Goal: Transaction & Acquisition: Download file/media

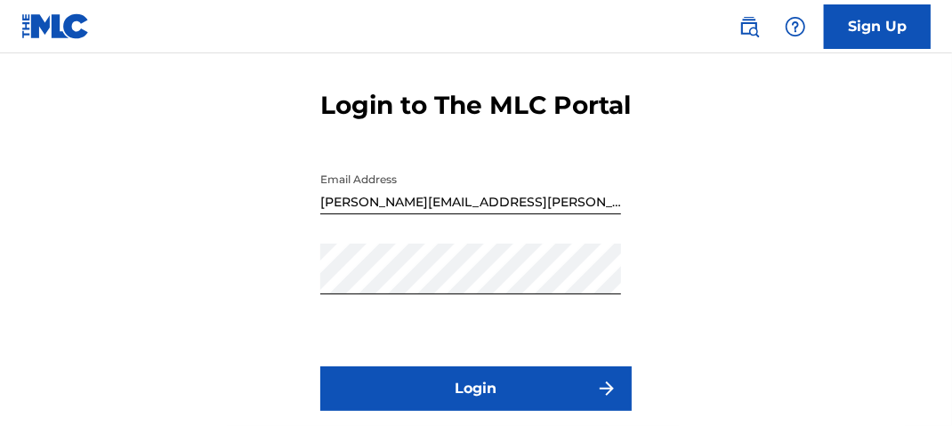
scroll to position [89, 0]
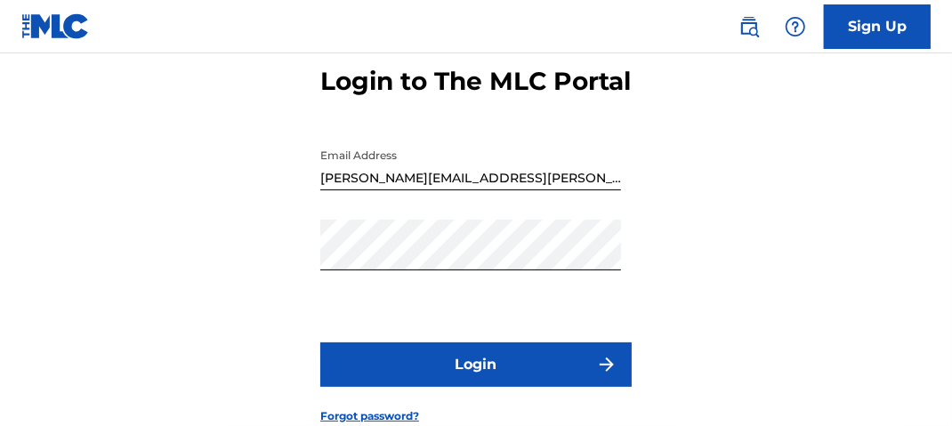
click at [555, 387] on button "Login" at bounding box center [476, 365] width 312 height 45
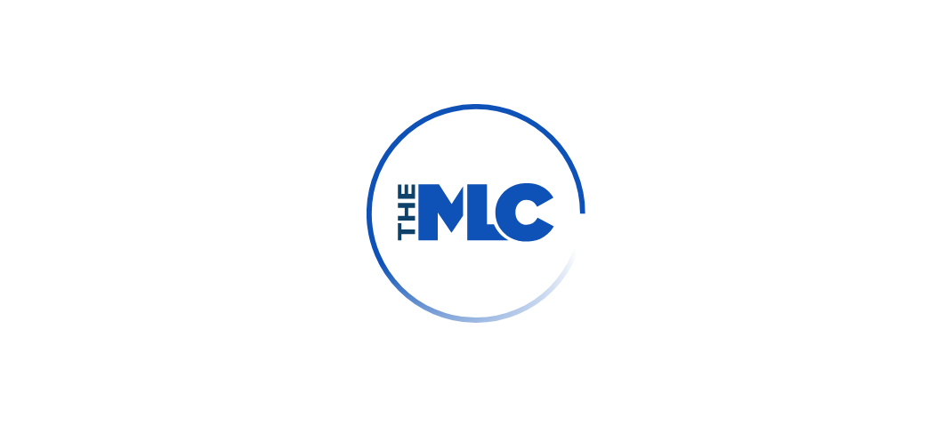
scroll to position [116, 0]
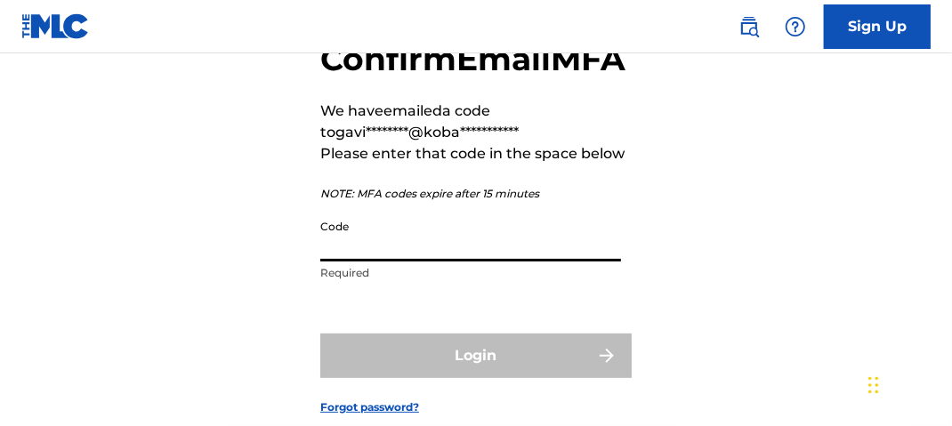
click at [378, 262] on input "Code" at bounding box center [470, 236] width 301 height 51
paste input "695418"
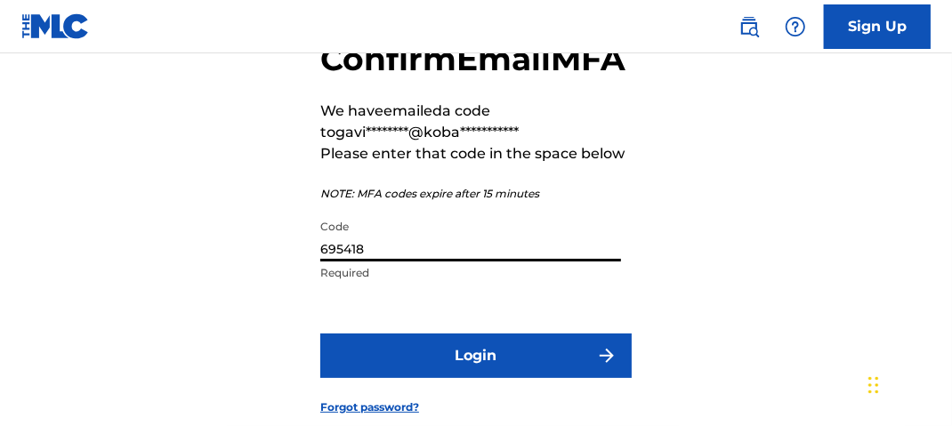
type input "695418"
click at [522, 378] on button "Login" at bounding box center [476, 356] width 312 height 45
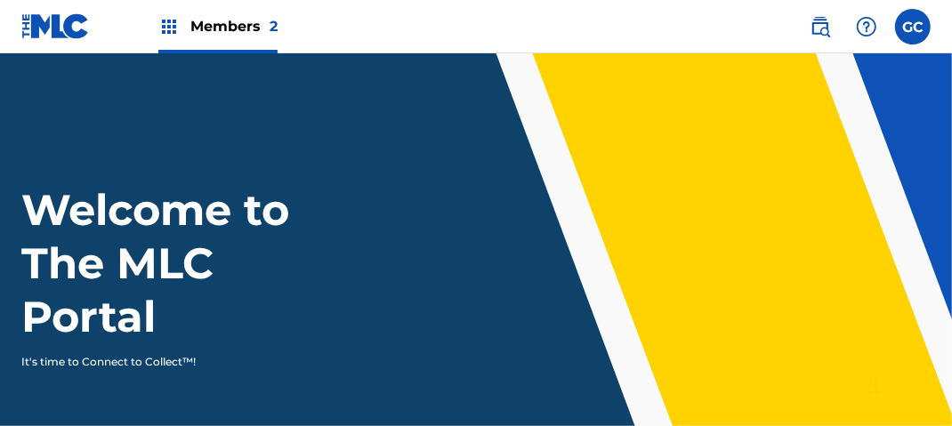
click at [212, 29] on span "Members 2" at bounding box center [233, 26] width 87 height 20
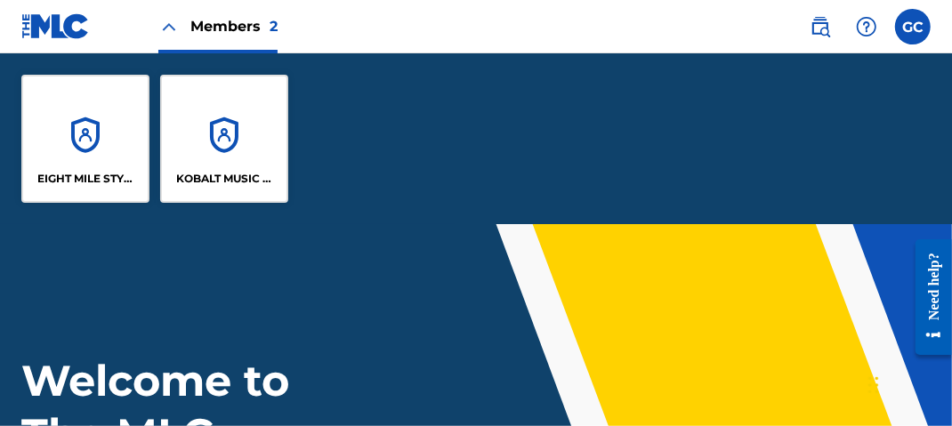
click at [105, 143] on div "EIGHT MILE STYLE MUSIC" at bounding box center [85, 139] width 128 height 128
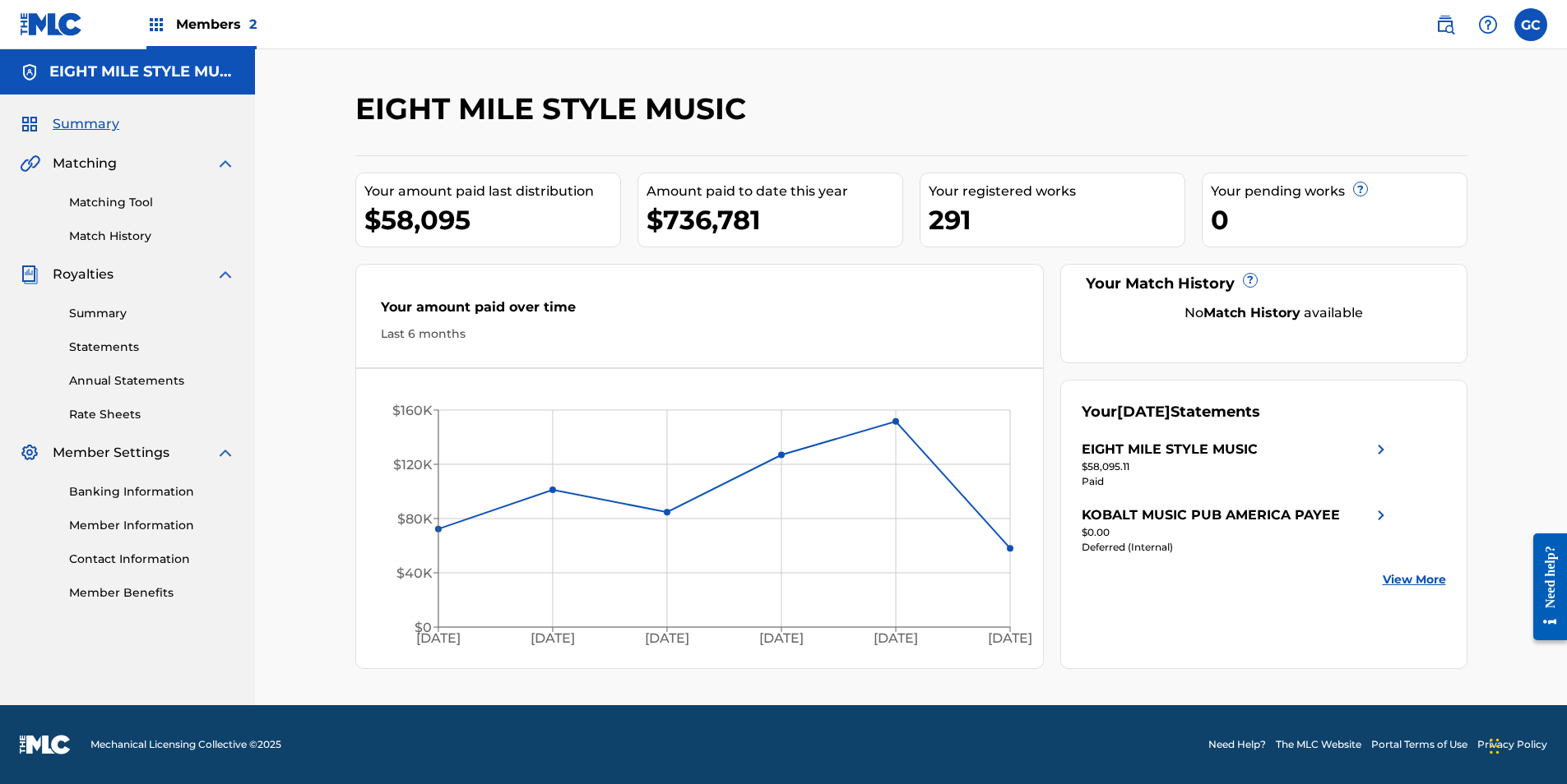
click at [120, 348] on link "Statements" at bounding box center [152, 347] width 166 height 18
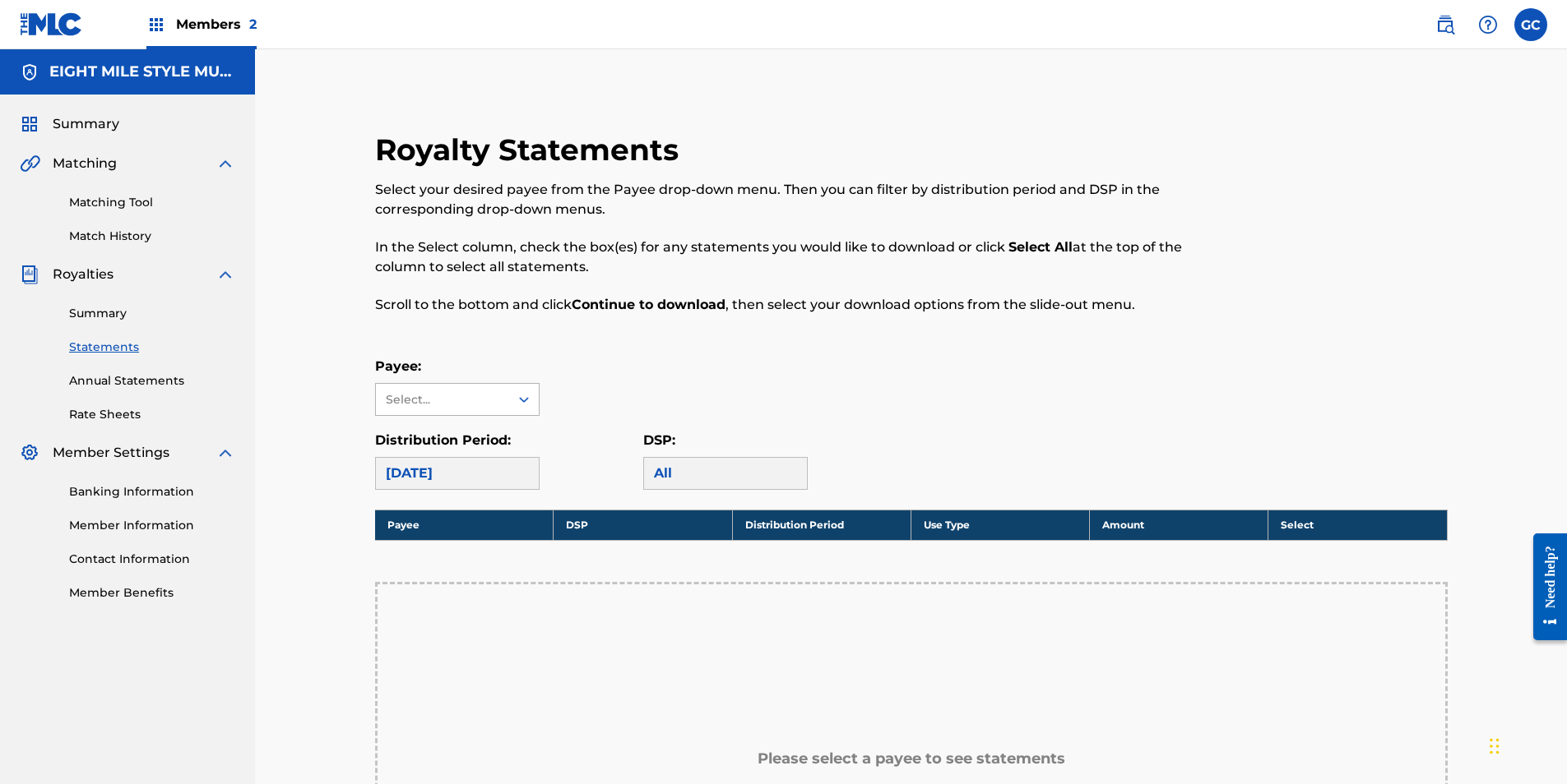
click at [504, 393] on div "Select..." at bounding box center [443, 400] width 133 height 31
click at [484, 393] on div "EIGHT MILE STYLE MUSIC" at bounding box center [457, 446] width 163 height 61
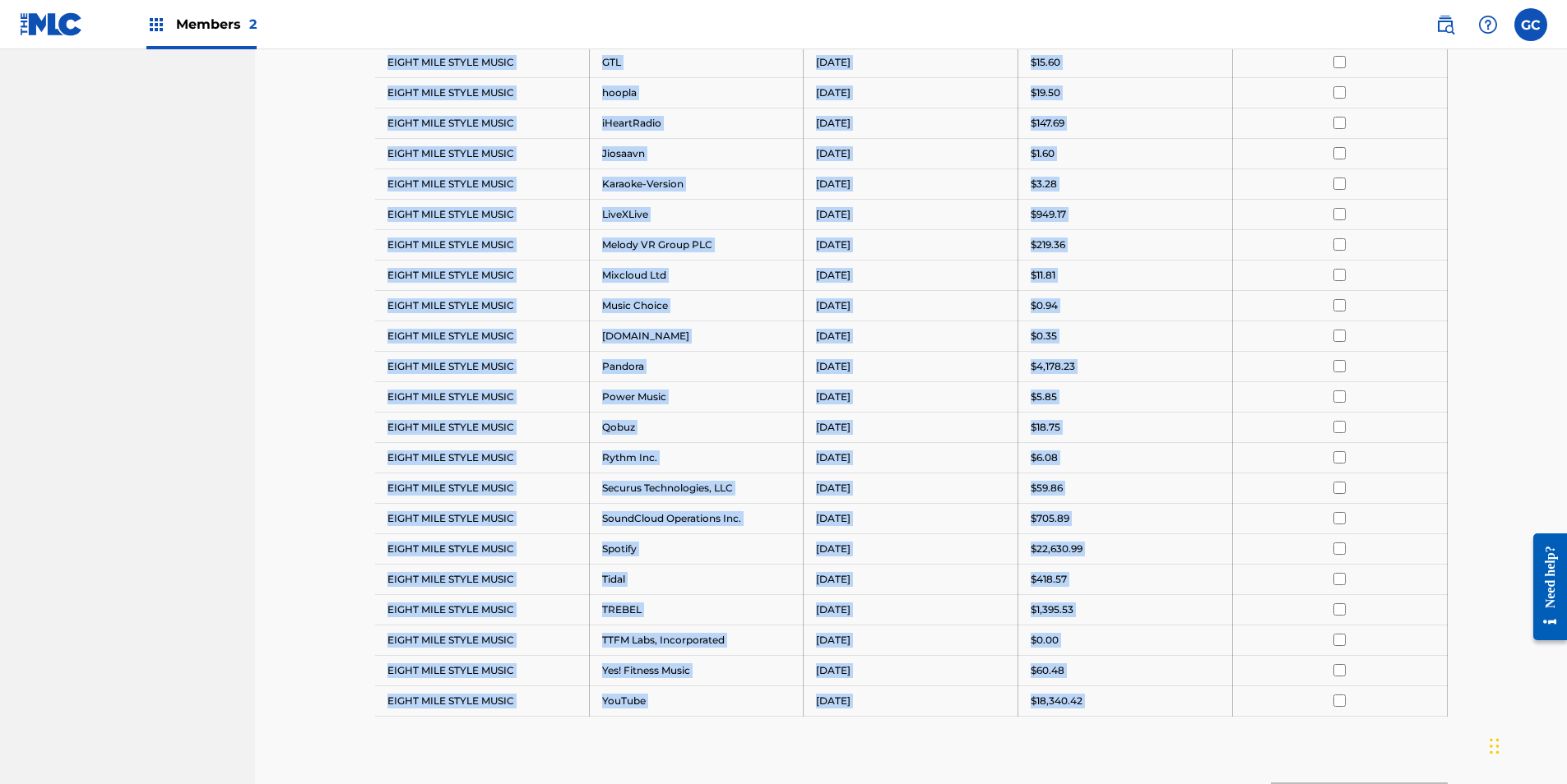
scroll to position [890, 0]
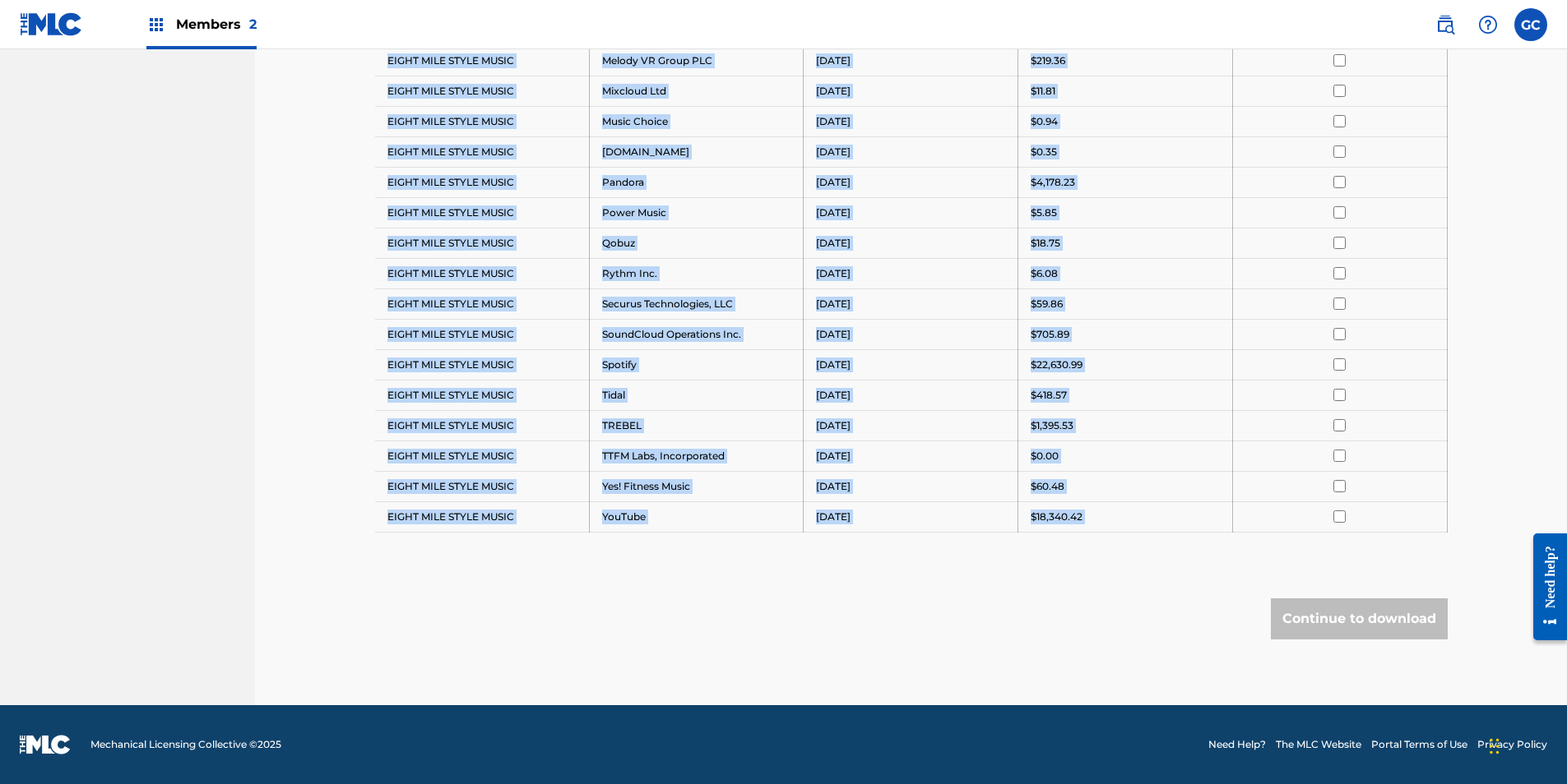
drag, startPoint x: 390, startPoint y: 392, endPoint x: 1151, endPoint y: 535, distance: 774.3
drag, startPoint x: 1149, startPoint y: 534, endPoint x: 1073, endPoint y: 517, distance: 77.9
copy tbody "EIGHT MILE STYLE MUSIC Amazon Music August 2025 $10,108.72 EIGHT MILE STYLE MUS…"
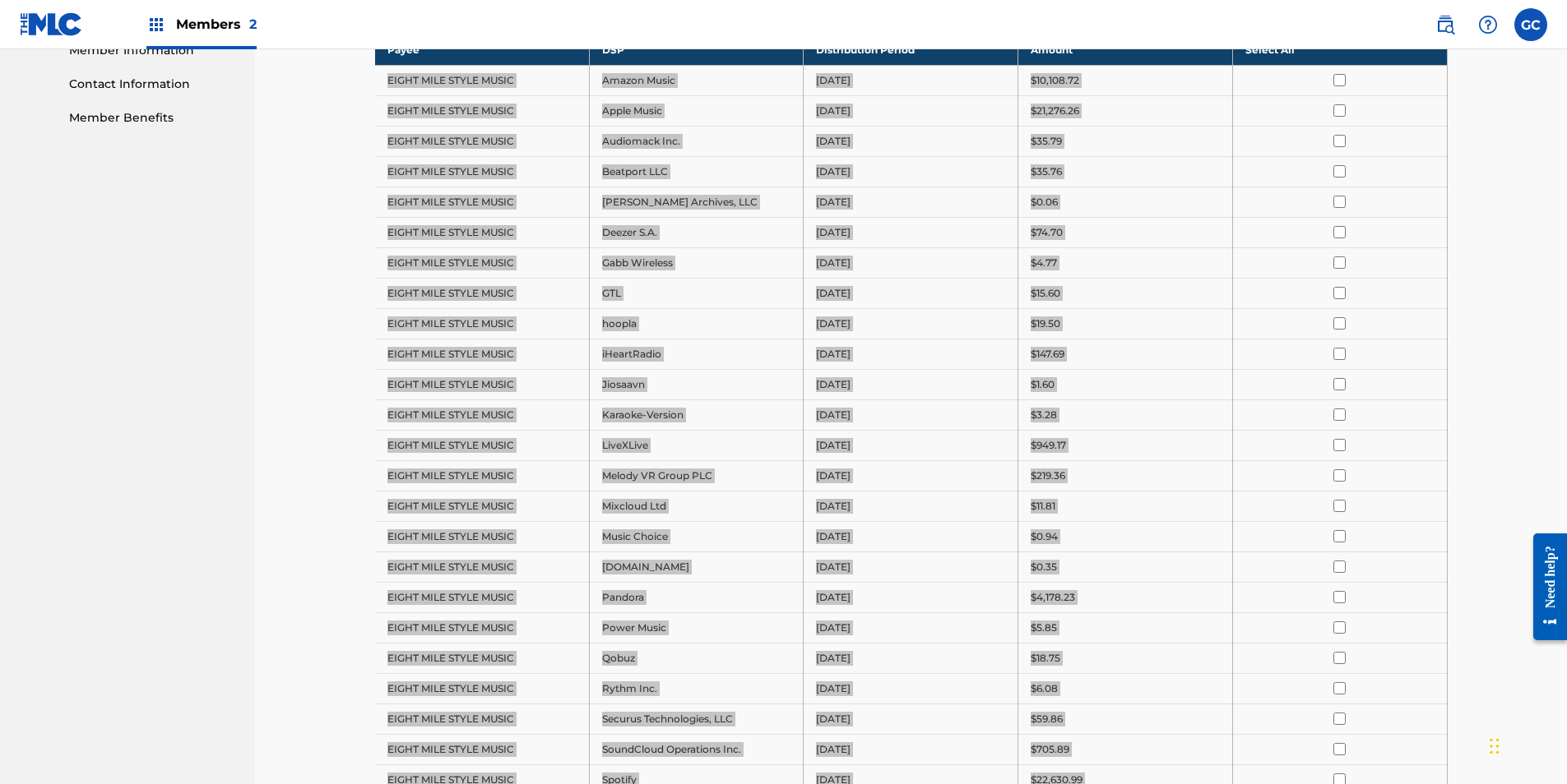
scroll to position [233, 0]
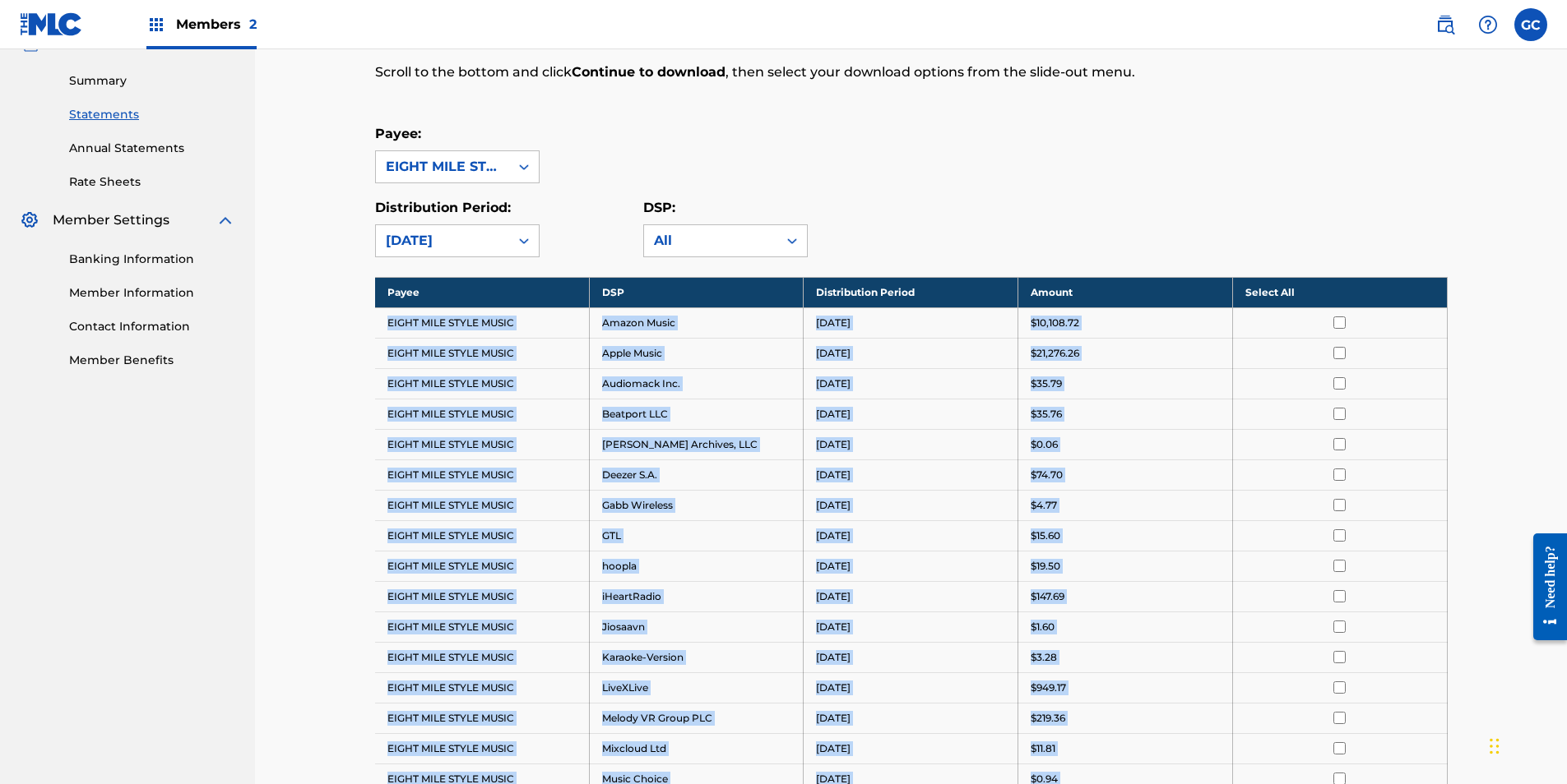
copy tbody "EIGHT MILE STYLE MUSIC Amazon Music August 2025 $10,108.72 EIGHT MILE STYLE MUS…"
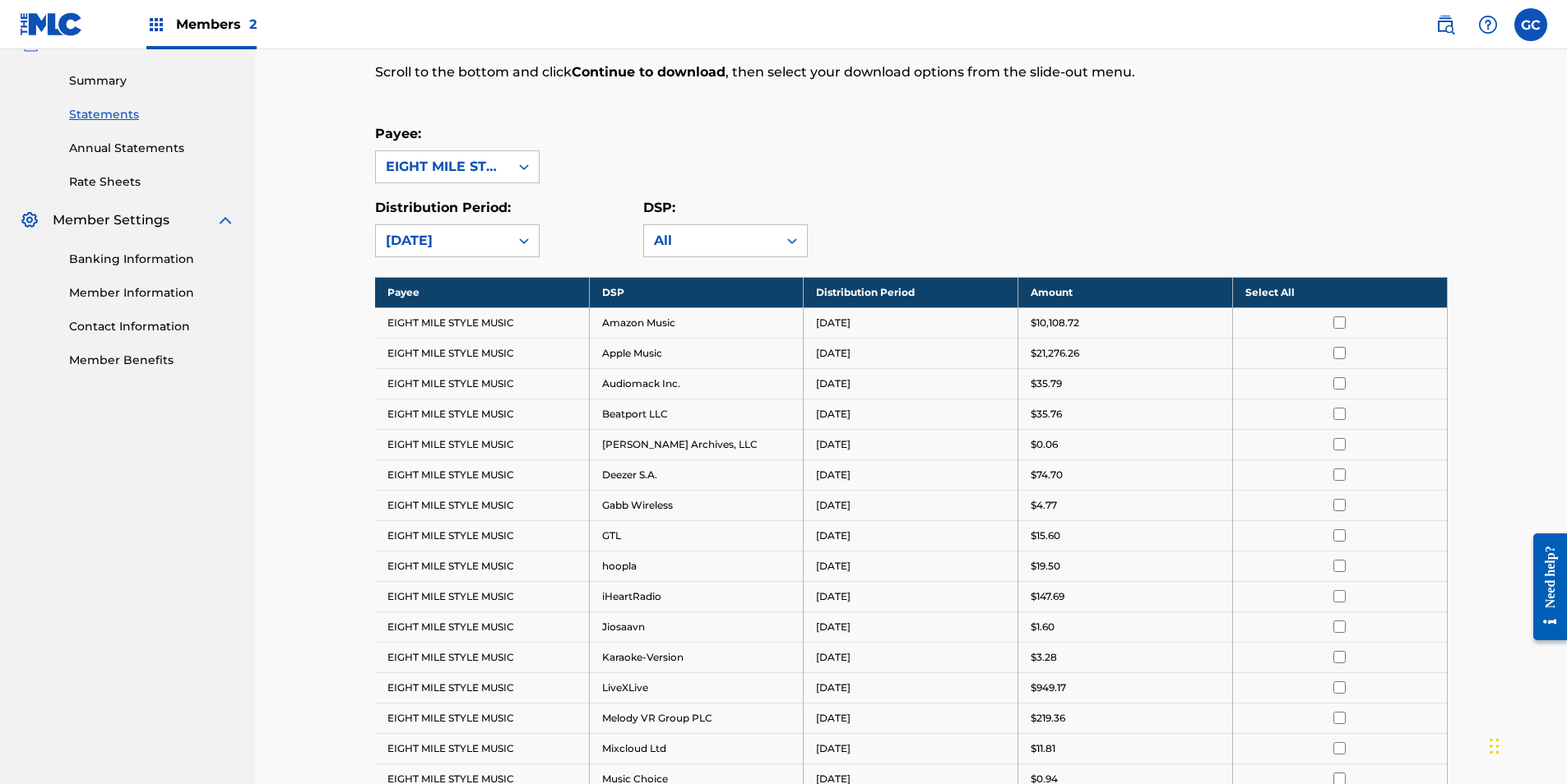
click at [880, 290] on th "Select All" at bounding box center [1339, 292] width 214 height 30
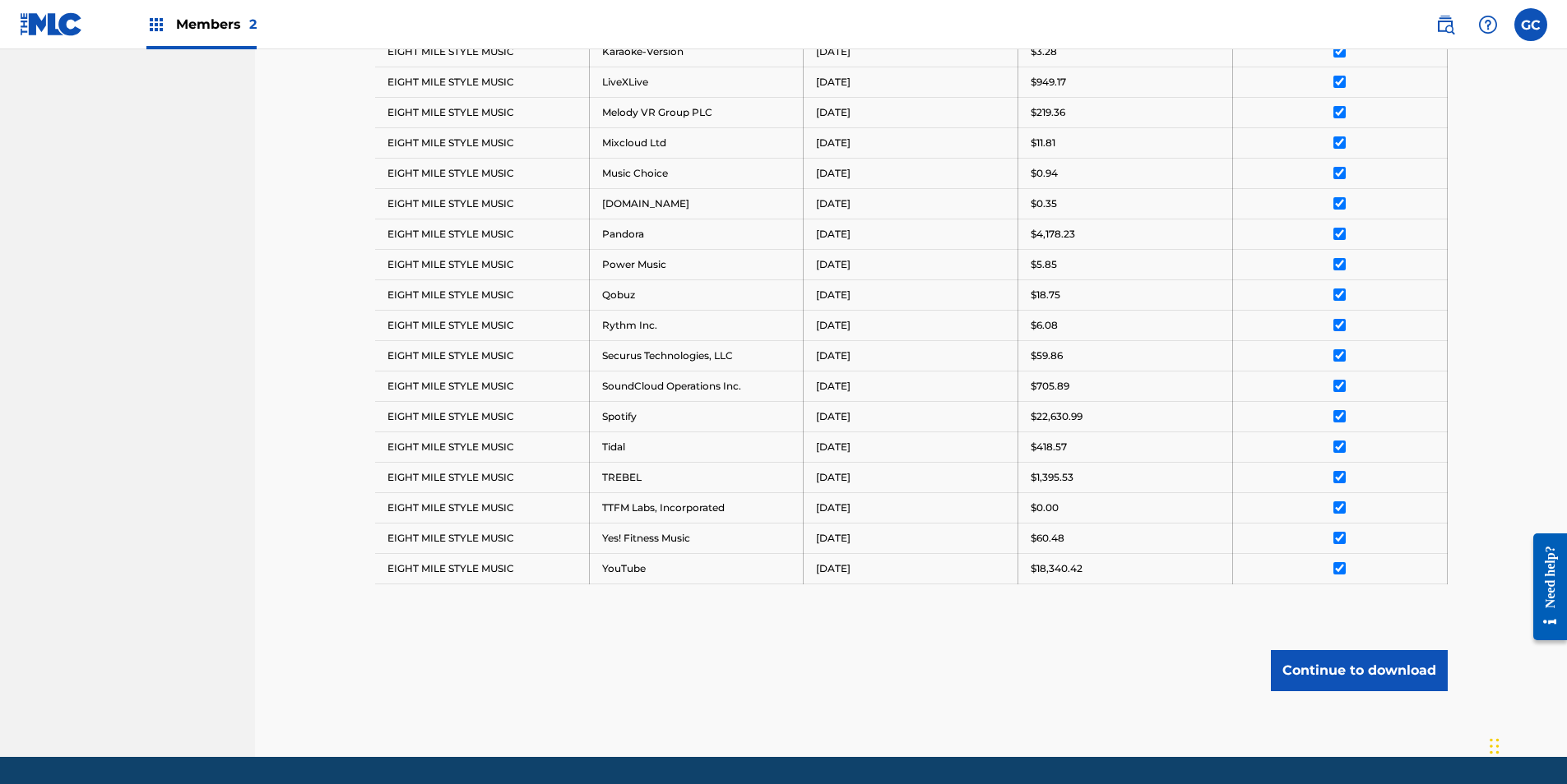
scroll to position [890, 0]
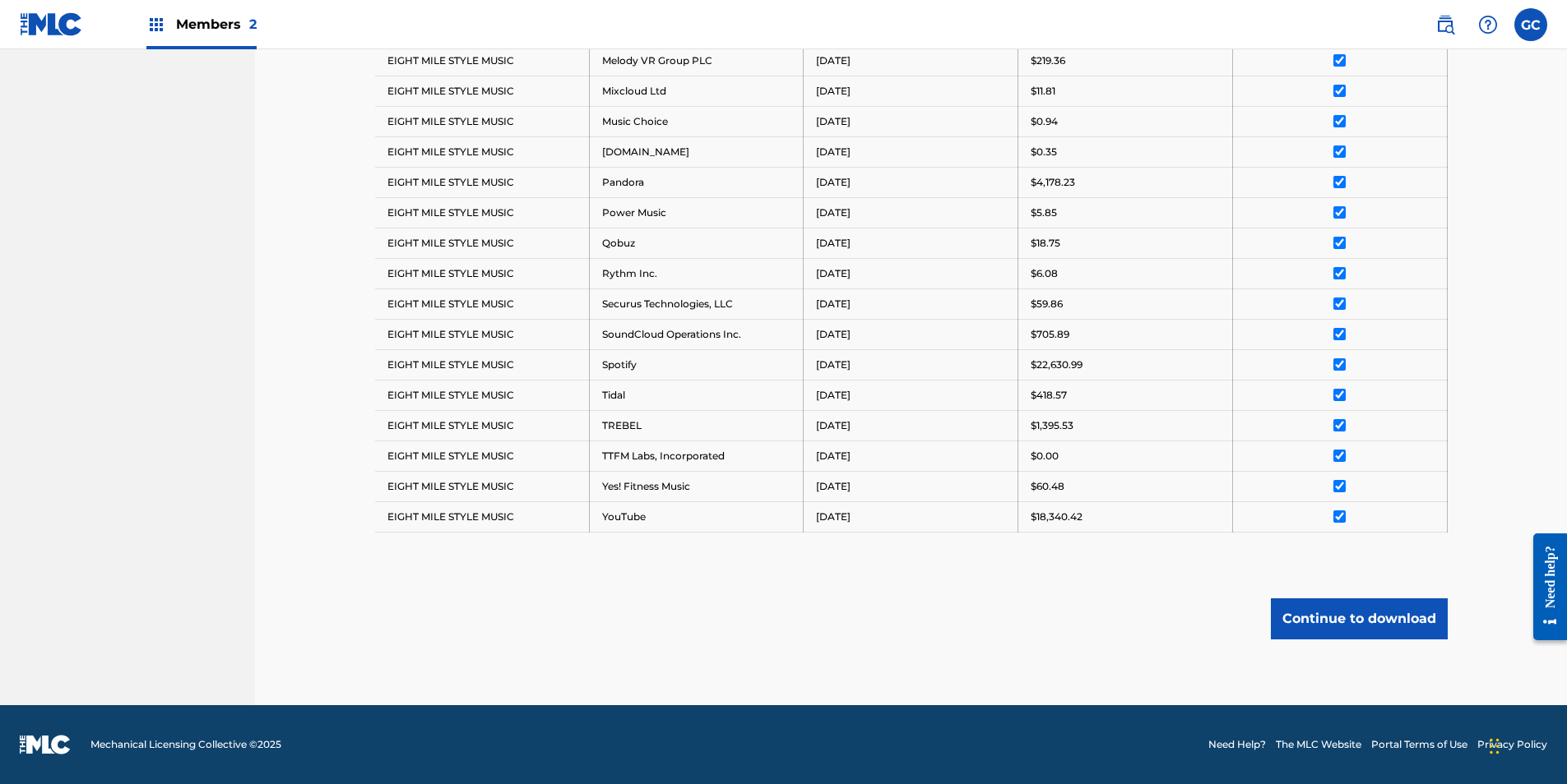
click at [880, 366] on input "checkbox" at bounding box center [1339, 364] width 12 height 12
click at [880, 393] on button "Continue to download" at bounding box center [1358, 619] width 176 height 42
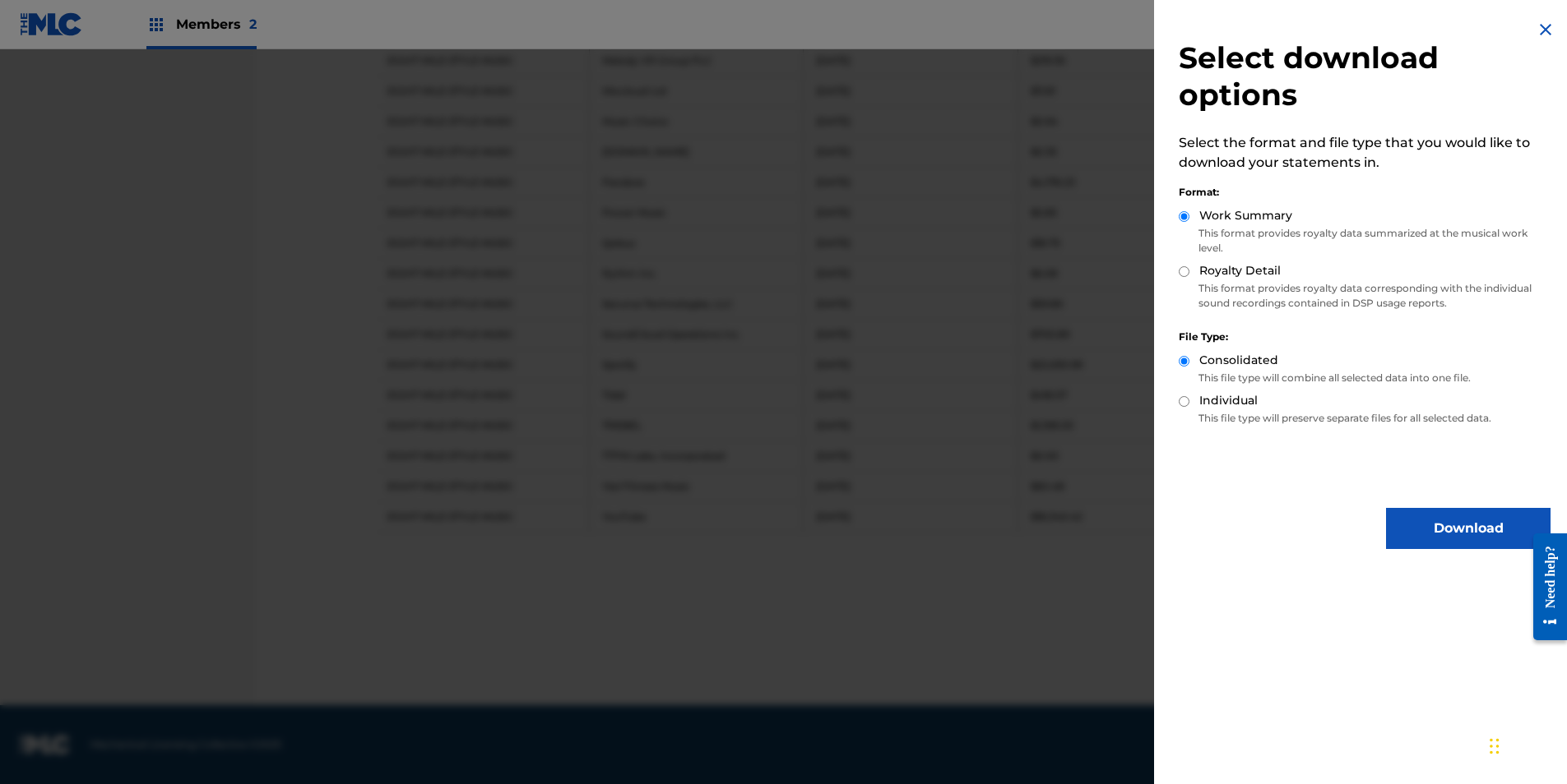
click at [880, 272] on input "Royalty Detail" at bounding box center [1184, 271] width 11 height 11
radio input "true"
click at [880, 393] on button "Download" at bounding box center [1468, 528] width 164 height 42
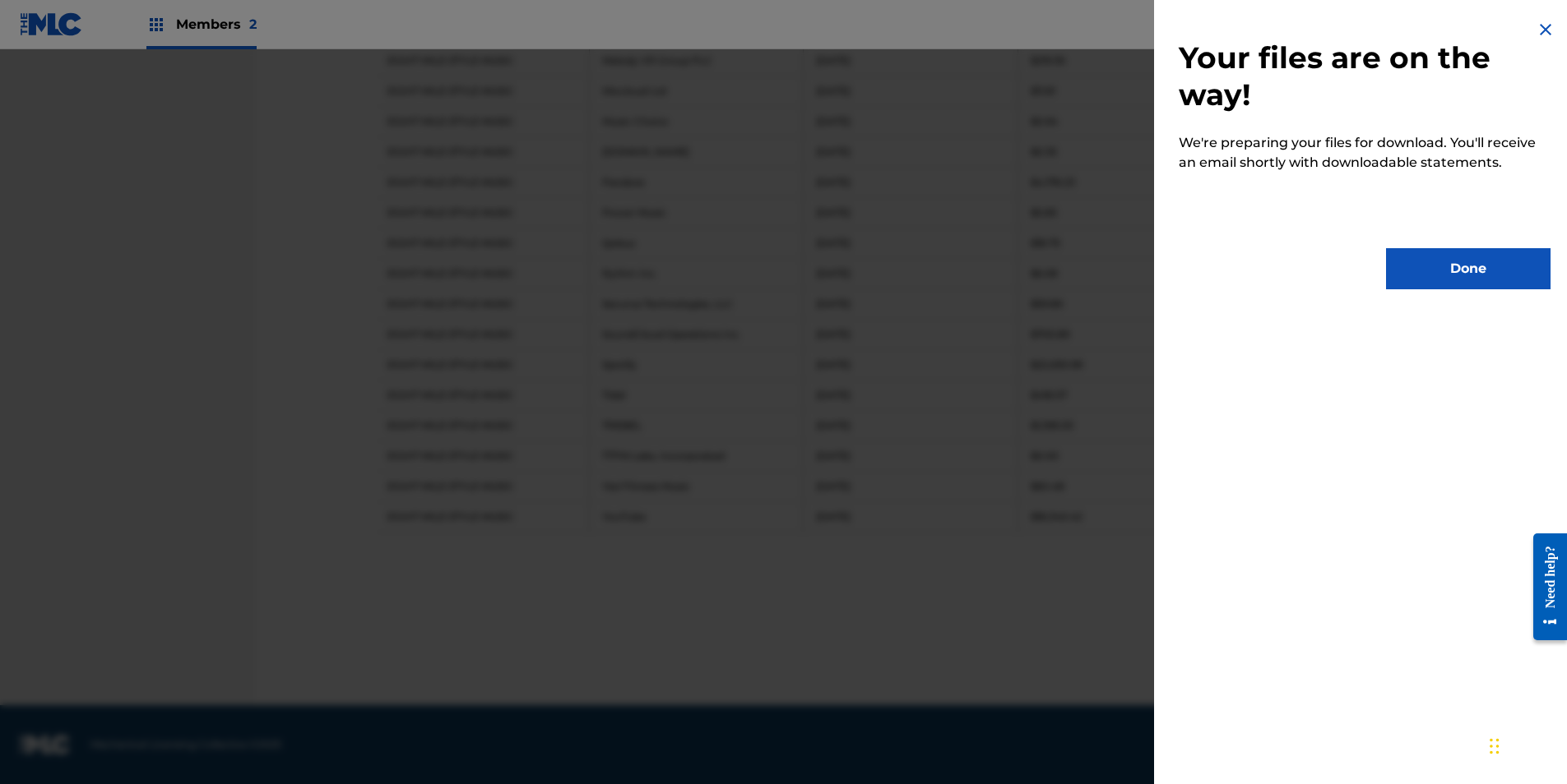
click at [880, 283] on button "Done" at bounding box center [1468, 269] width 164 height 42
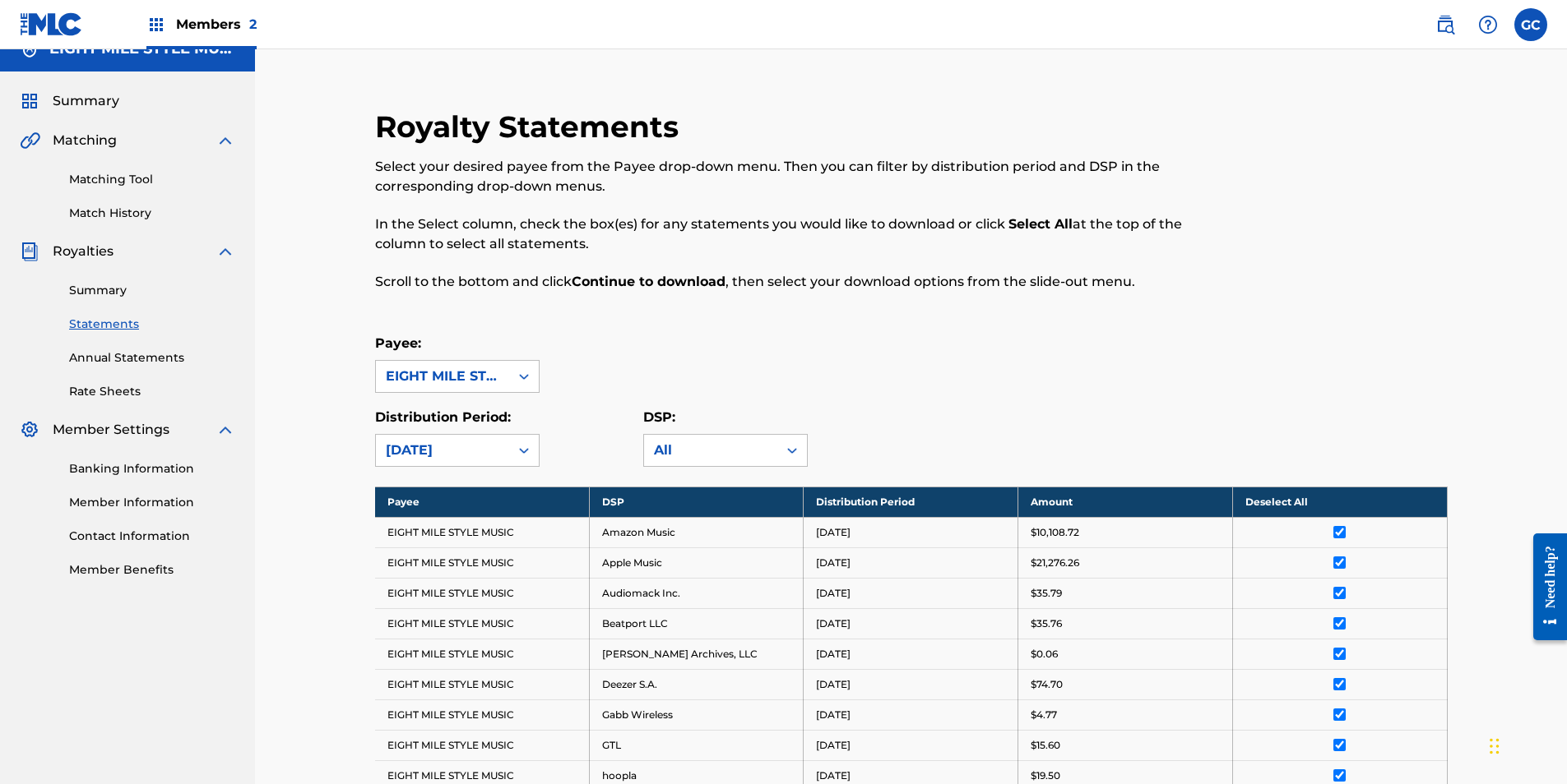
scroll to position [0, 0]
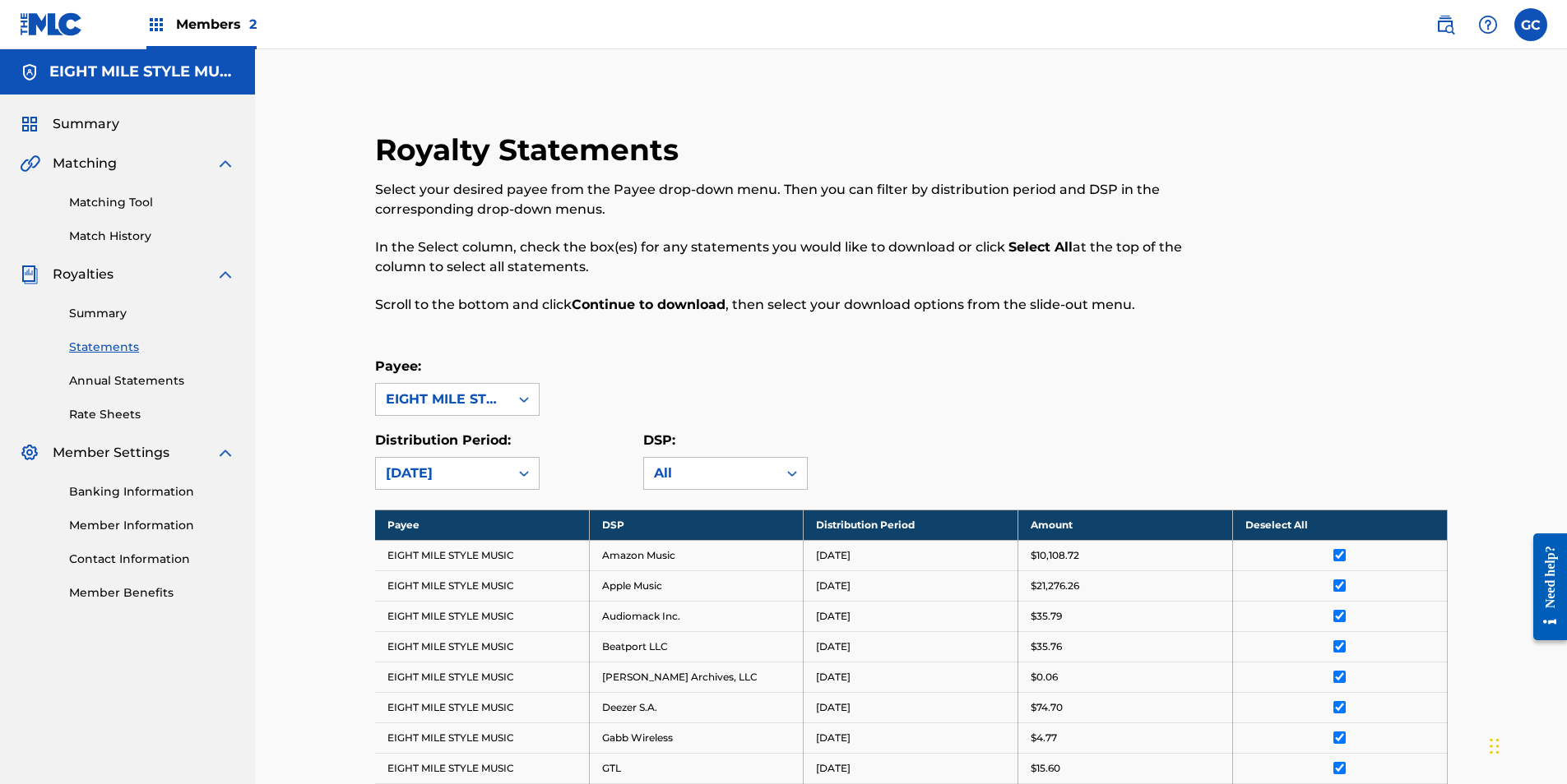
click at [109, 78] on h5 "EIGHT MILE STYLE MUSIC" at bounding box center [141, 72] width 186 height 18
click at [164, 71] on h5 "EIGHT MILE STYLE MUSIC" at bounding box center [141, 72] width 186 height 18
click at [56, 71] on h5 "EIGHT MILE STYLE MUSIC" at bounding box center [141, 72] width 186 height 18
click at [32, 71] on img at bounding box center [29, 72] width 19 height 19
click at [189, 26] on span "Members 2" at bounding box center [215, 24] width 80 height 18
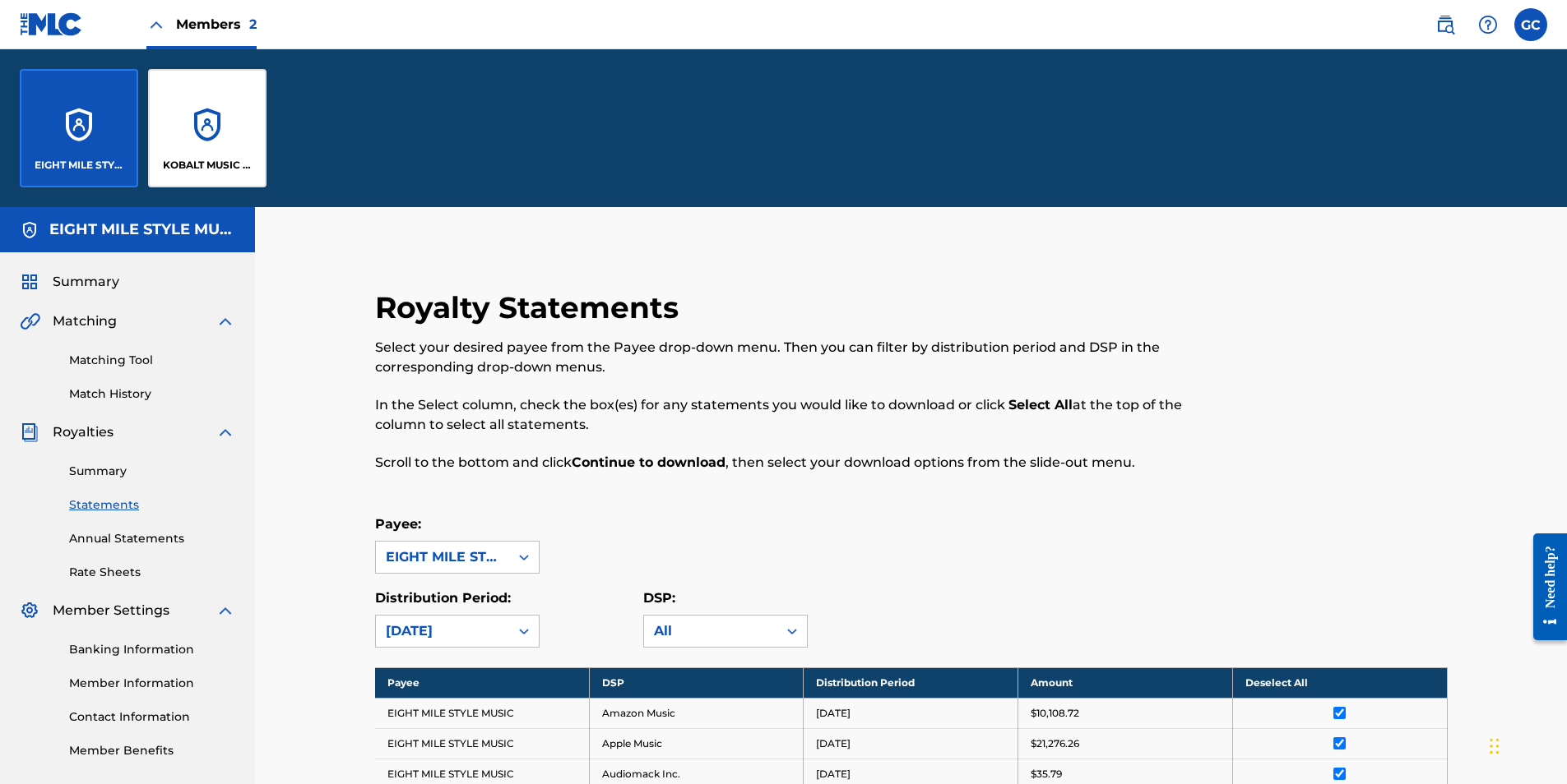
click at [208, 120] on div "KOBALT MUSIC PUB AMERICA INC" at bounding box center [207, 128] width 118 height 118
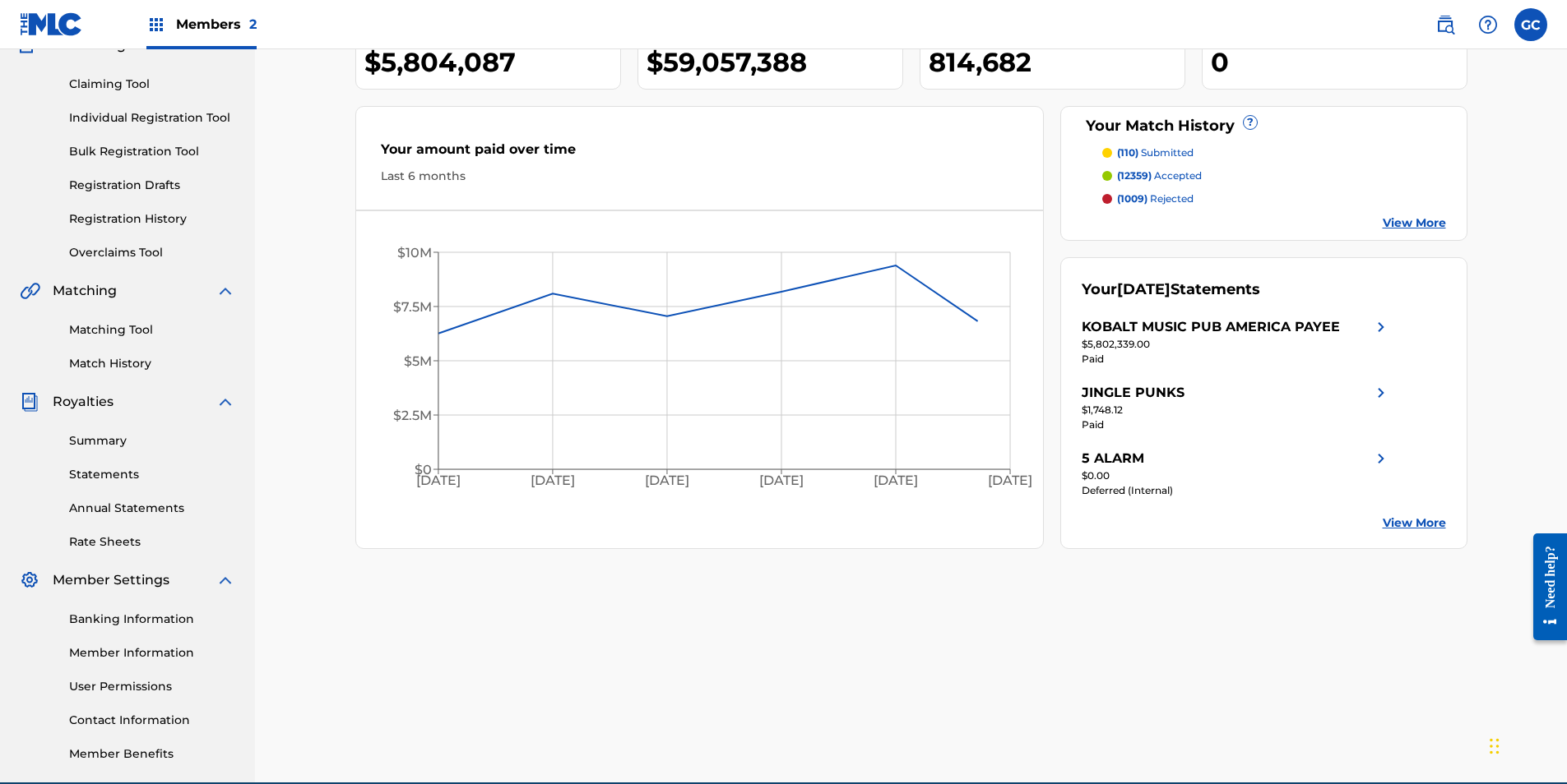
scroll to position [164, 0]
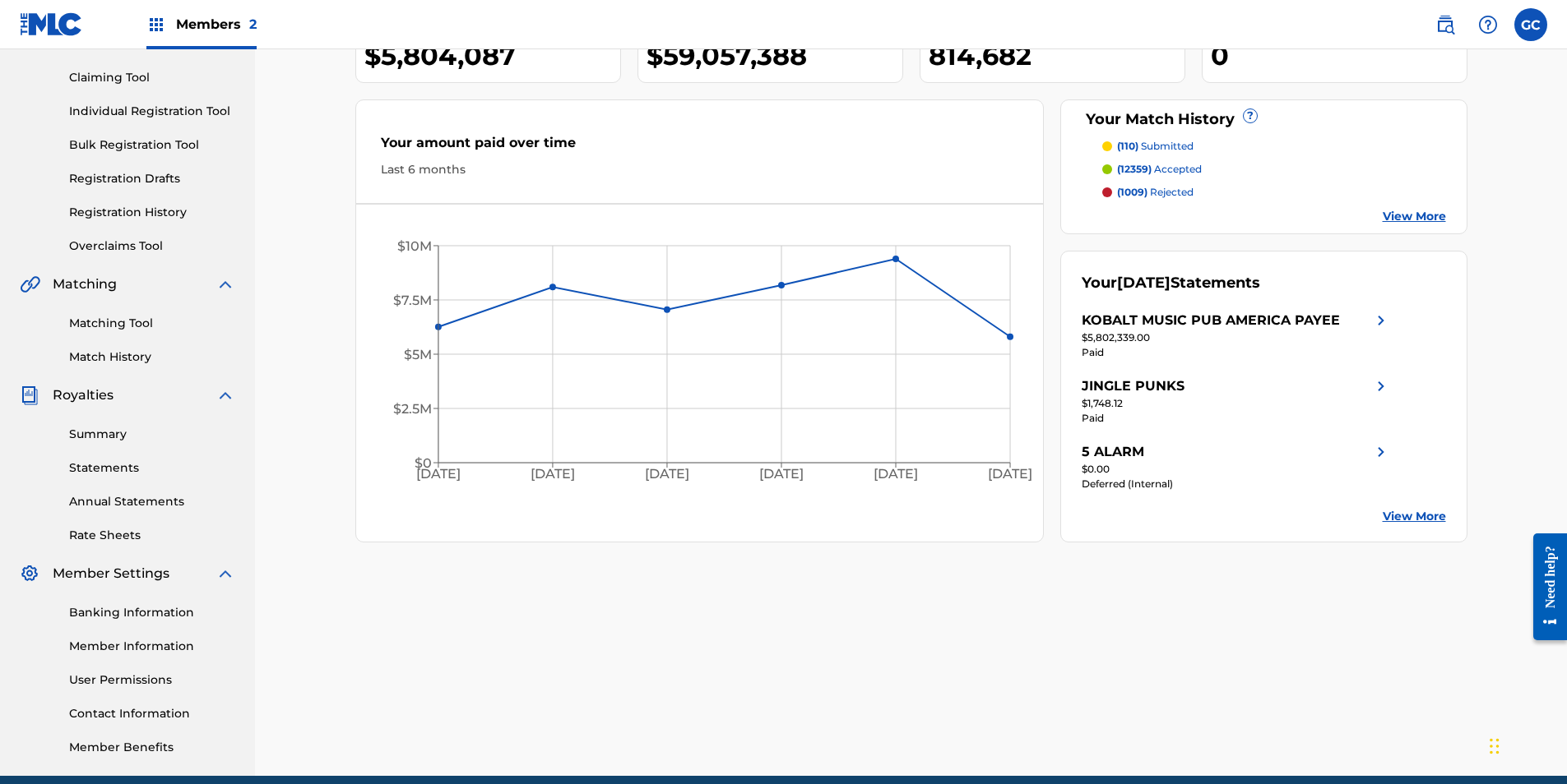
click at [117, 393] on link "Summary" at bounding box center [152, 434] width 166 height 18
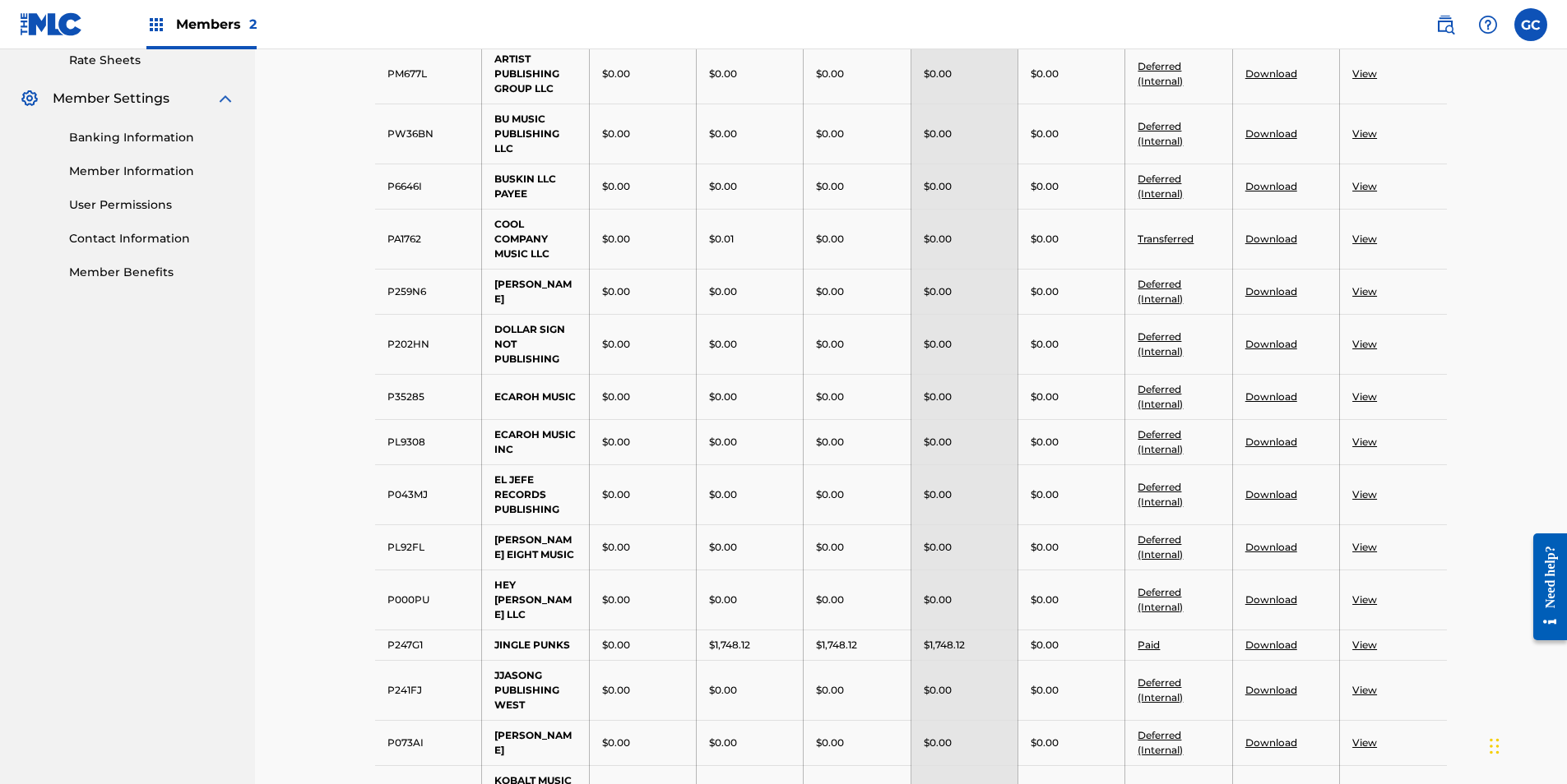
scroll to position [822, 0]
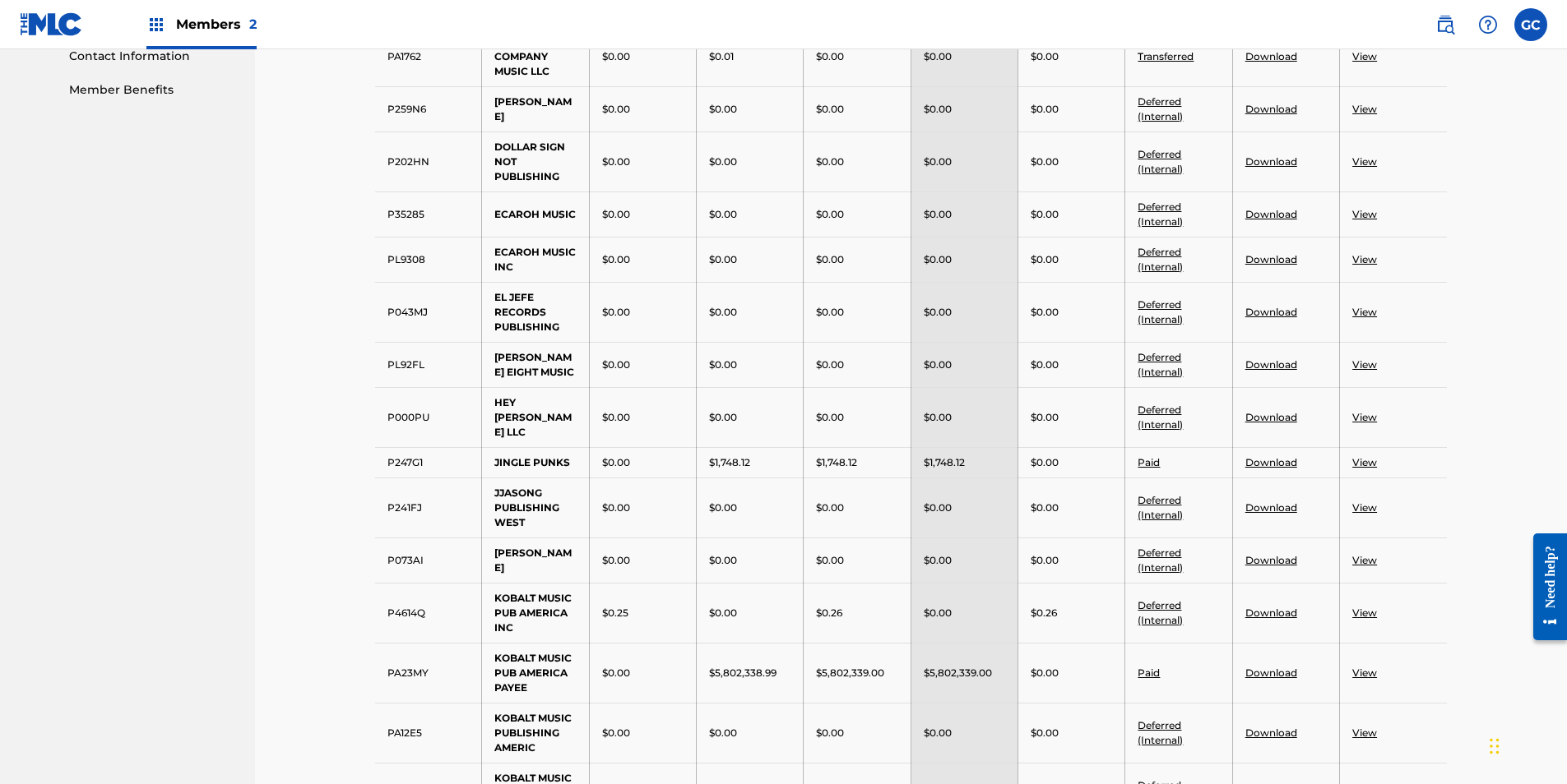
click at [880, 393] on link "Download" at bounding box center [1271, 672] width 52 height 12
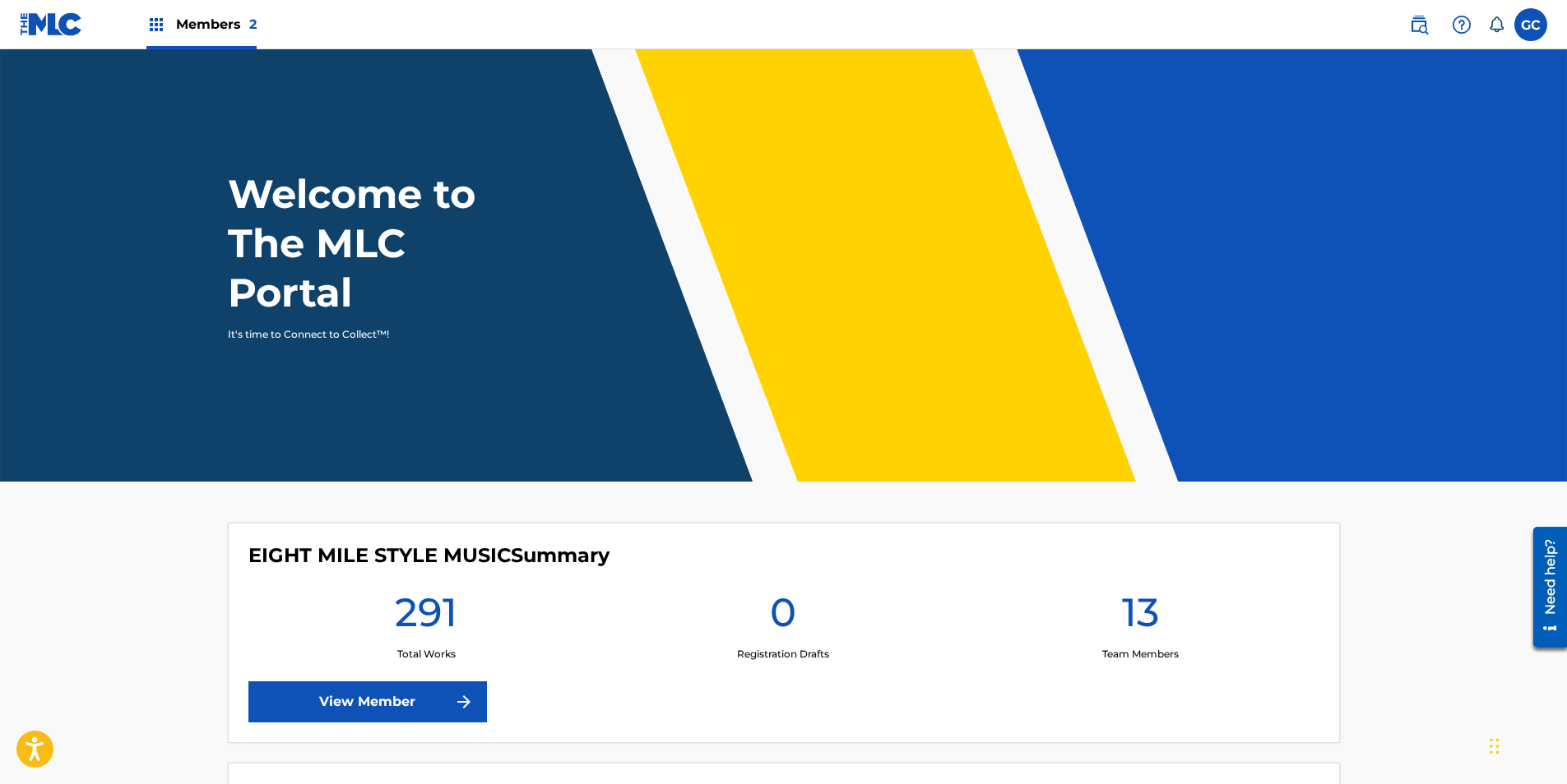
click at [227, 42] on div "Members 2" at bounding box center [200, 24] width 110 height 49
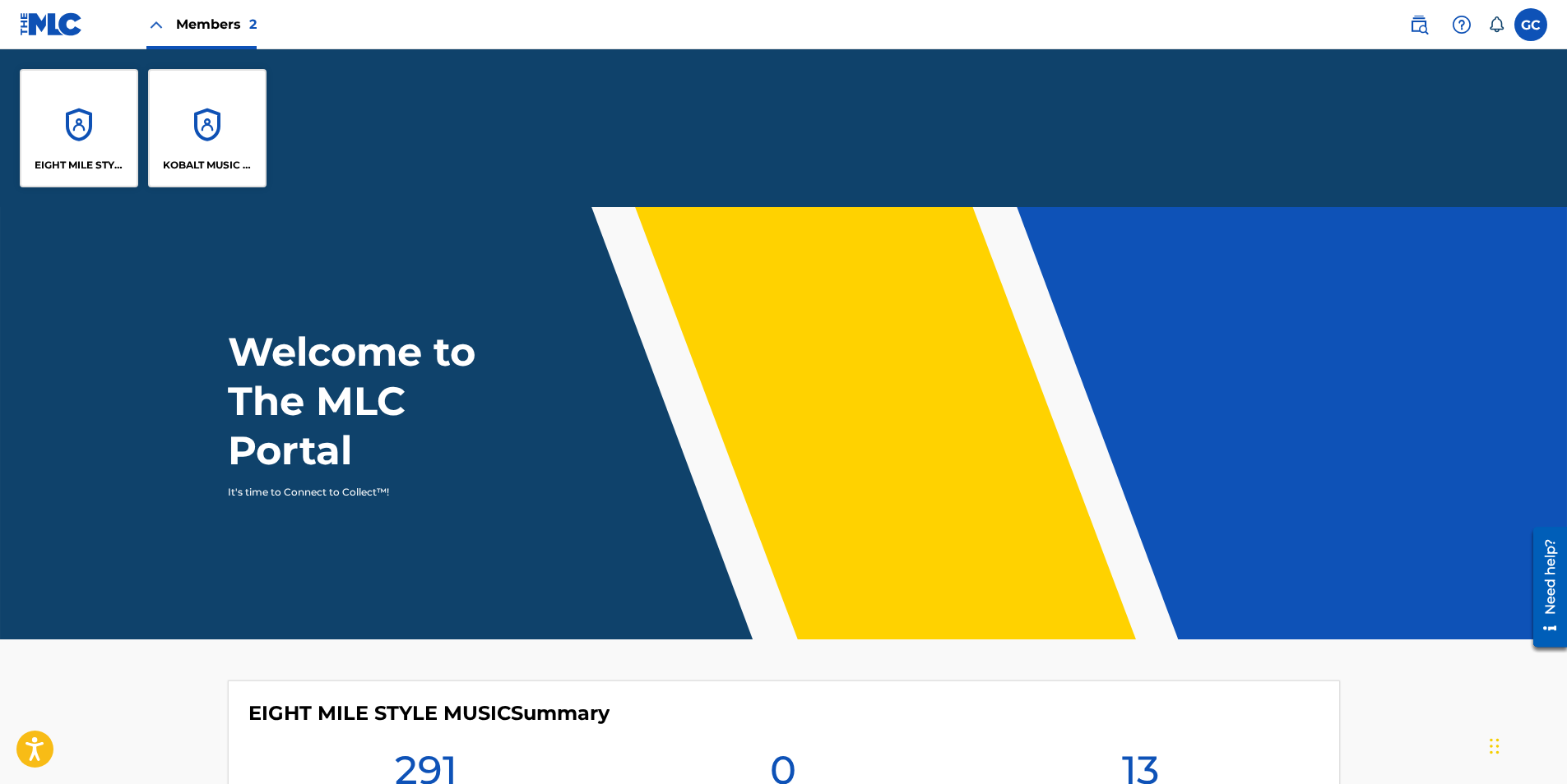
click at [192, 126] on div "KOBALT MUSIC PUB AMERICA INC" at bounding box center [207, 128] width 118 height 118
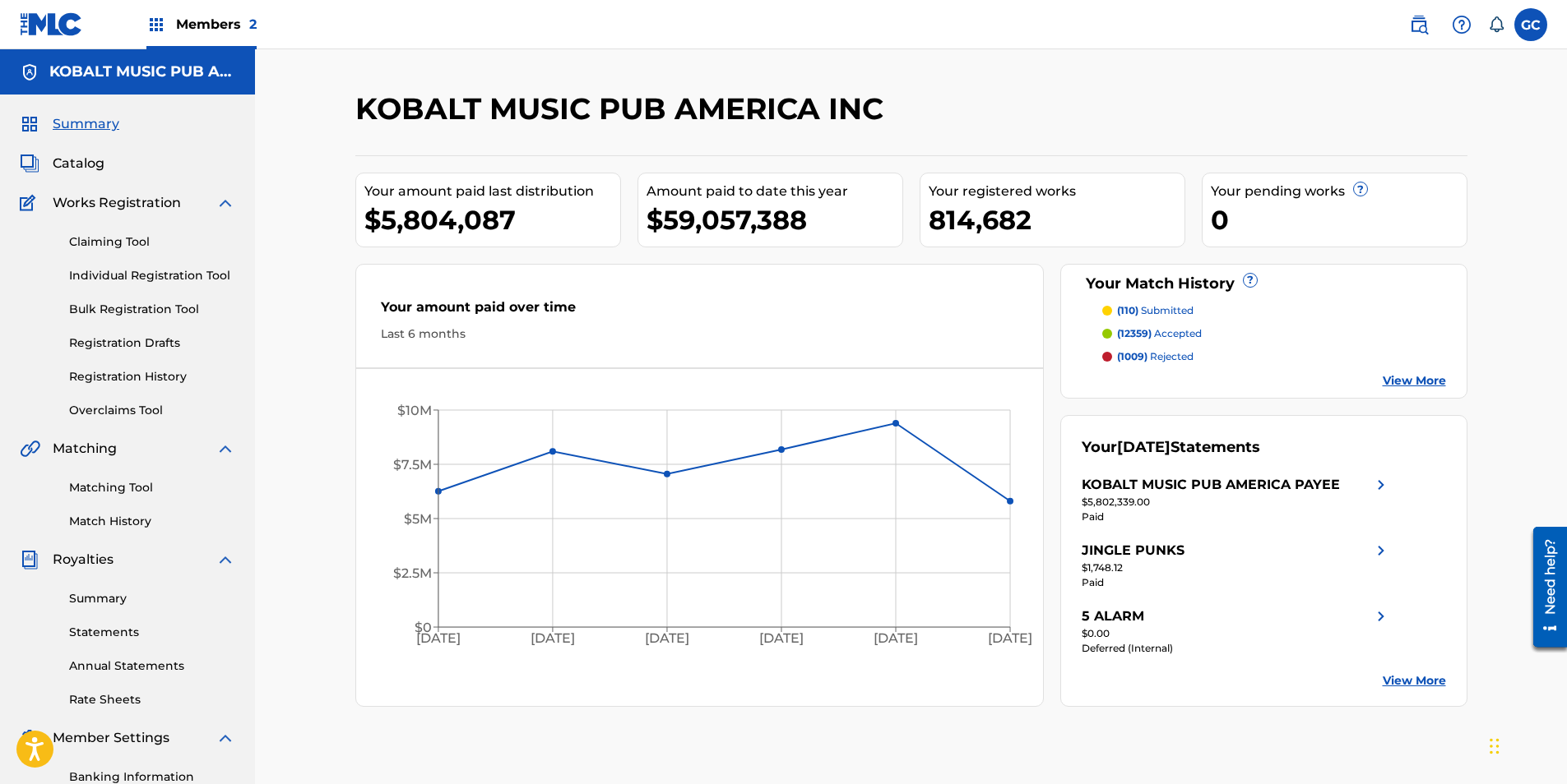
click at [116, 628] on link "Statements" at bounding box center [152, 633] width 166 height 18
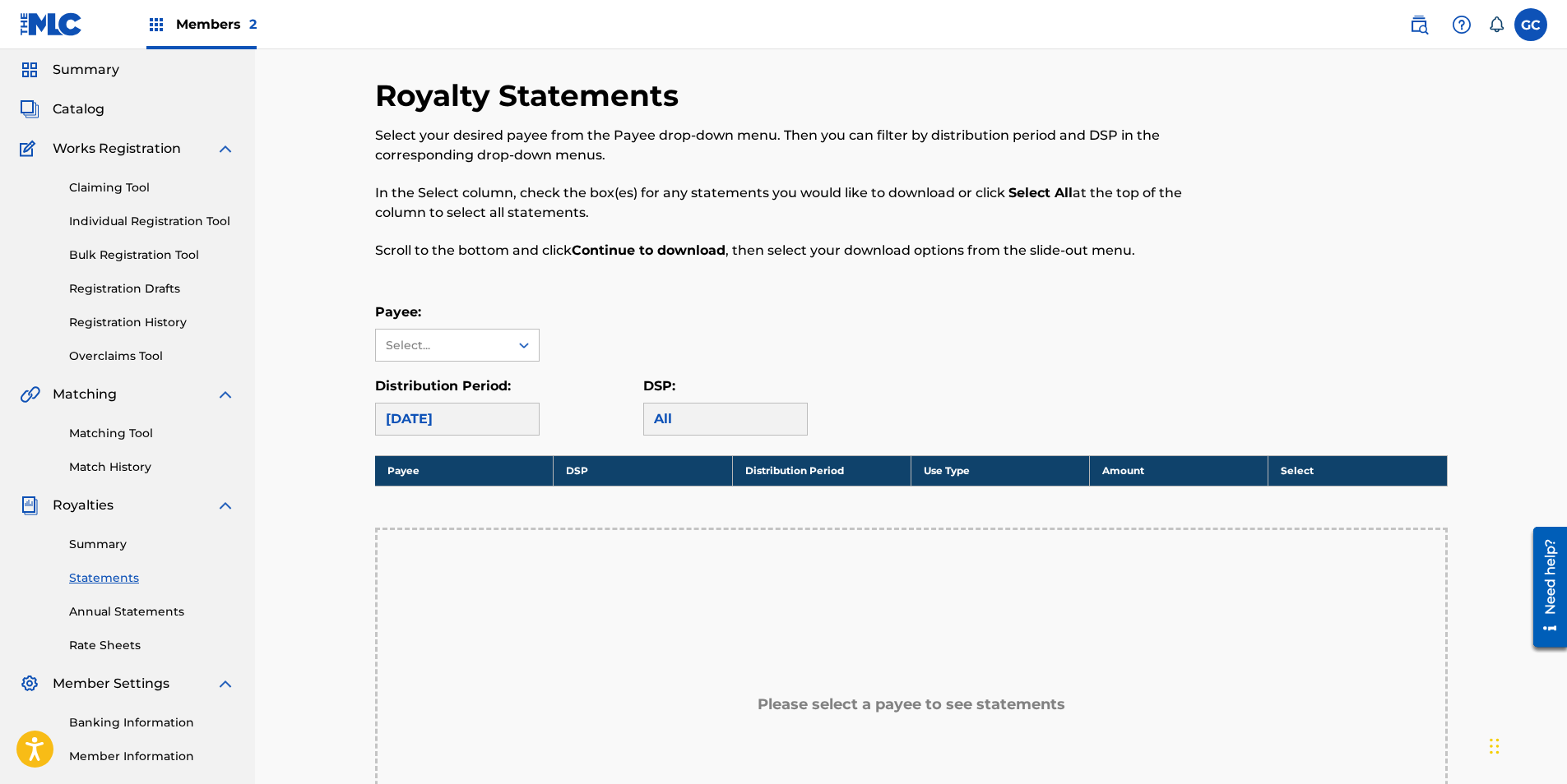
scroll to position [82, 0]
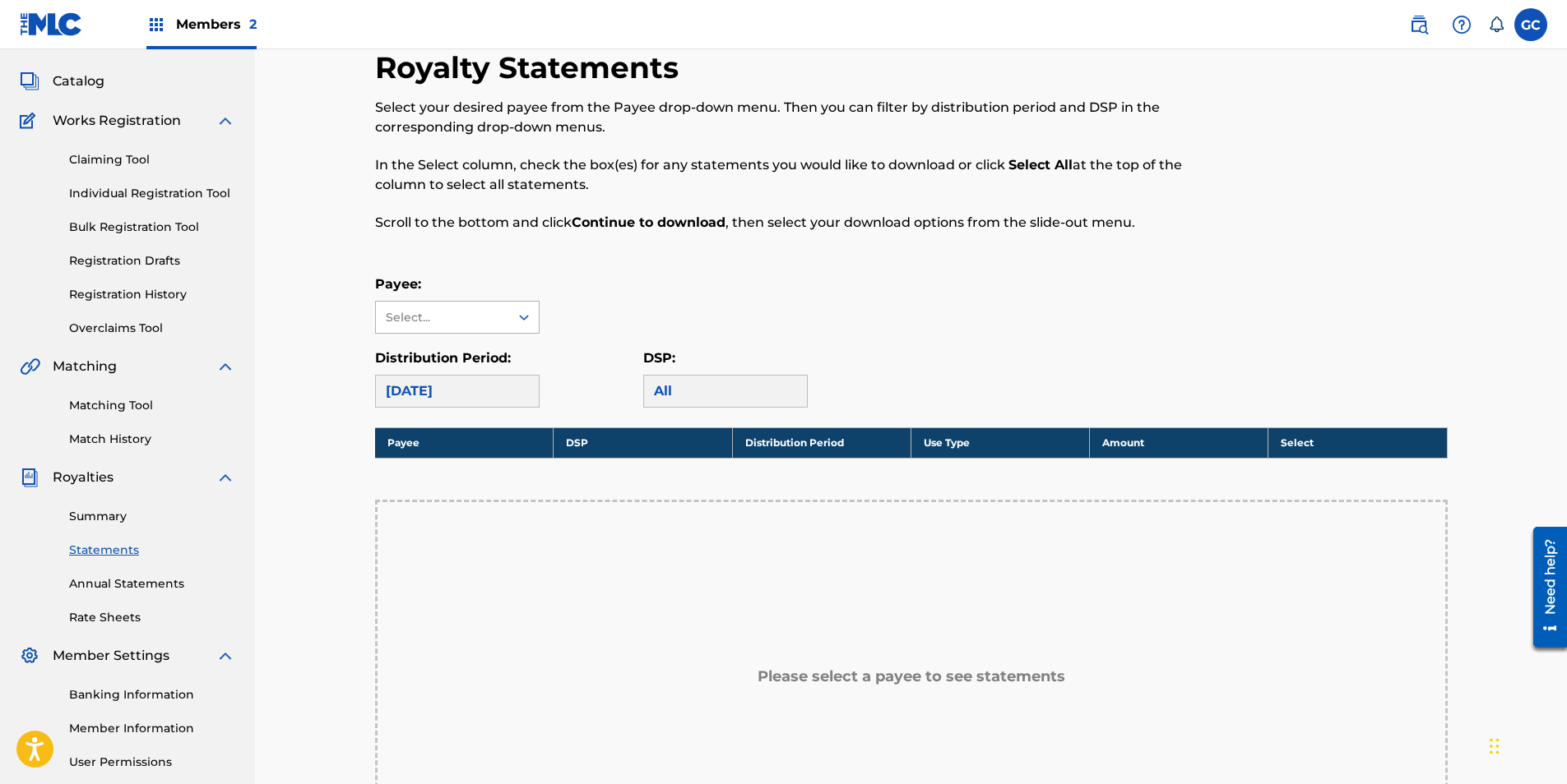
click at [473, 319] on div "Select..." at bounding box center [441, 318] width 112 height 18
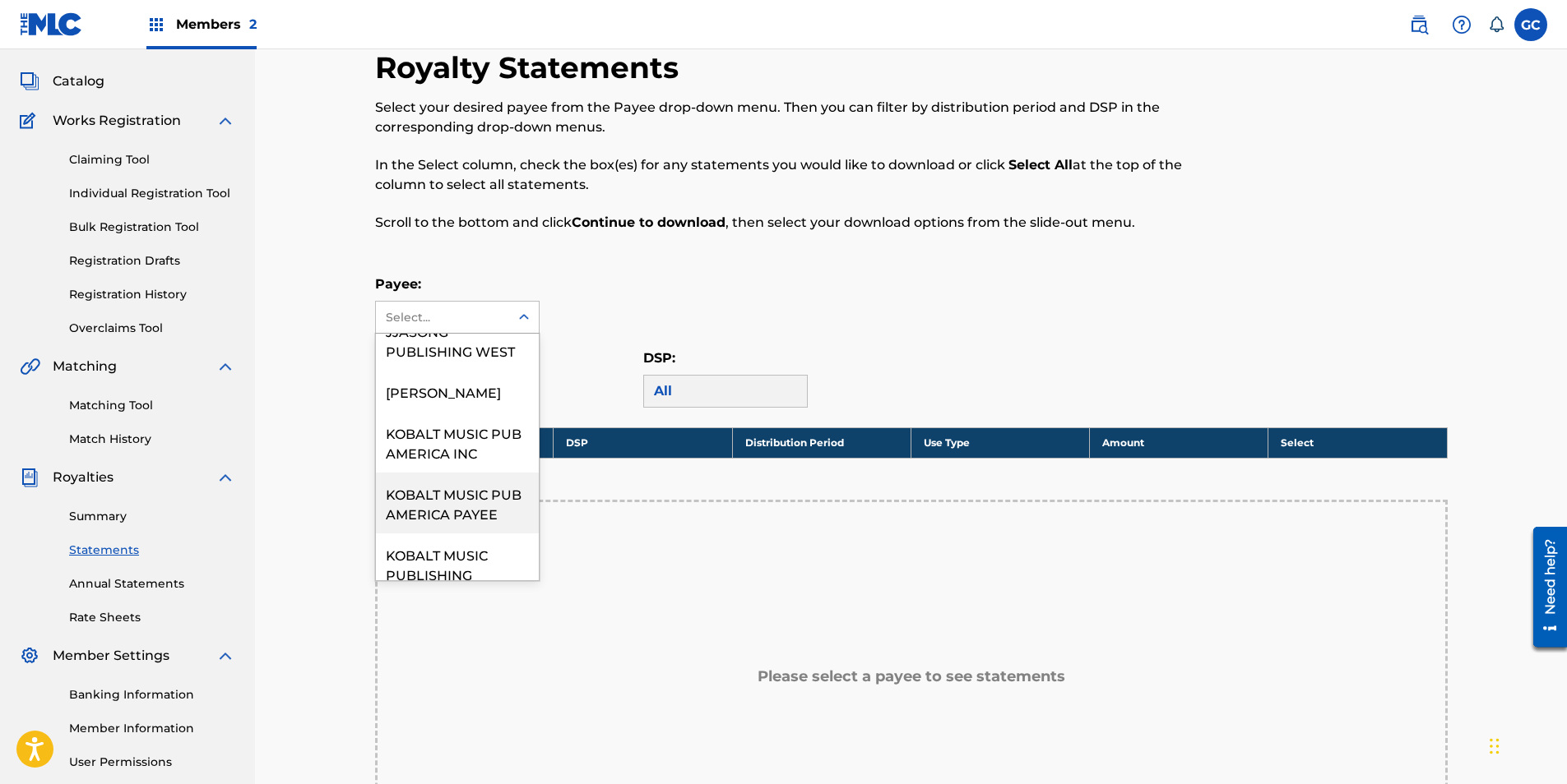
scroll to position [904, 0]
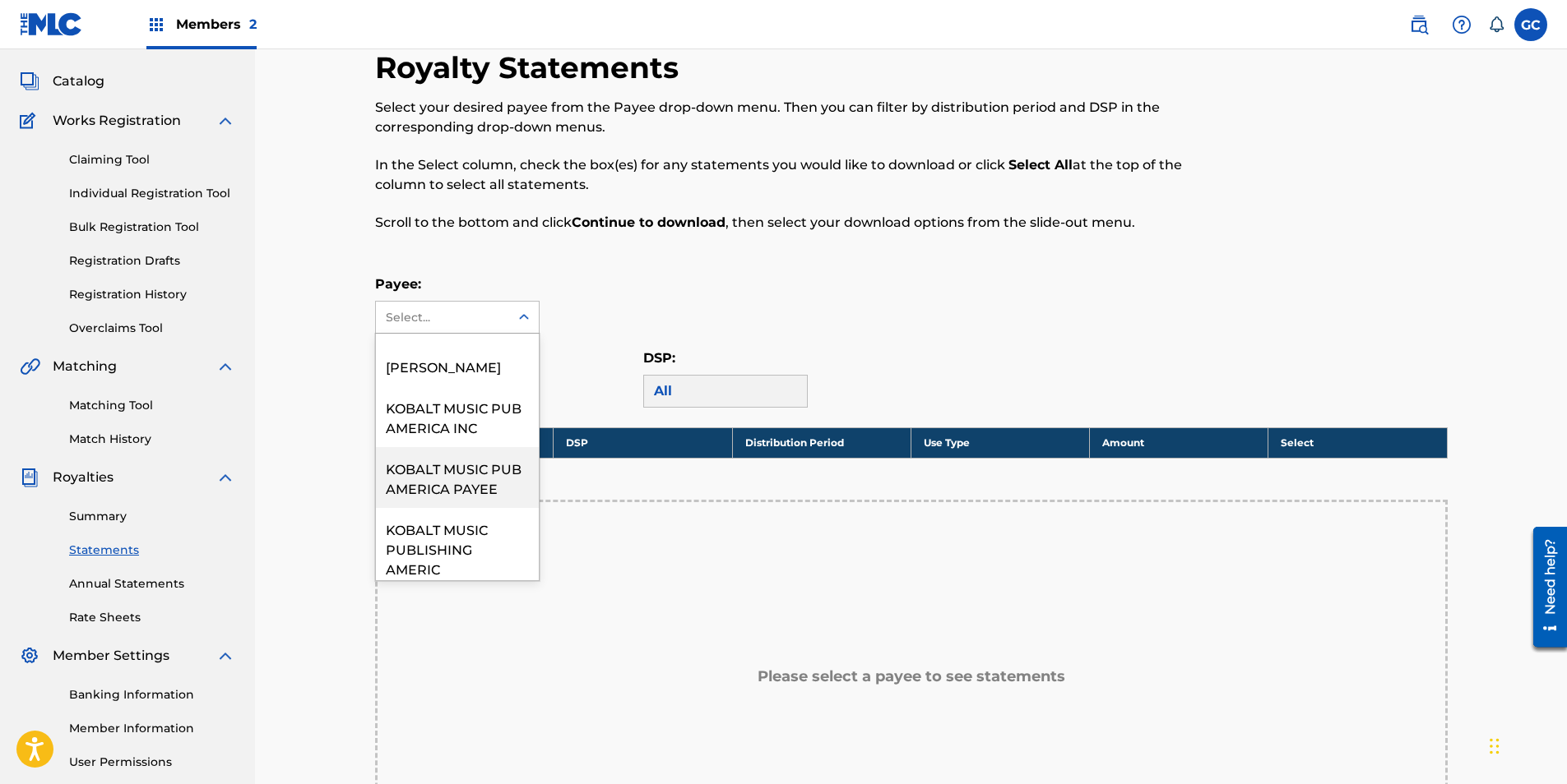
click at [448, 499] on div "KOBALT MUSIC PUB AMERICA PAYEE" at bounding box center [457, 477] width 163 height 61
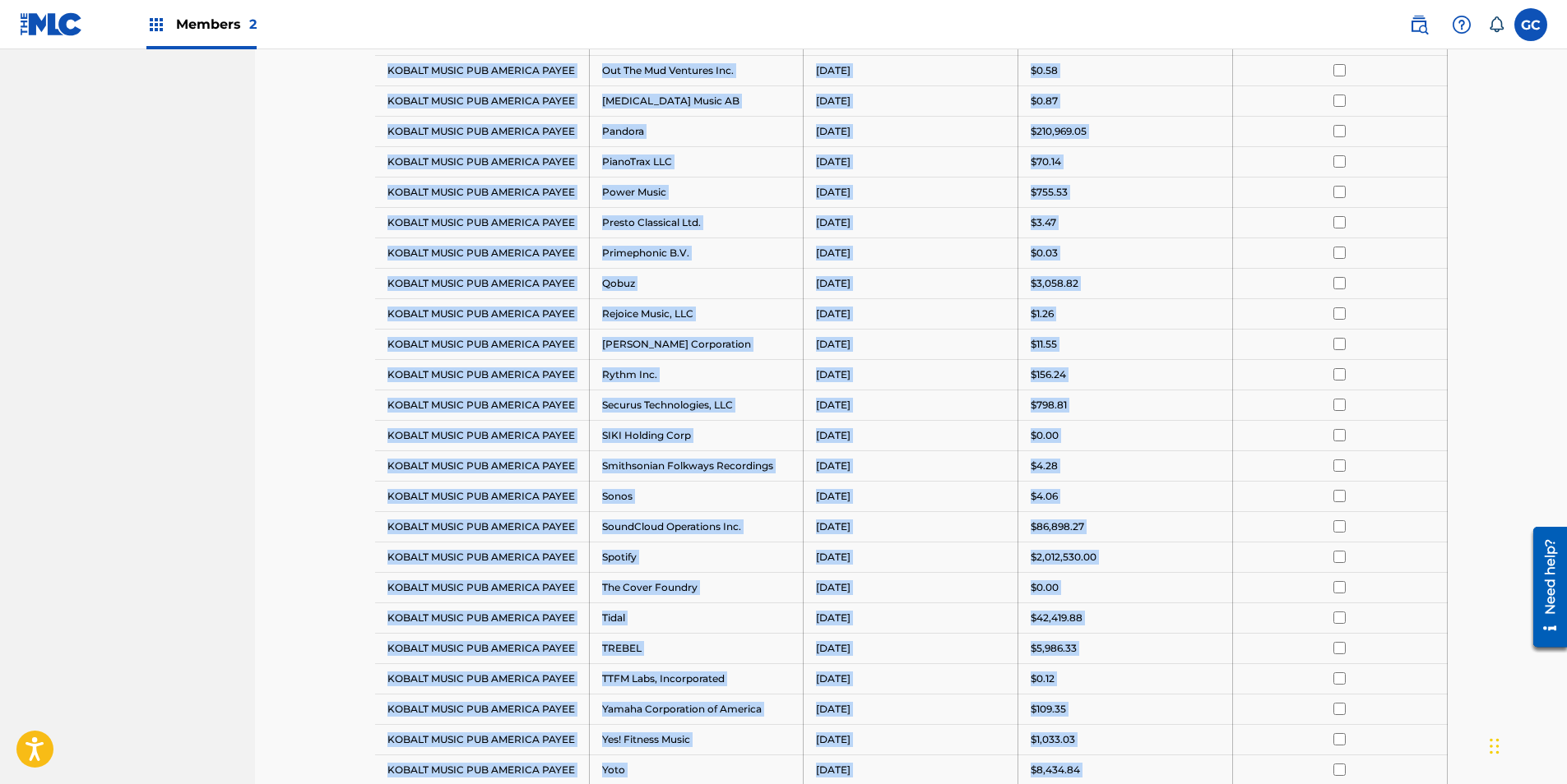
scroll to position [1772, 0]
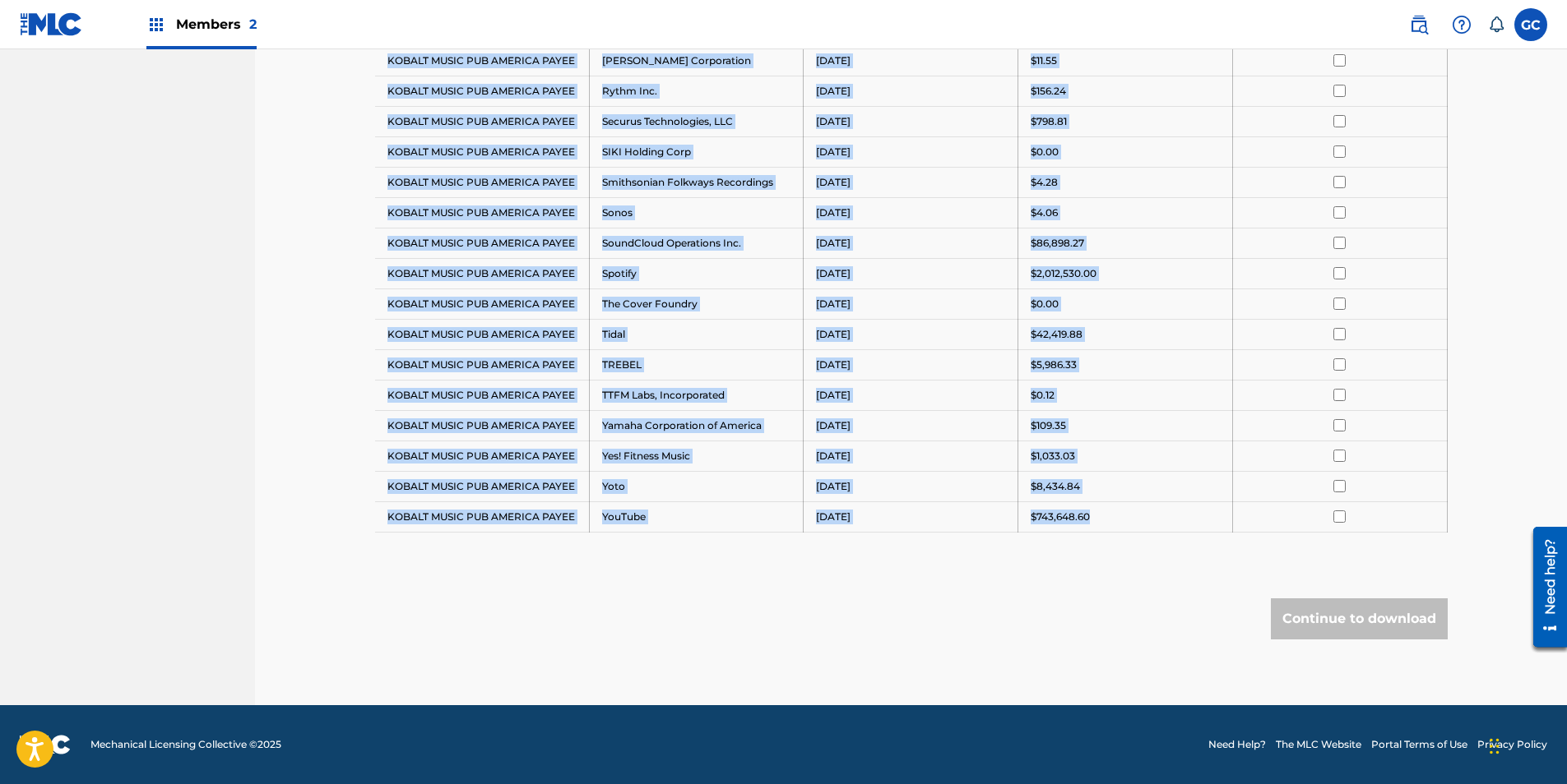
drag, startPoint x: 390, startPoint y: 473, endPoint x: 1136, endPoint y: 531, distance: 748.3
drag, startPoint x: 1136, startPoint y: 531, endPoint x: 1082, endPoint y: 517, distance: 55.8
copy tbody "KOBALT MUSIC PUB AMERICA PAYEE Amazon Media Venture LLC [DATE] $73.74 KOBALT MU…"
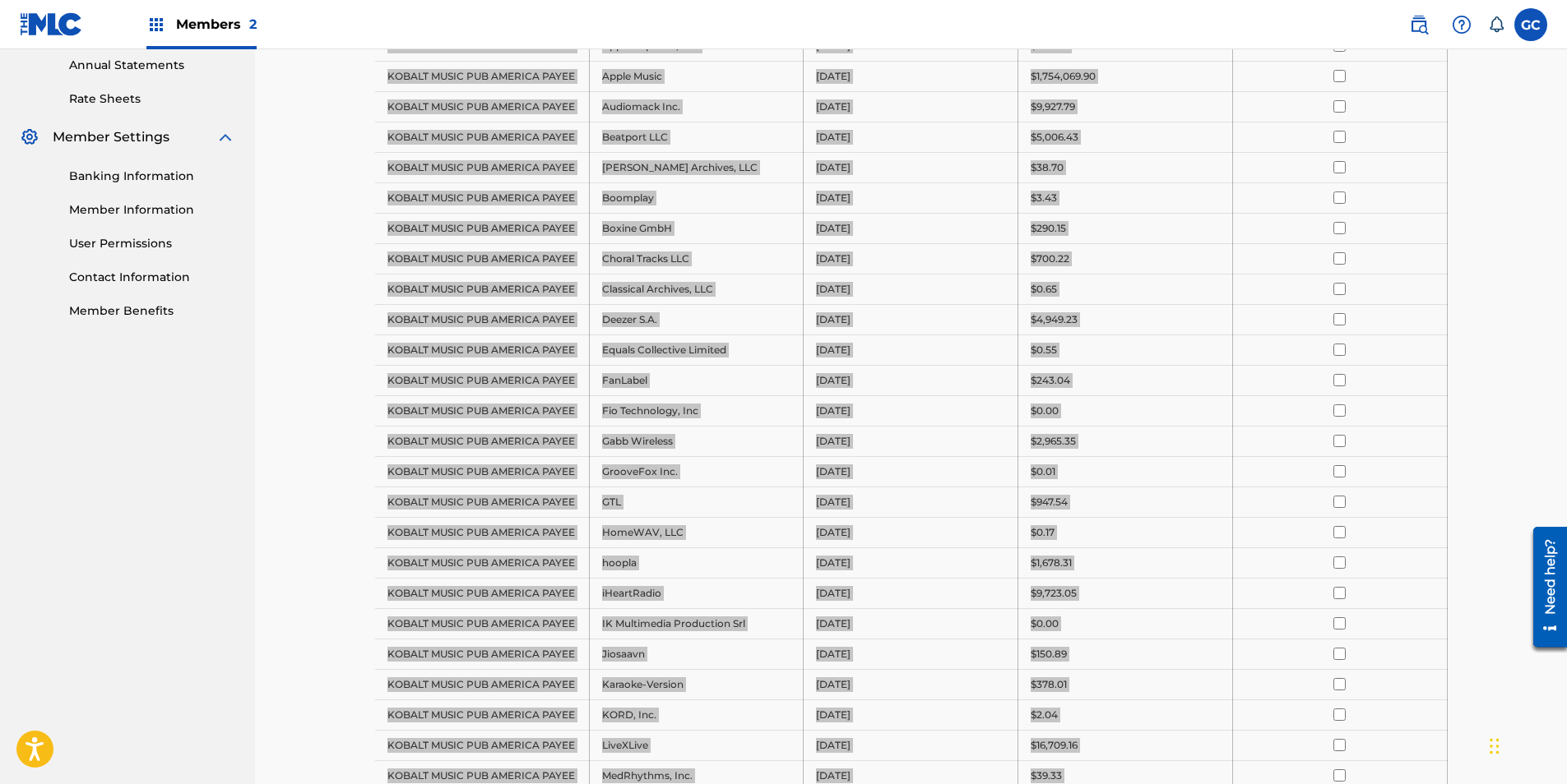
scroll to position [457, 0]
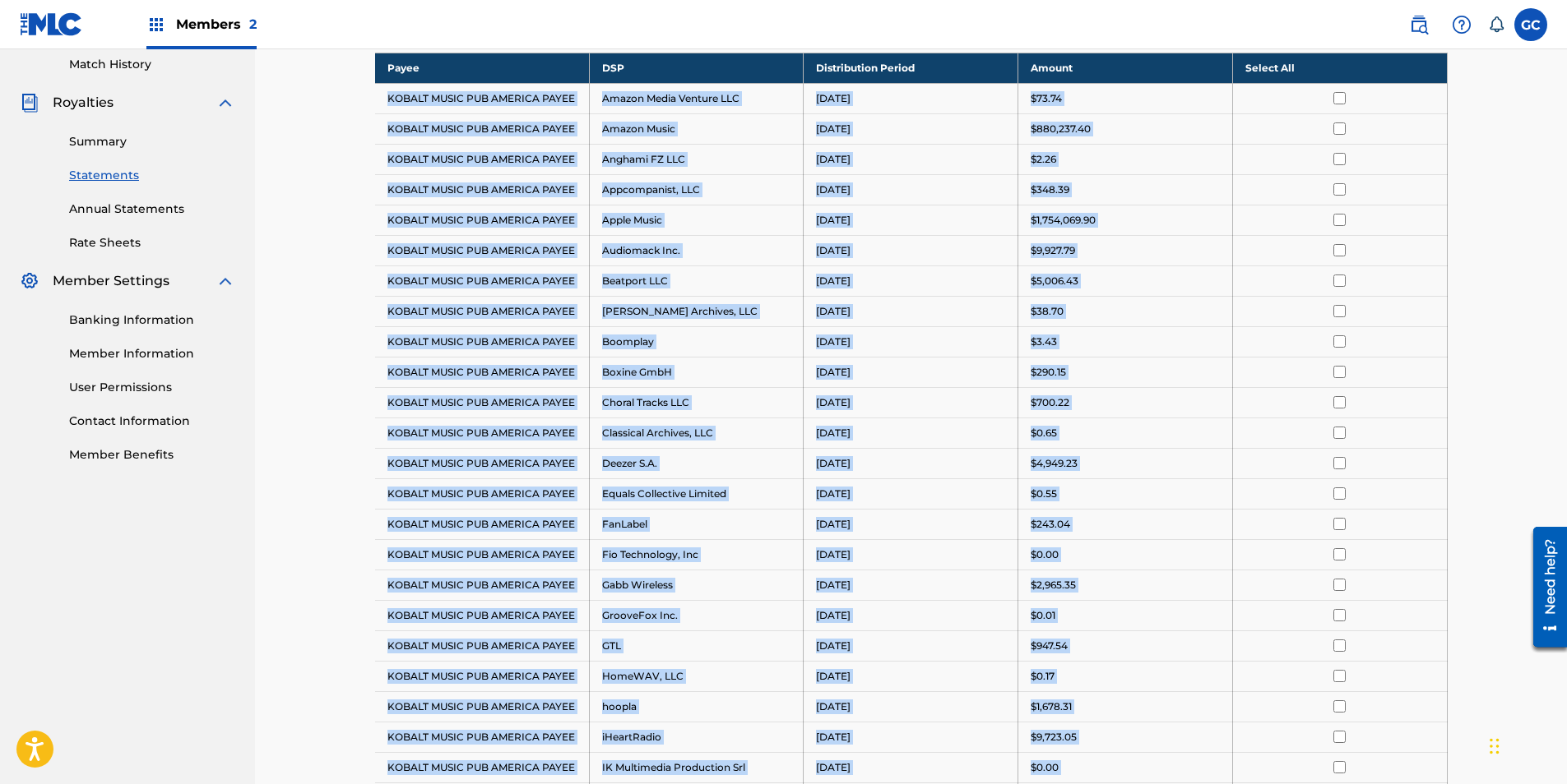
drag, startPoint x: 1501, startPoint y: 111, endPoint x: 1440, endPoint y: 113, distance: 61.0
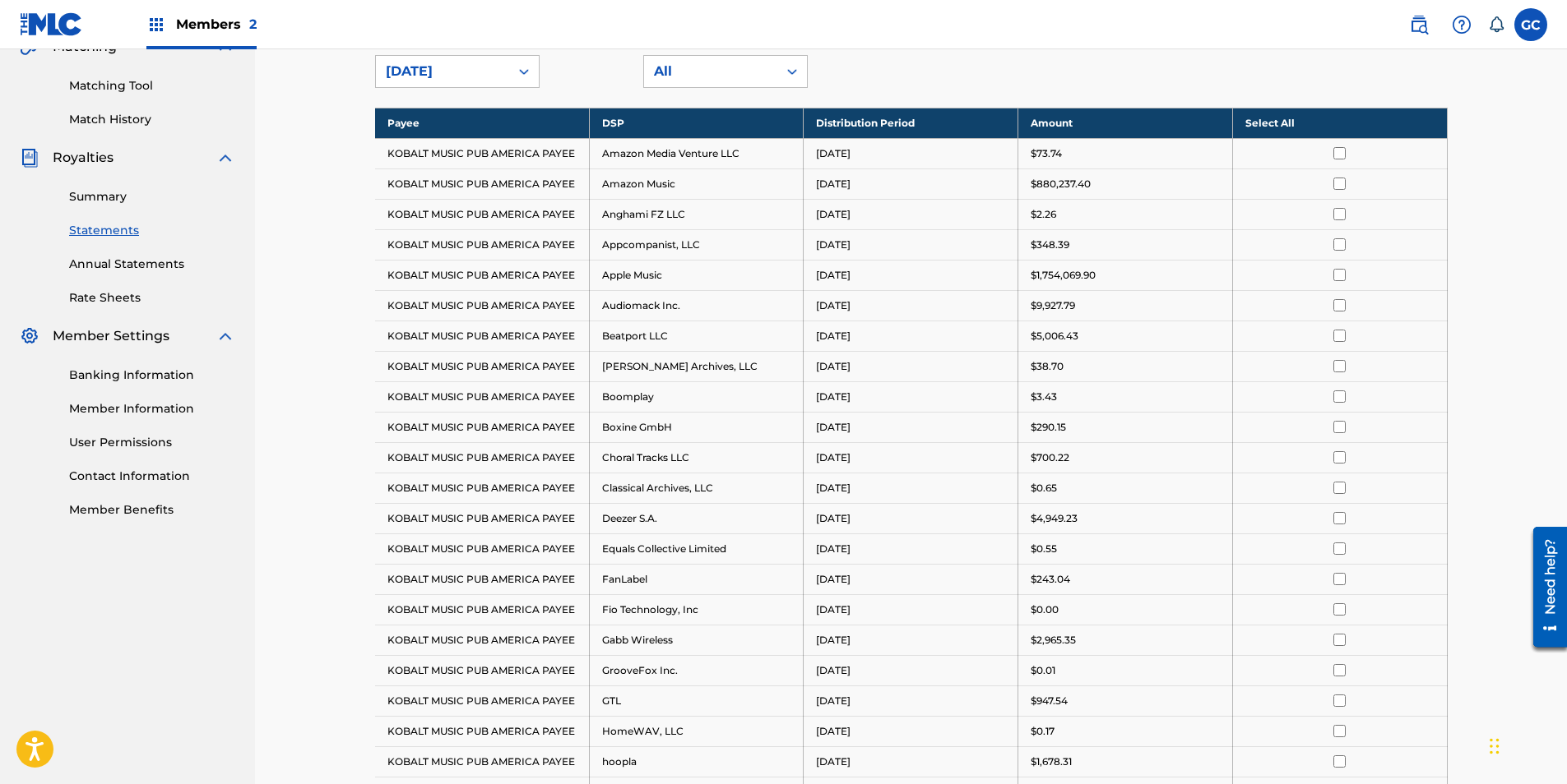
scroll to position [211, 0]
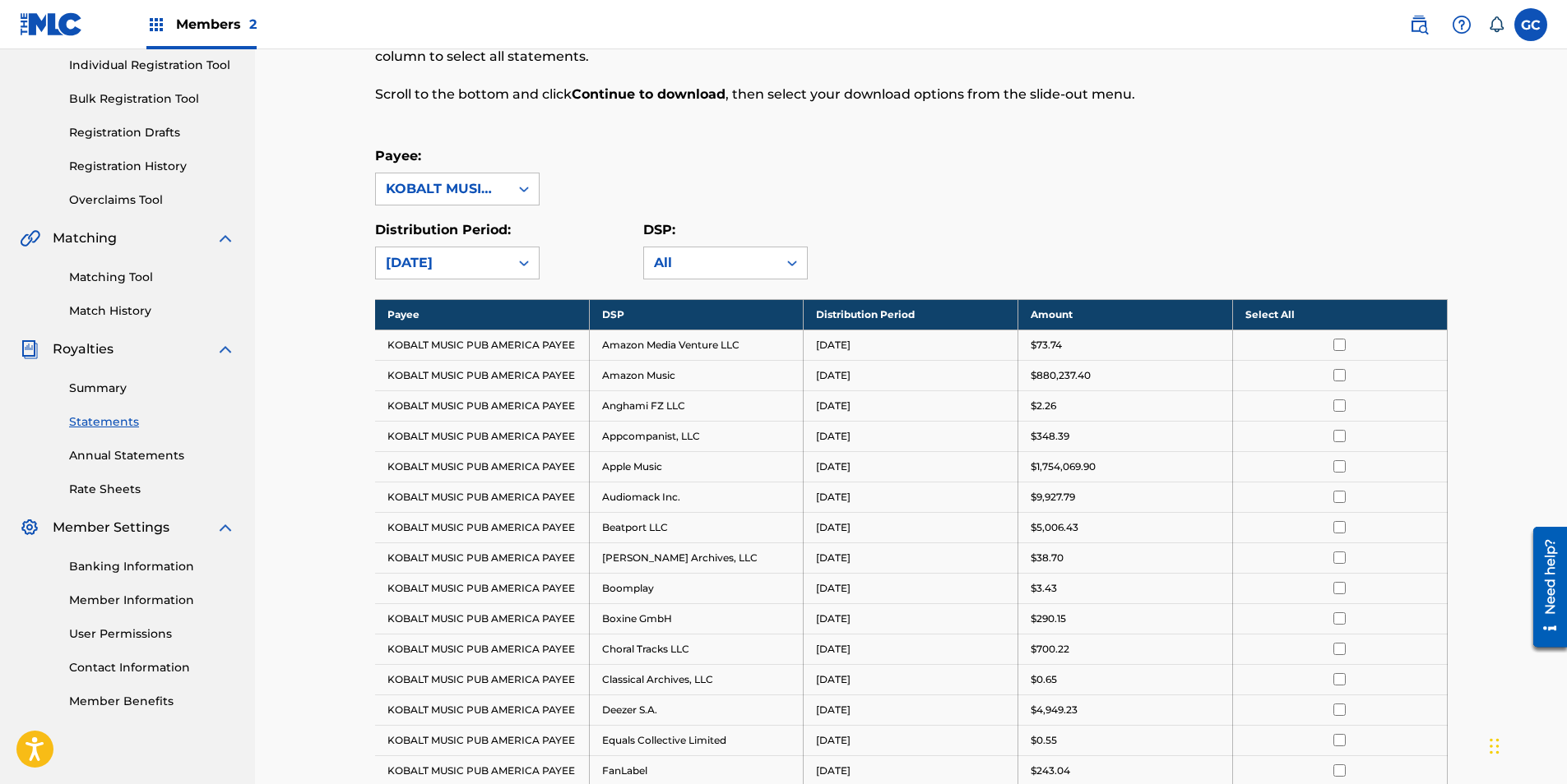
click at [1341, 344] on input "checkbox" at bounding box center [1339, 344] width 12 height 12
click at [1340, 408] on input "checkbox" at bounding box center [1339, 405] width 12 height 12
click at [1340, 439] on input "checkbox" at bounding box center [1339, 436] width 12 height 12
click at [1340, 500] on input "checkbox" at bounding box center [1339, 496] width 12 height 12
click at [1342, 498] on input "checkbox" at bounding box center [1339, 496] width 12 height 12
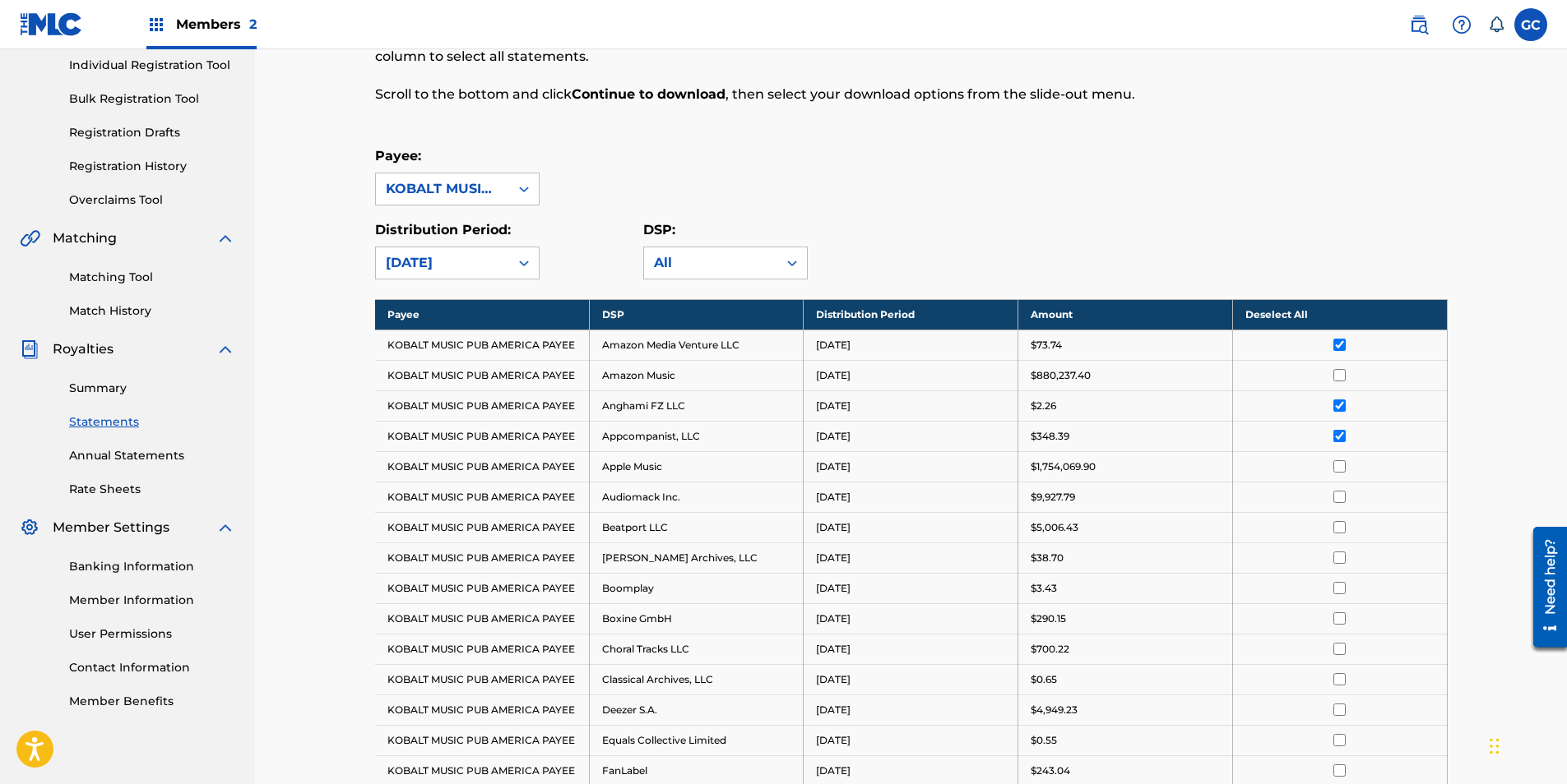
click at [1340, 533] on input "checkbox" at bounding box center [1339, 526] width 12 height 12
click at [1340, 532] on input "checkbox" at bounding box center [1339, 526] width 12 height 12
click at [1293, 322] on th "Deselect All" at bounding box center [1339, 314] width 214 height 30
click at [1342, 351] on td at bounding box center [1339, 344] width 214 height 30
click at [1340, 348] on input "checkbox" at bounding box center [1339, 344] width 12 height 12
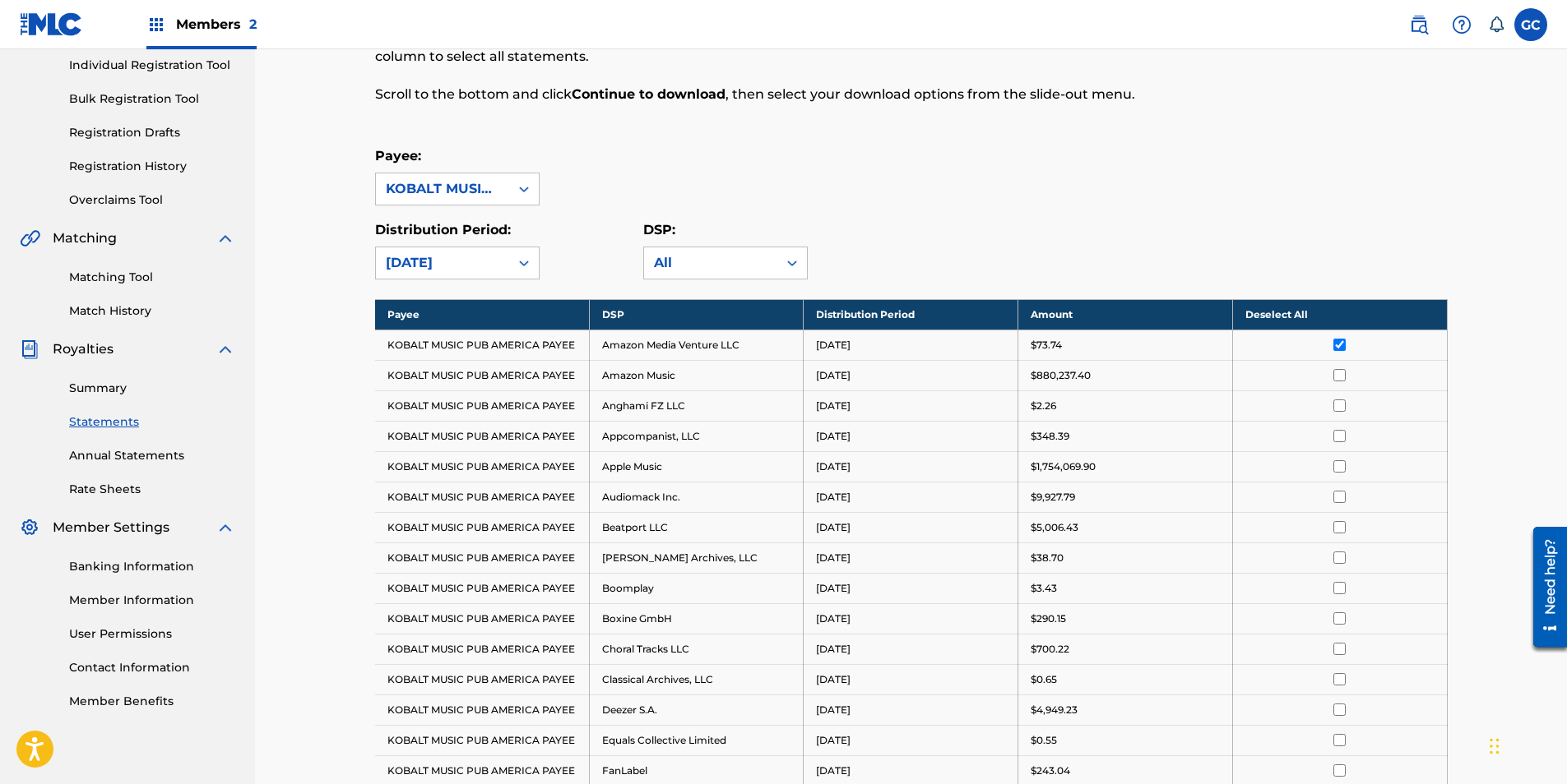
click at [1338, 409] on input "checkbox" at bounding box center [1339, 405] width 12 height 12
click at [1341, 438] on input "checkbox" at bounding box center [1339, 436] width 12 height 12
click at [1342, 558] on input "checkbox" at bounding box center [1339, 557] width 12 height 12
click at [1341, 589] on input "checkbox" at bounding box center [1339, 587] width 12 height 12
click at [1342, 625] on td at bounding box center [1339, 618] width 214 height 30
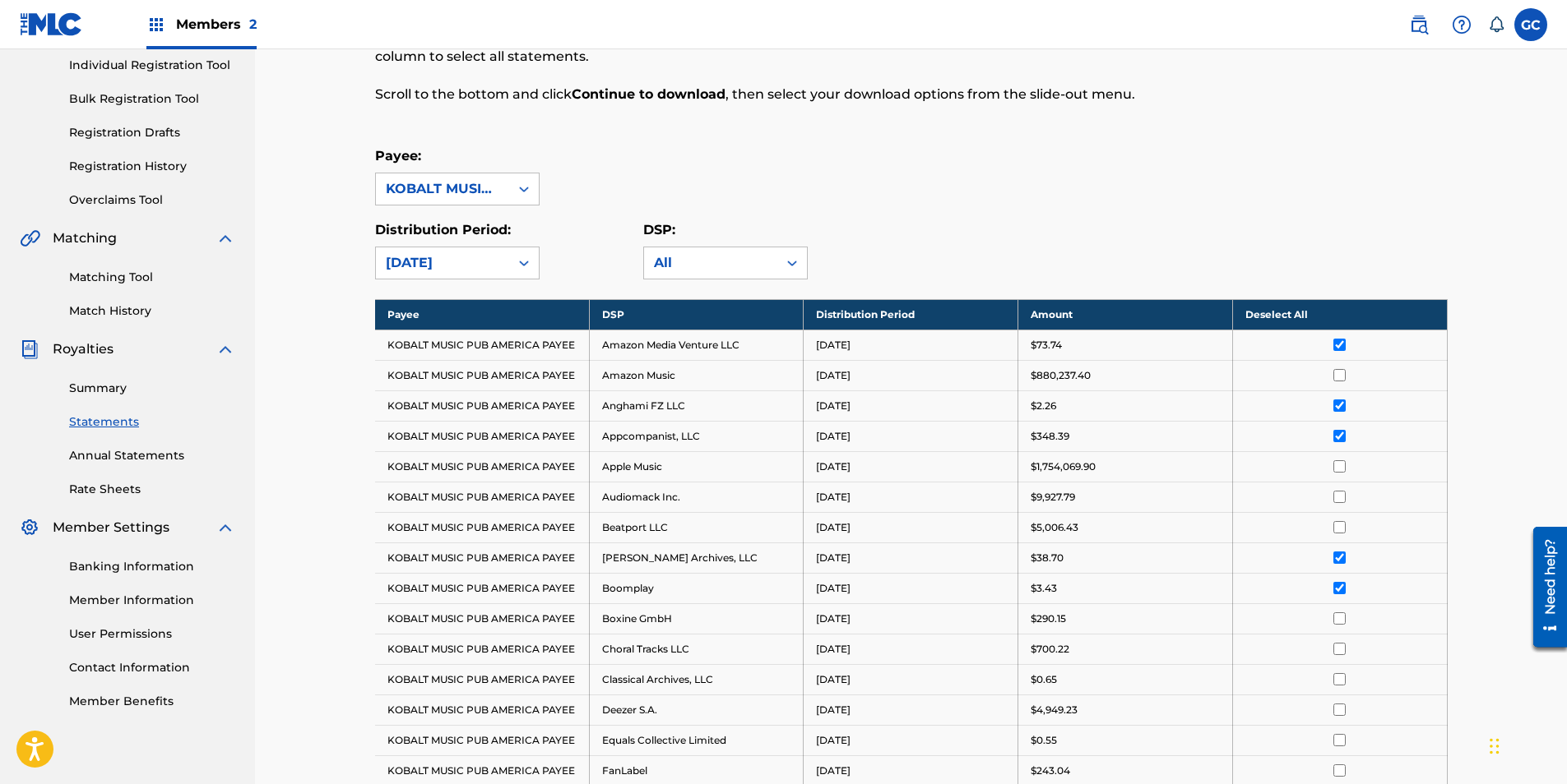
click at [1340, 618] on input "checkbox" at bounding box center [1339, 618] width 12 height 12
click at [1342, 649] on input "checkbox" at bounding box center [1339, 648] width 12 height 12
click at [1342, 683] on input "checkbox" at bounding box center [1339, 679] width 12 height 12
click at [1341, 742] on input "checkbox" at bounding box center [1339, 740] width 12 height 12
click at [1341, 775] on input "checkbox" at bounding box center [1339, 770] width 12 height 12
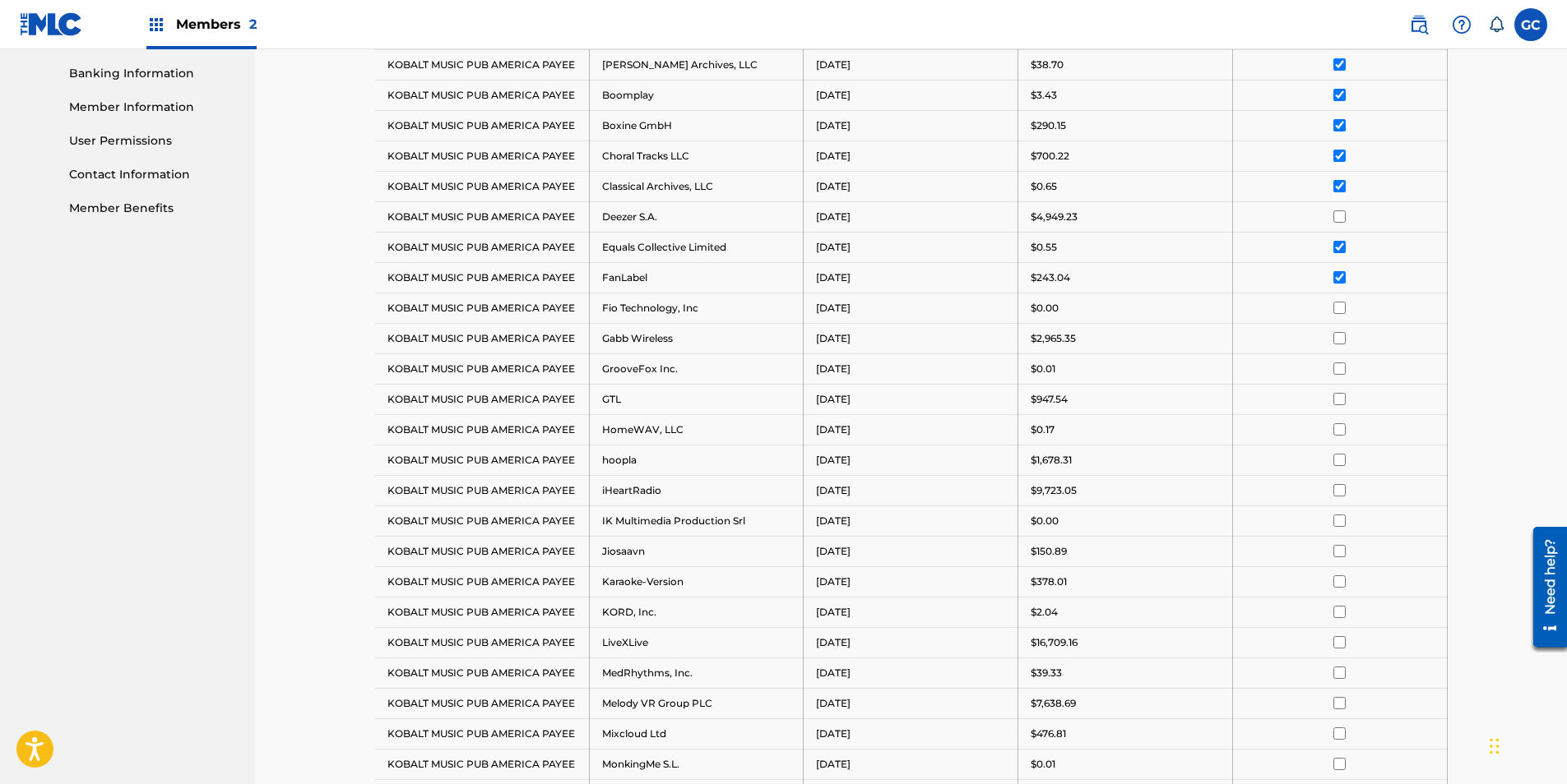
scroll to position [786, 0]
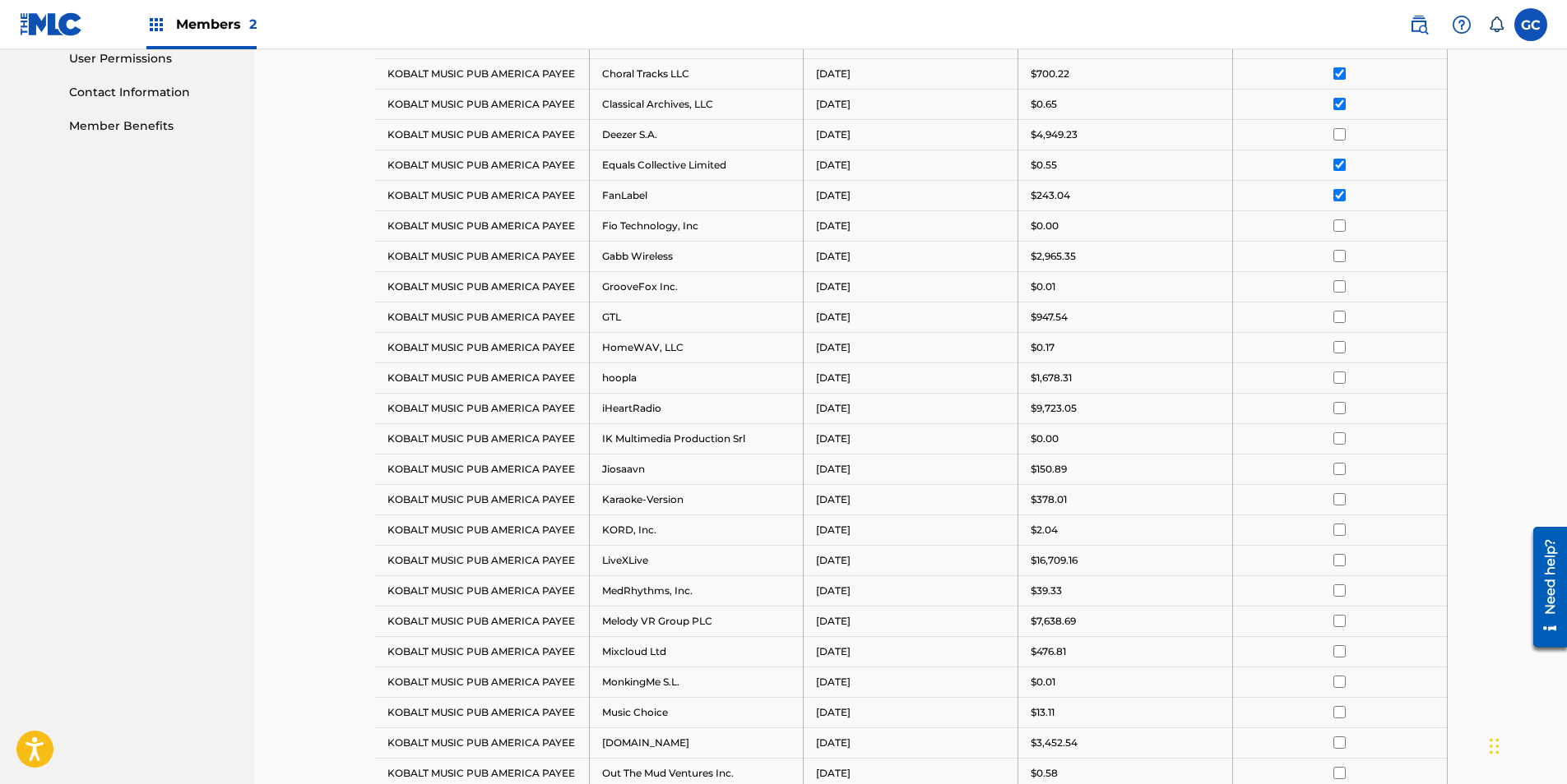
click at [1337, 226] on input "checkbox" at bounding box center [1339, 225] width 12 height 12
click at [1337, 288] on input "checkbox" at bounding box center [1339, 286] width 12 height 12
click at [1339, 314] on input "checkbox" at bounding box center [1339, 316] width 12 height 12
click at [1339, 350] on input "checkbox" at bounding box center [1339, 346] width 12 height 12
click at [1338, 440] on input "checkbox" at bounding box center [1339, 438] width 12 height 12
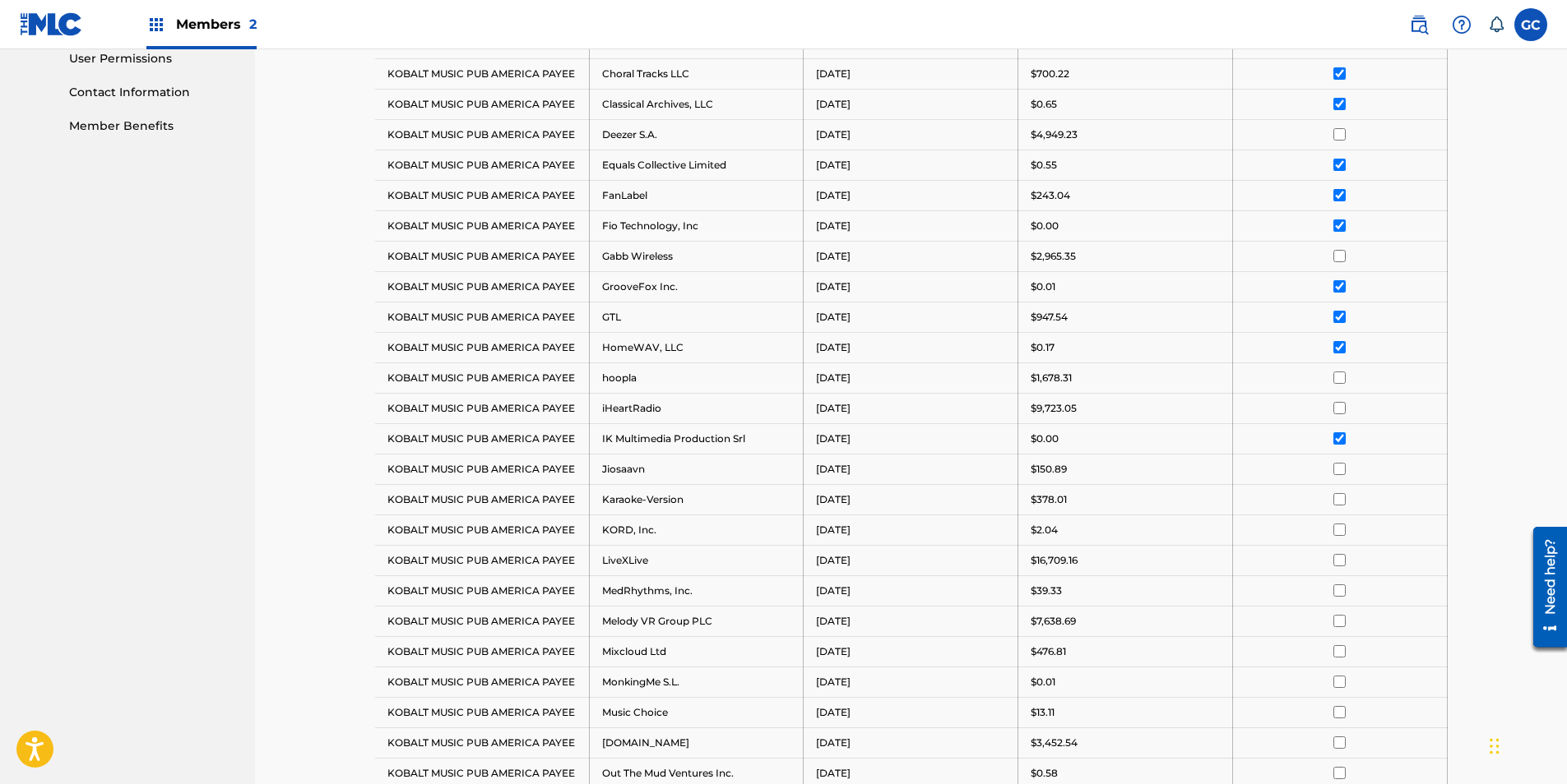
click at [1338, 469] on input "checkbox" at bounding box center [1339, 468] width 12 height 12
click at [1343, 504] on input "checkbox" at bounding box center [1339, 499] width 12 height 12
click at [1342, 535] on input "checkbox" at bounding box center [1339, 529] width 12 height 12
click at [1341, 594] on input "checkbox" at bounding box center [1339, 590] width 12 height 12
click at [1336, 655] on input "checkbox" at bounding box center [1339, 651] width 12 height 12
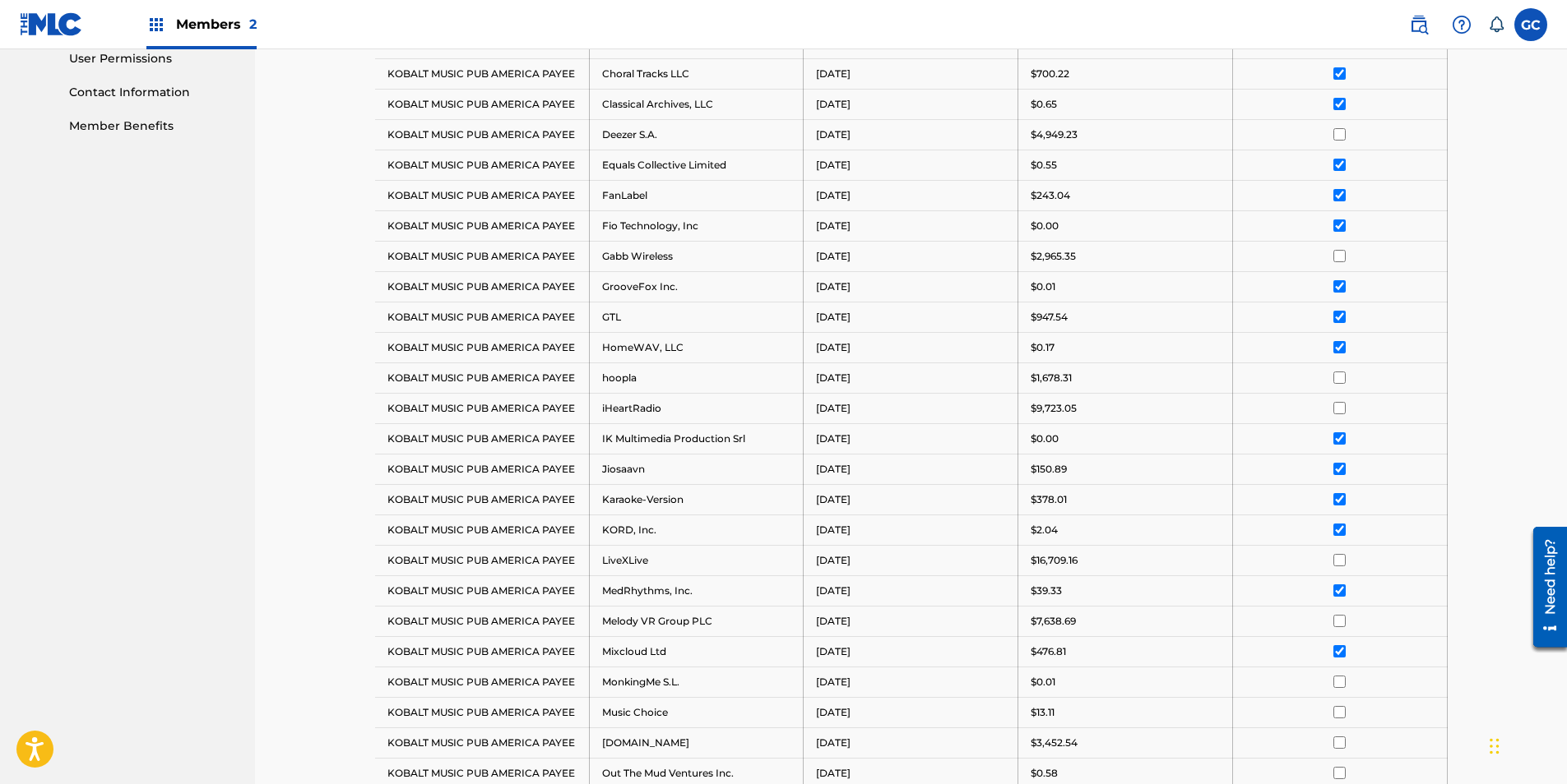
click at [1341, 683] on input "checkbox" at bounding box center [1339, 681] width 12 height 12
click at [1341, 716] on input "checkbox" at bounding box center [1339, 712] width 12 height 12
click at [1341, 775] on input "checkbox" at bounding box center [1339, 773] width 12 height 12
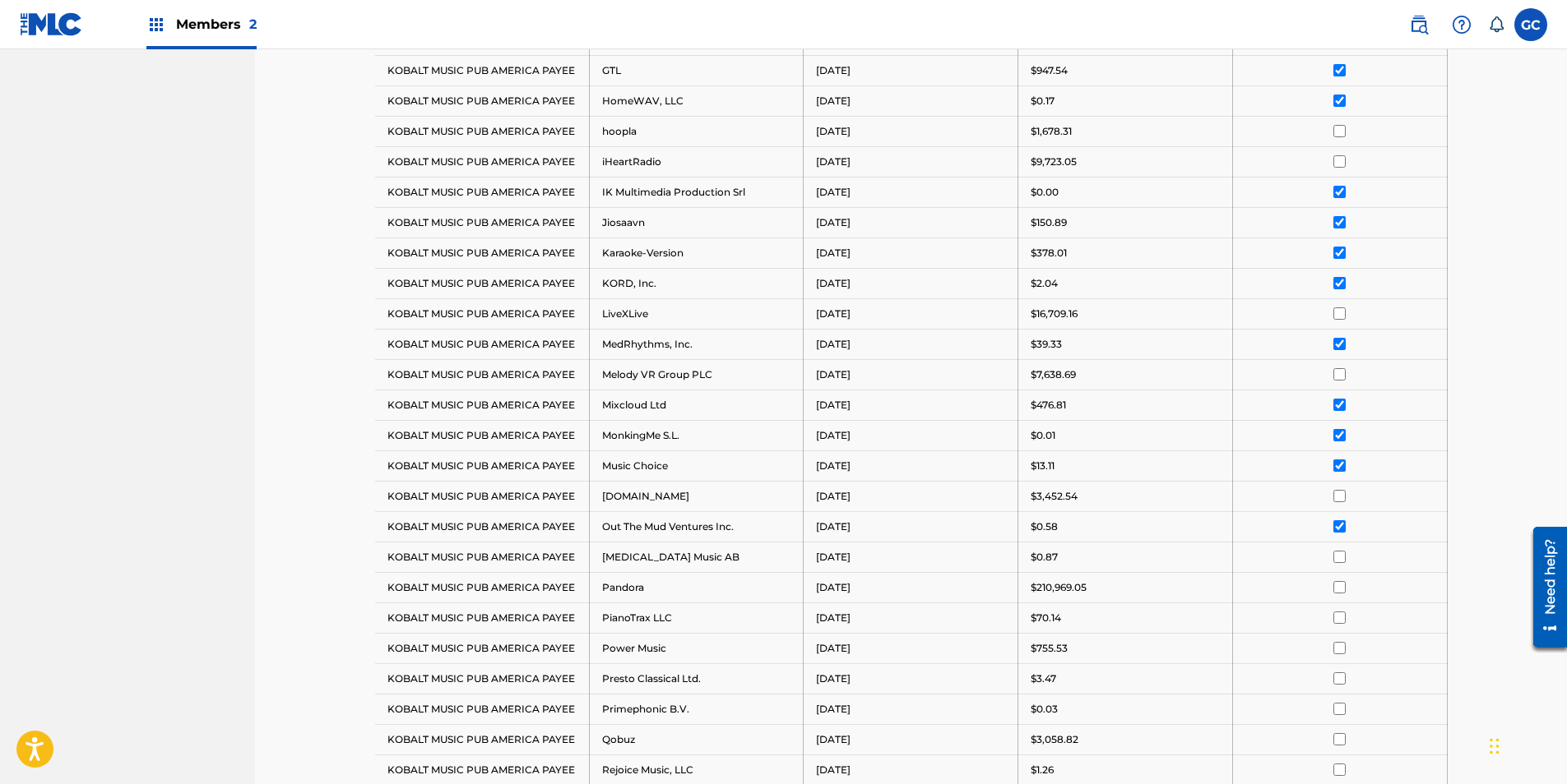
scroll to position [1197, 0]
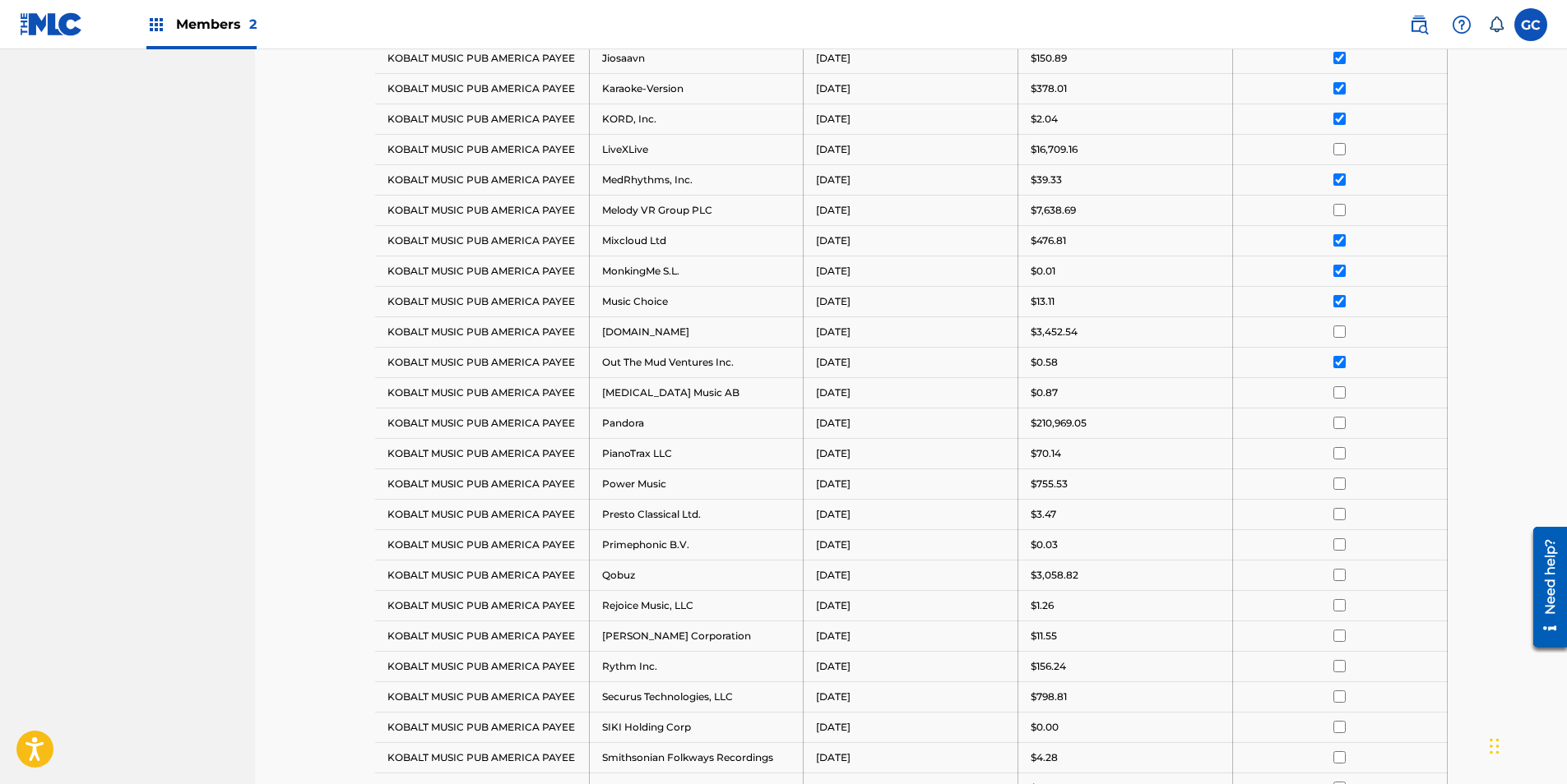
click at [1339, 393] on input "checkbox" at bounding box center [1339, 392] width 12 height 12
click at [1340, 452] on input "checkbox" at bounding box center [1339, 452] width 12 height 12
click at [1340, 487] on input "checkbox" at bounding box center [1339, 483] width 12 height 12
click at [1339, 514] on input "checkbox" at bounding box center [1339, 513] width 12 height 12
click at [1338, 544] on input "checkbox" at bounding box center [1339, 544] width 12 height 12
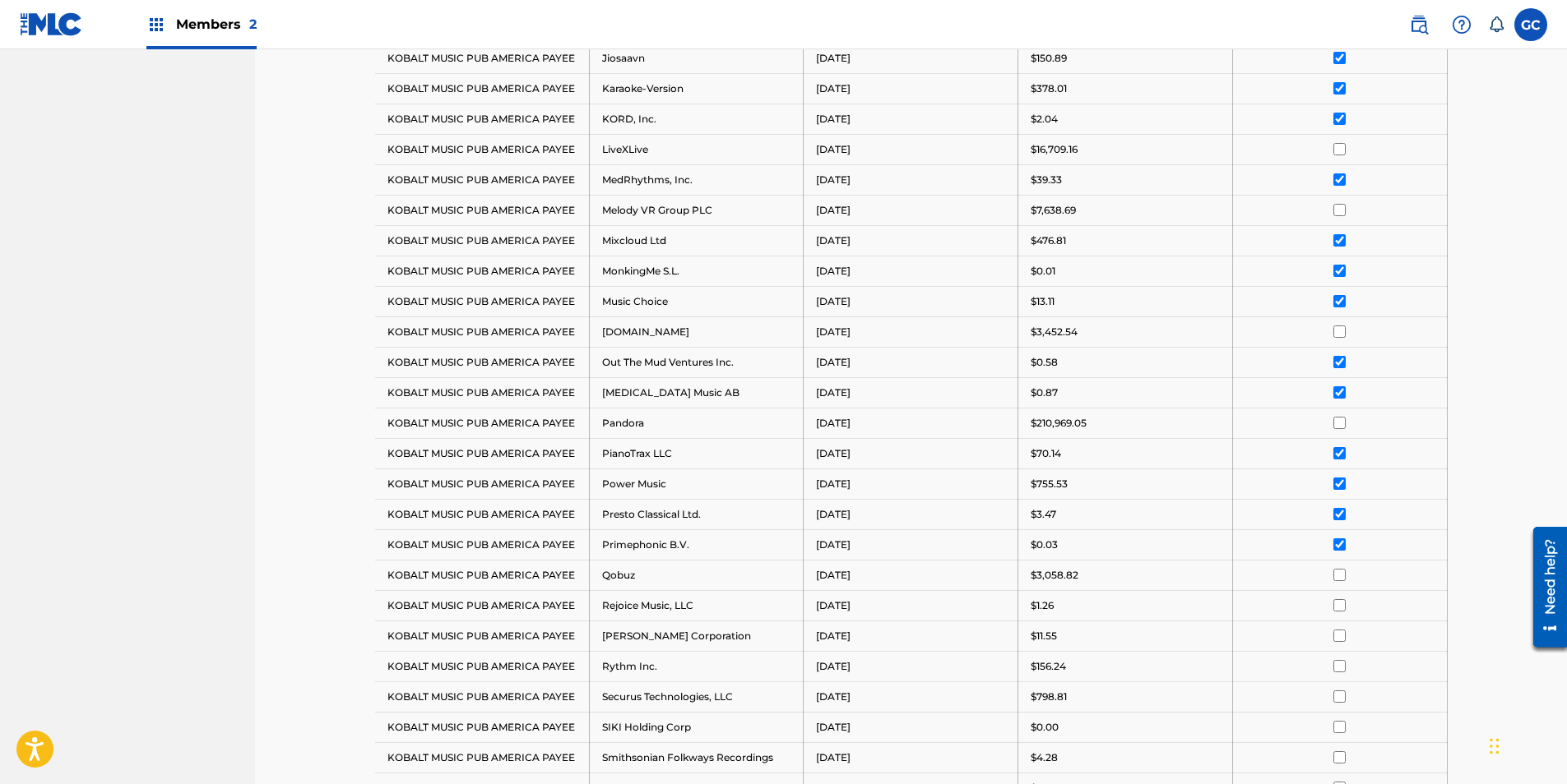
click at [1344, 608] on input "checkbox" at bounding box center [1339, 605] width 12 height 12
click at [1341, 639] on input "checkbox" at bounding box center [1339, 635] width 12 height 12
click at [1342, 666] on input "checkbox" at bounding box center [1339, 666] width 12 height 12
click at [1340, 699] on input "checkbox" at bounding box center [1339, 696] width 12 height 12
click at [1344, 723] on input "checkbox" at bounding box center [1339, 727] width 12 height 12
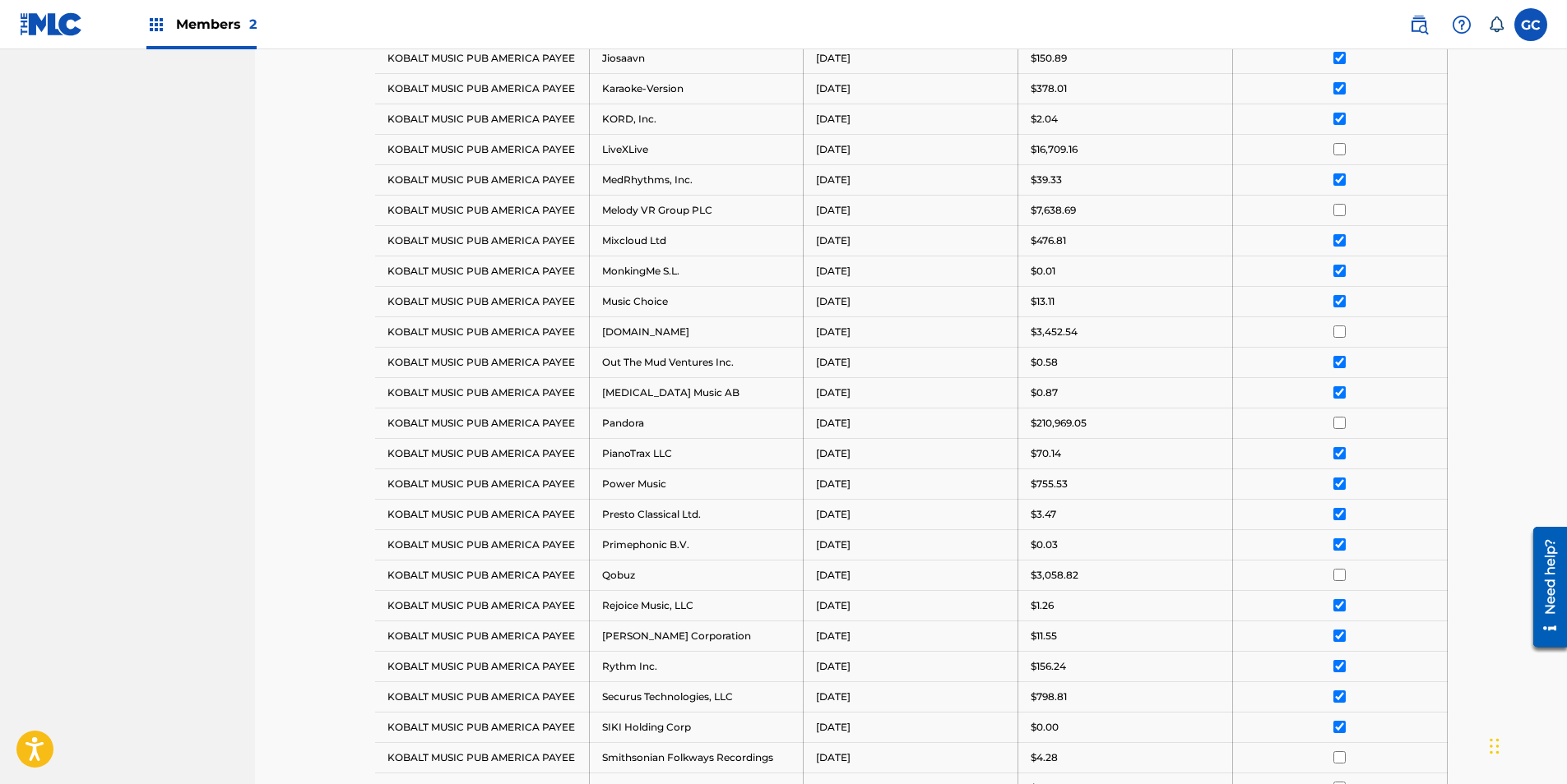
click at [1340, 759] on input "checkbox" at bounding box center [1339, 757] width 12 height 12
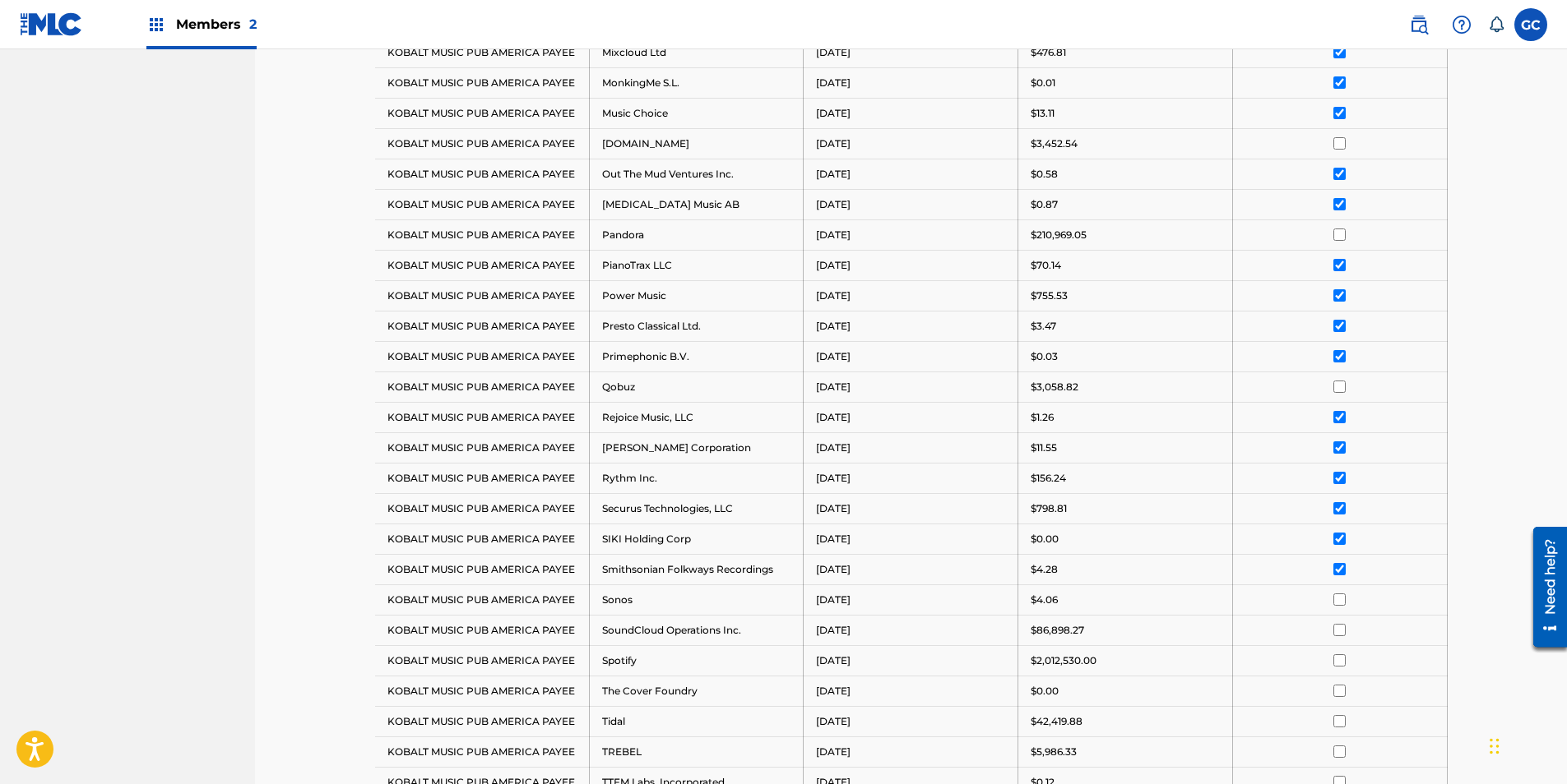
scroll to position [1526, 0]
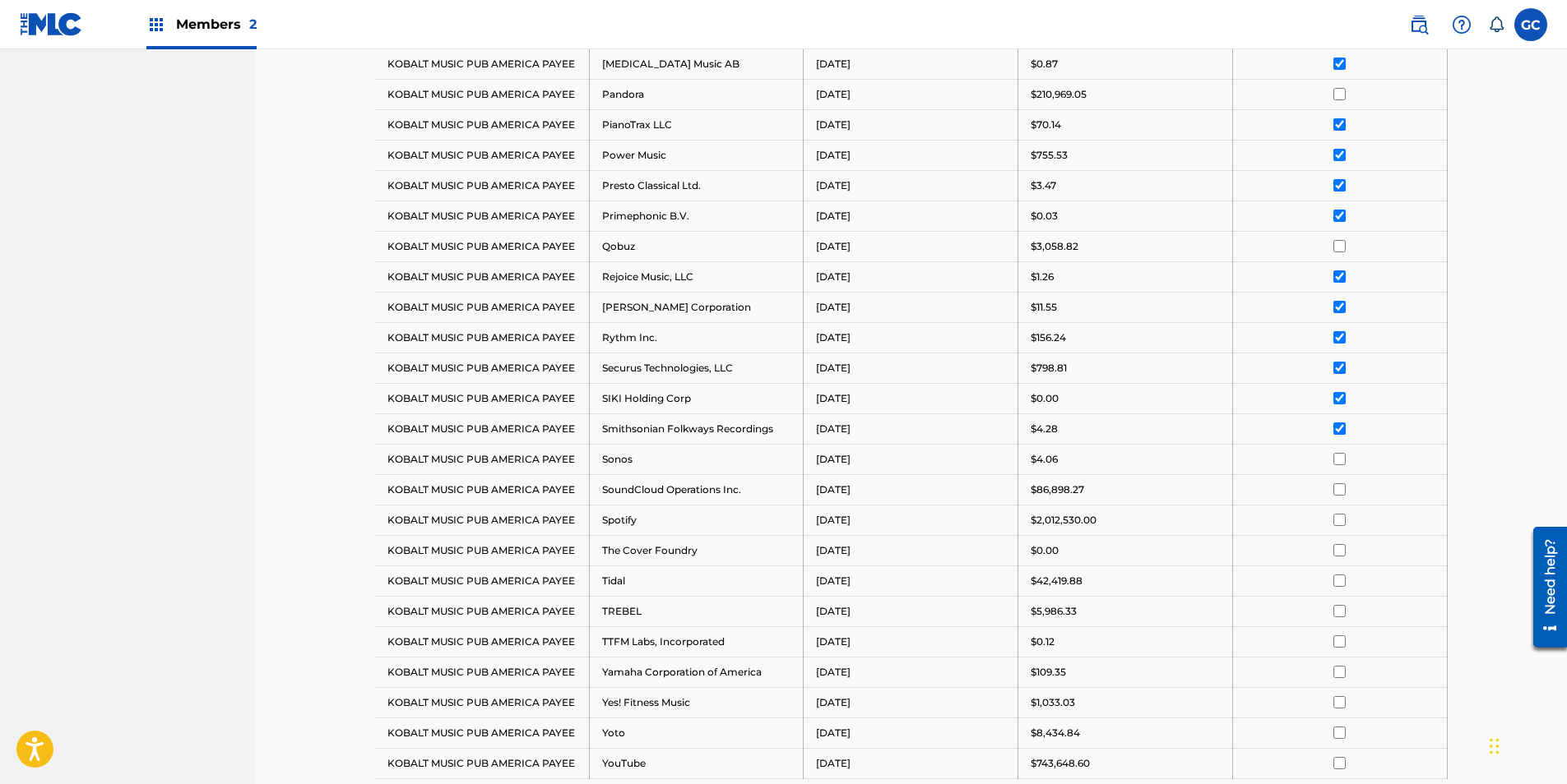
click at [1336, 460] on input "checkbox" at bounding box center [1339, 458] width 12 height 12
click at [1337, 554] on input "checkbox" at bounding box center [1339, 549] width 12 height 12
click at [1343, 645] on input "checkbox" at bounding box center [1339, 641] width 12 height 12
click at [1341, 675] on input "checkbox" at bounding box center [1339, 671] width 12 height 12
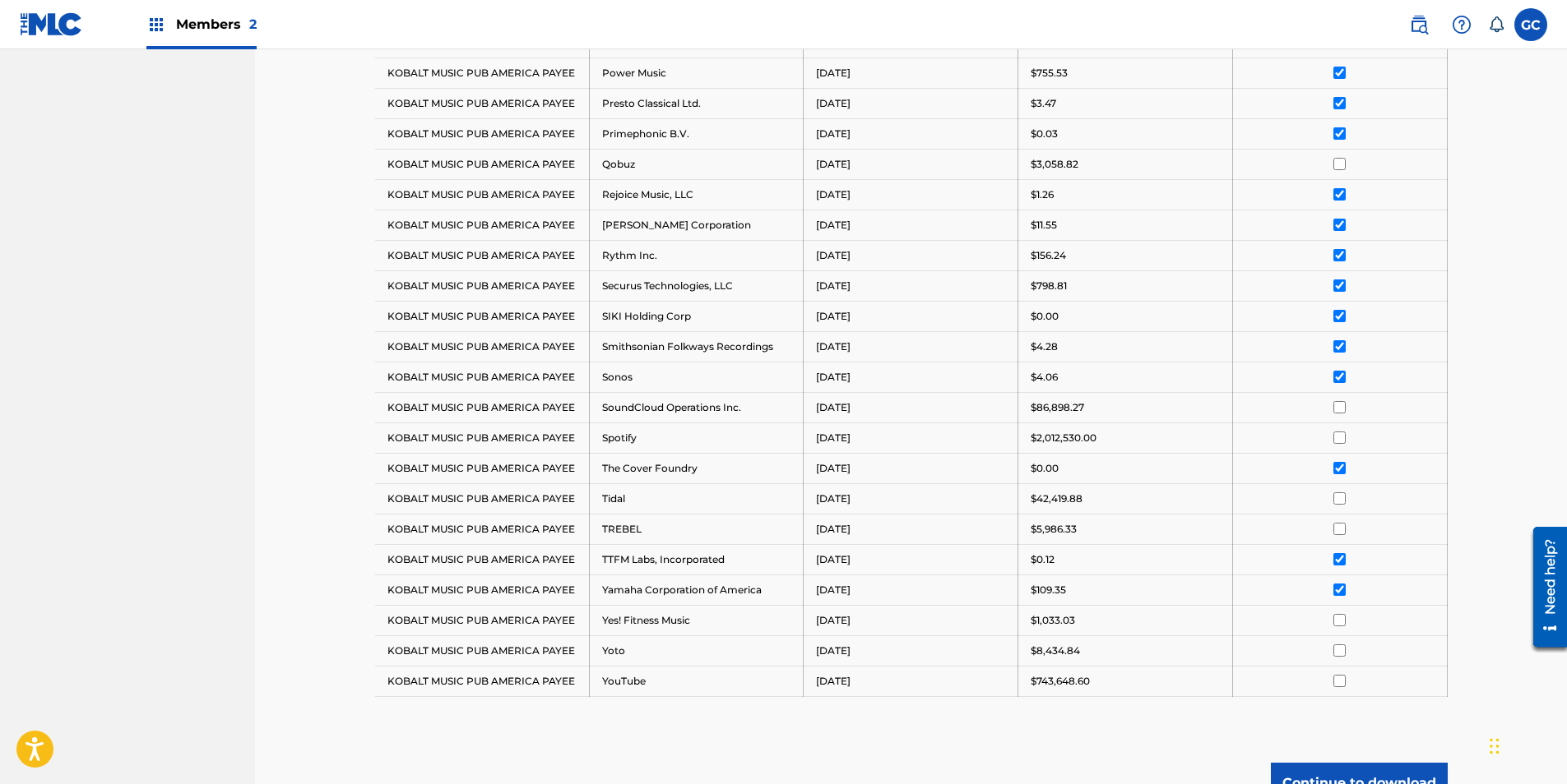
scroll to position [1690, 0]
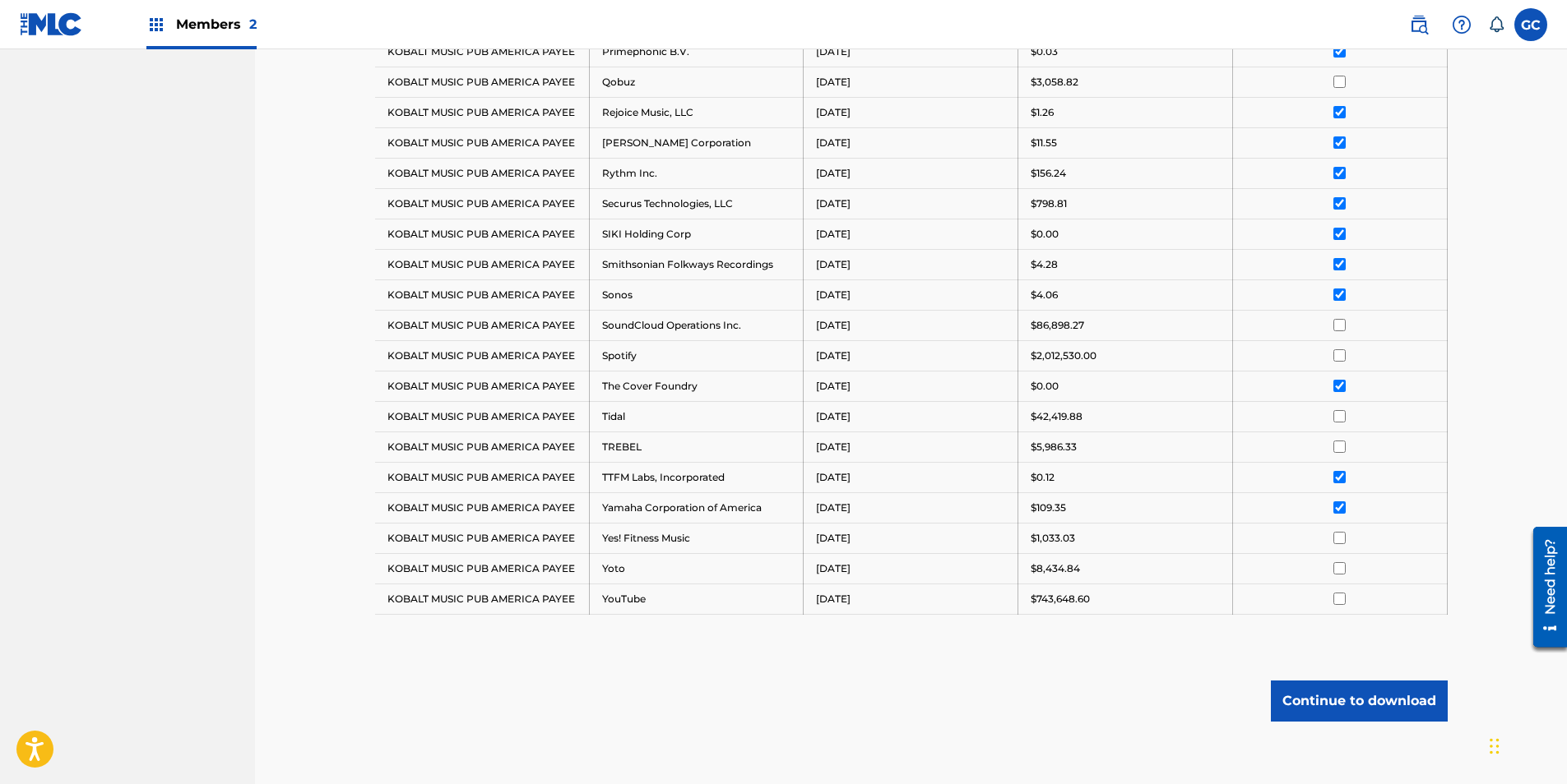
click at [1349, 700] on button "Continue to download" at bounding box center [1358, 701] width 176 height 42
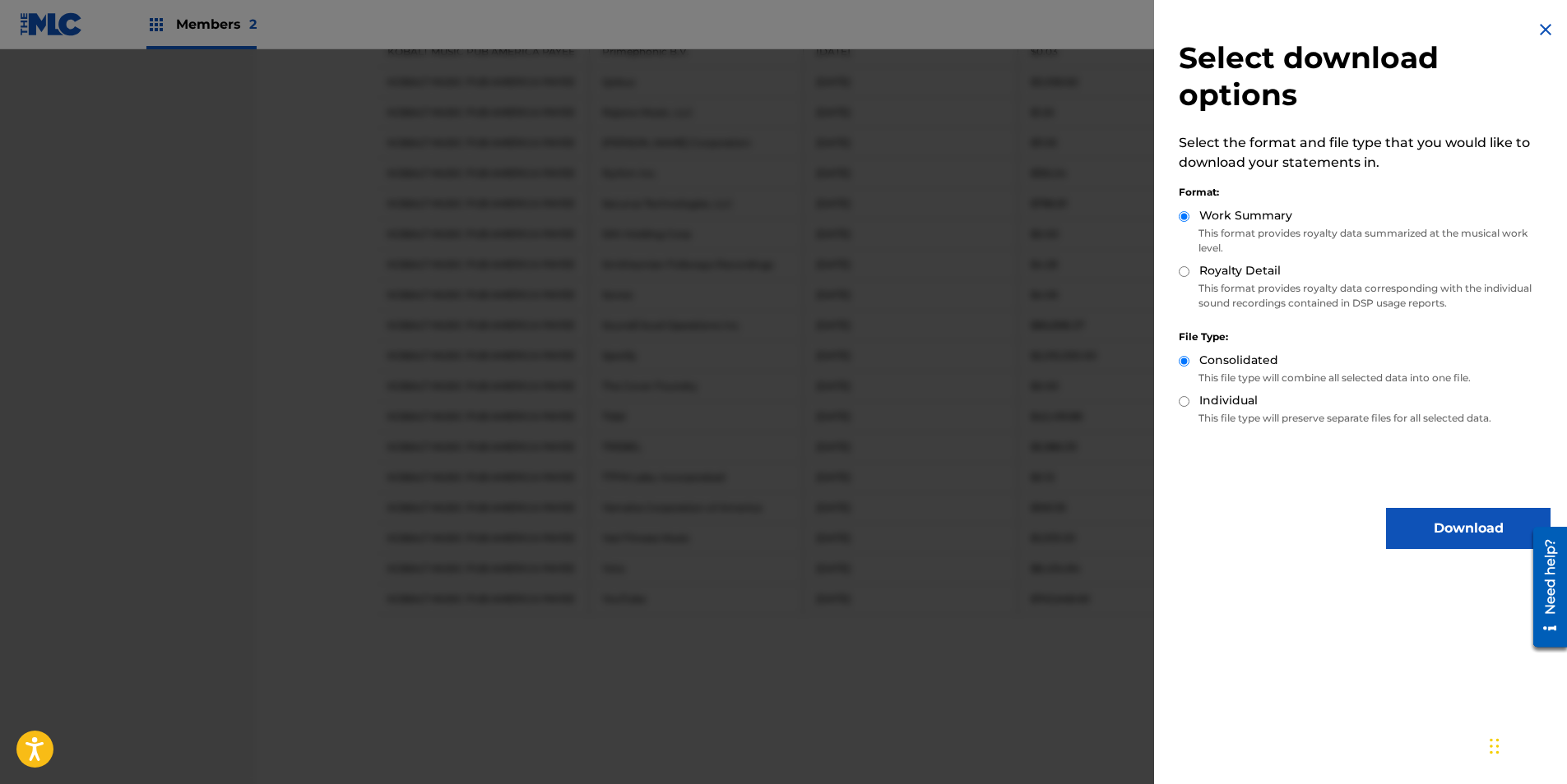
click at [1185, 273] on input "Royalty Detail" at bounding box center [1184, 271] width 11 height 11
radio input "true"
click at [1452, 532] on button "Download" at bounding box center [1468, 528] width 164 height 42
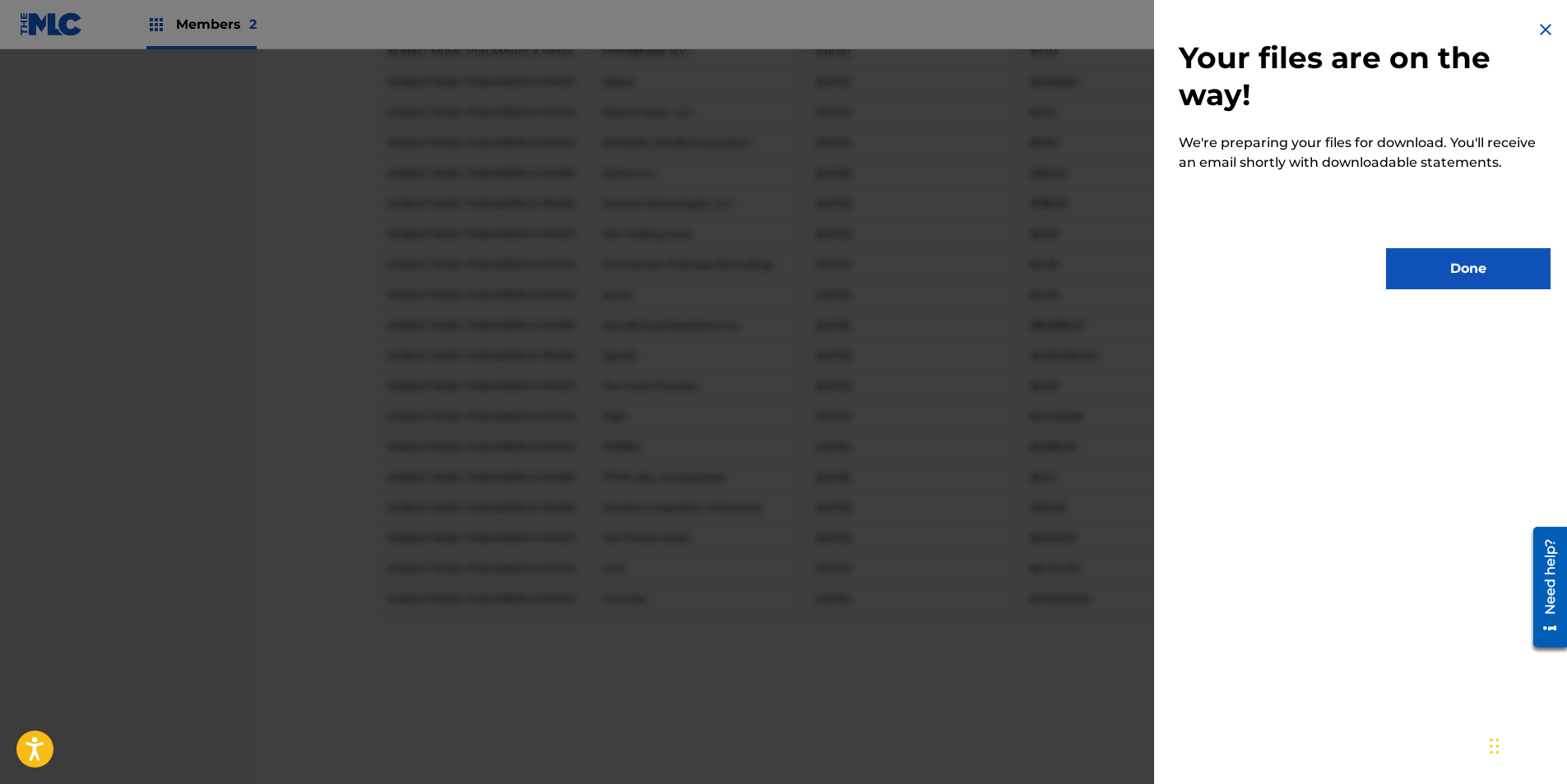
click at [1430, 271] on button "Done" at bounding box center [1468, 269] width 164 height 42
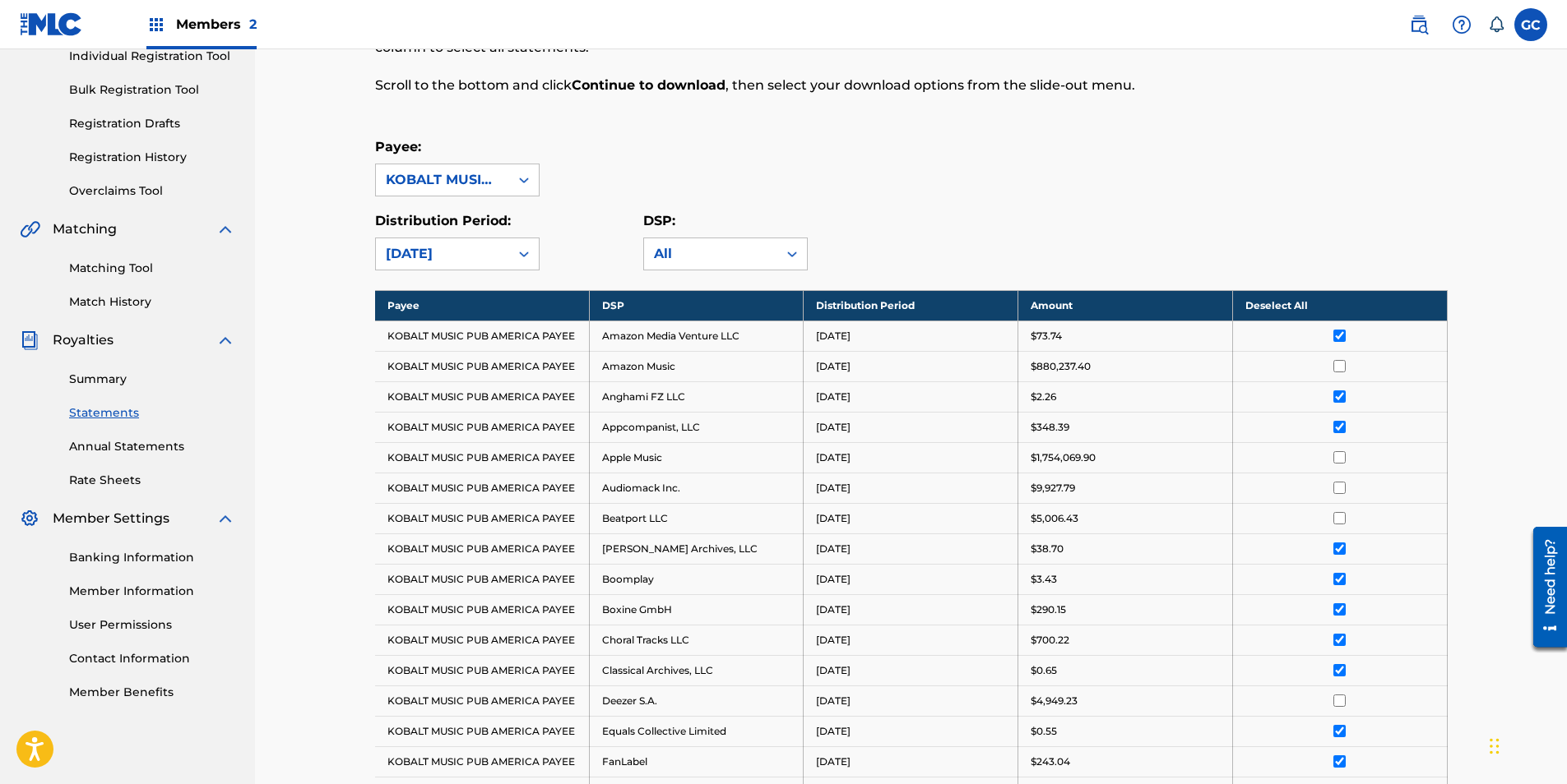
scroll to position [0, 0]
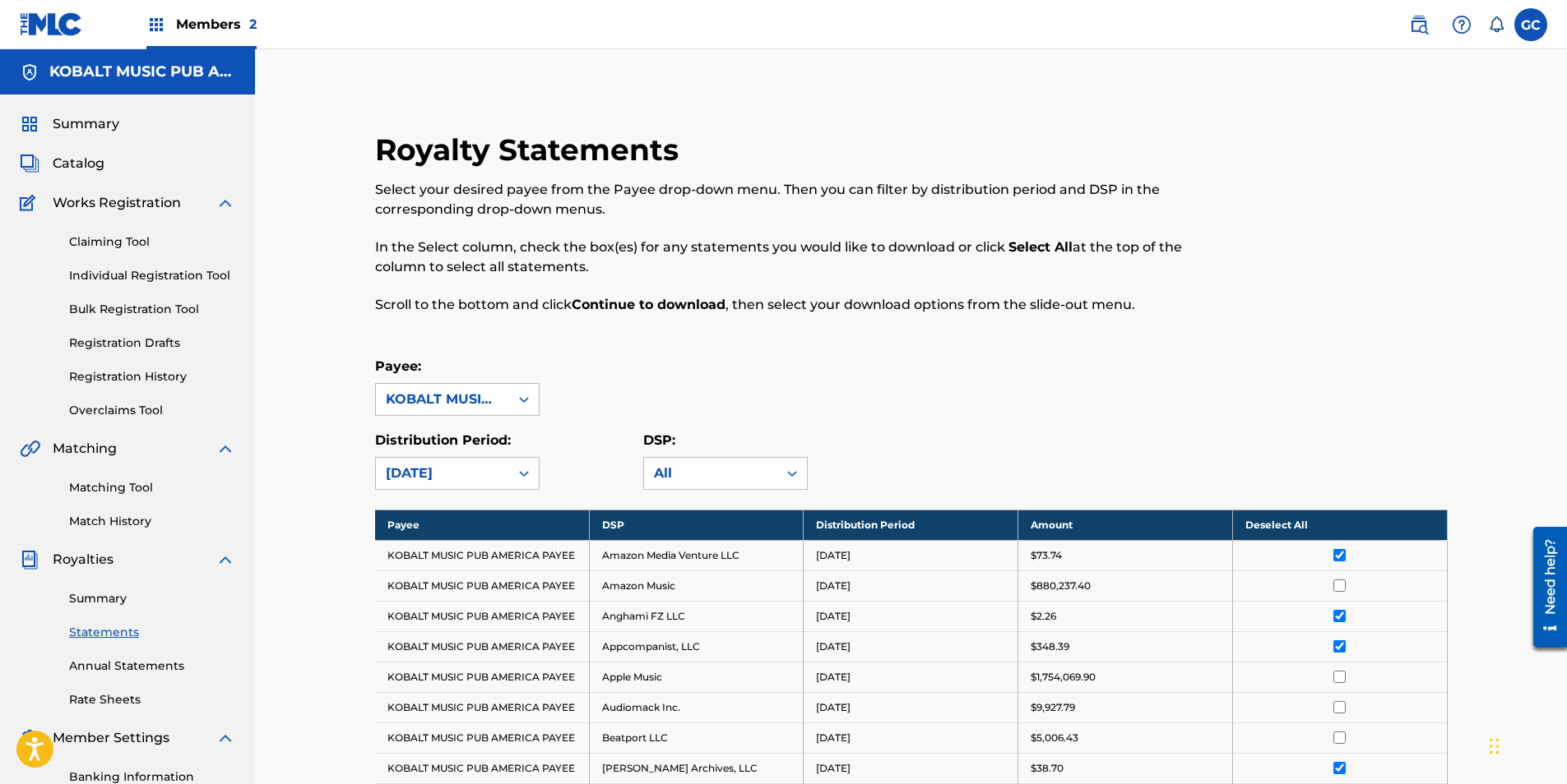
click at [1257, 528] on th "Deselect All" at bounding box center [1339, 525] width 214 height 30
click at [1257, 528] on th "Select All" at bounding box center [1339, 525] width 214 height 30
click at [1257, 527] on th "Deselect All" at bounding box center [1339, 525] width 214 height 30
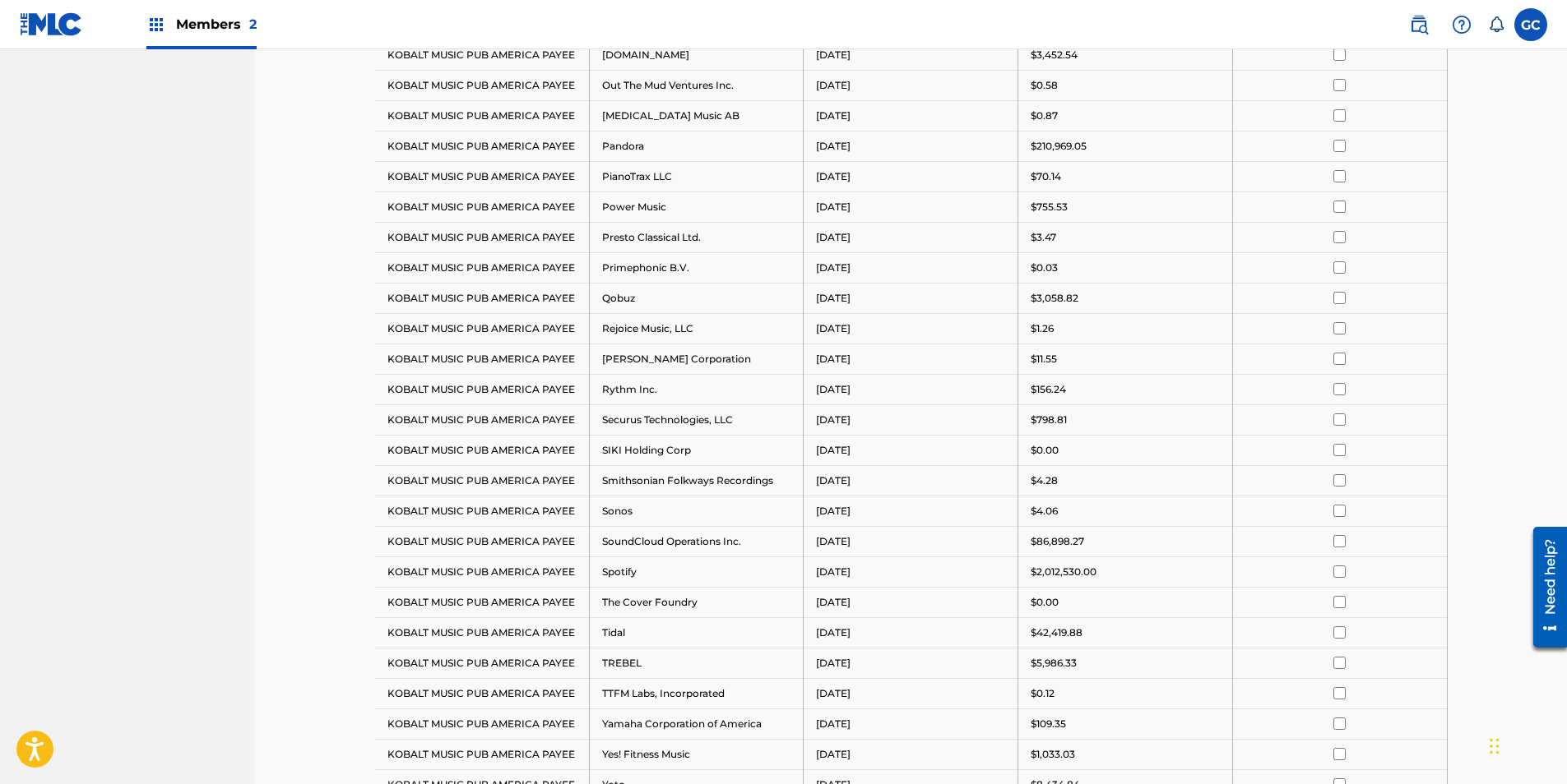
scroll to position [1479, 0]
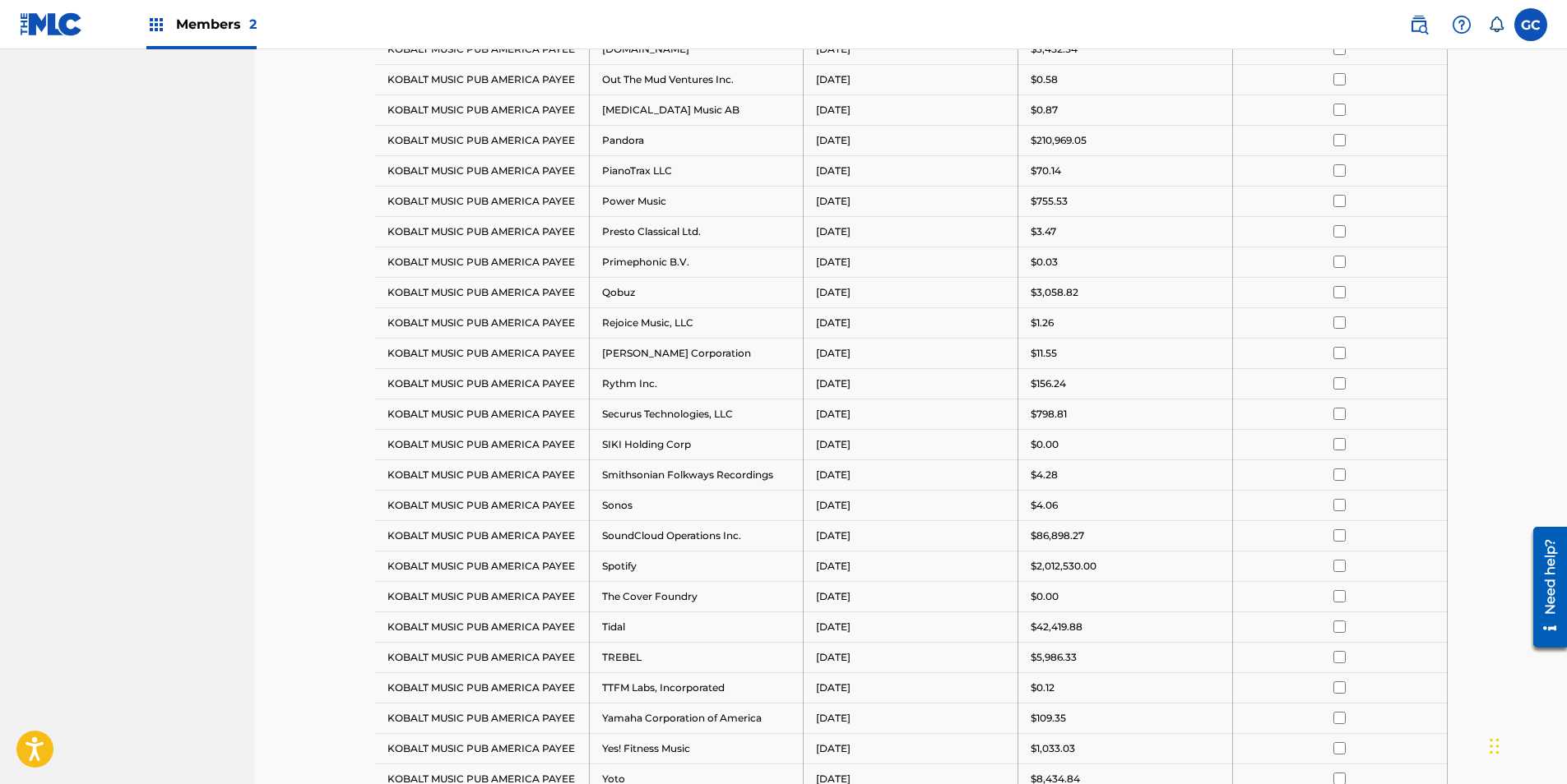
click at [1337, 538] on input "checkbox" at bounding box center [1339, 535] width 12 height 12
click at [1338, 627] on input "checkbox" at bounding box center [1339, 626] width 12 height 12
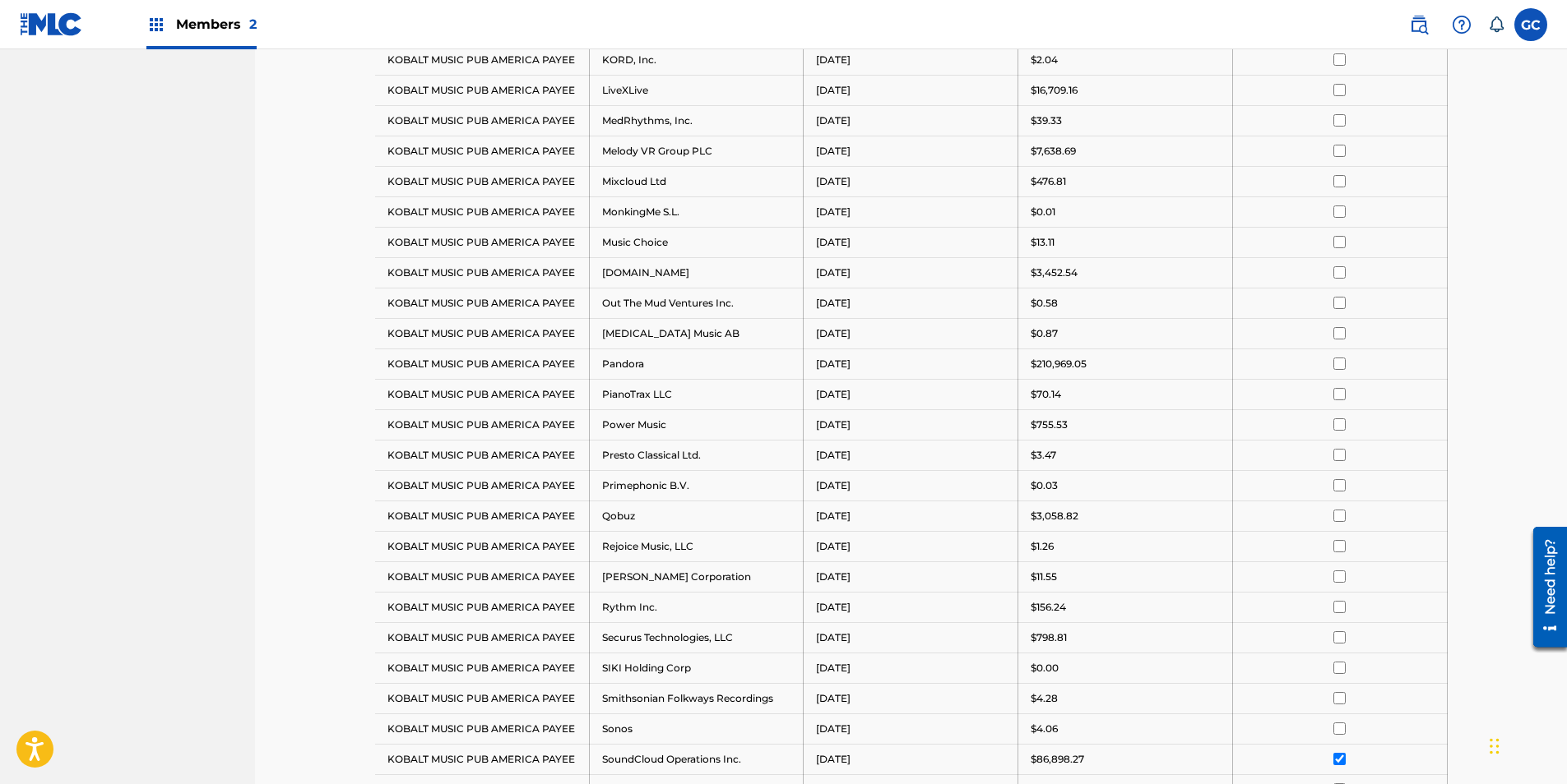
scroll to position [1233, 0]
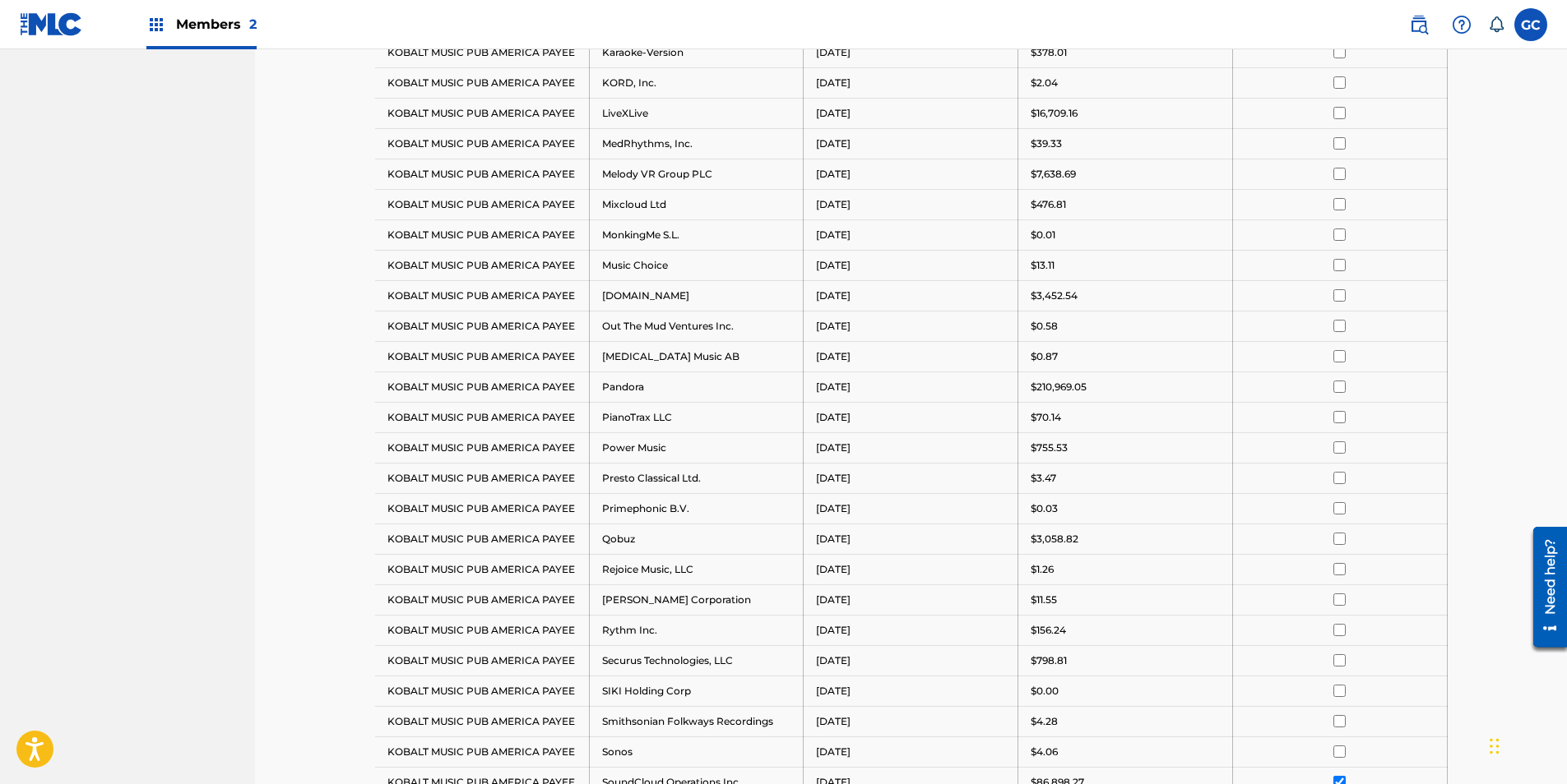
click at [1341, 117] on input "checkbox" at bounding box center [1339, 113] width 12 height 12
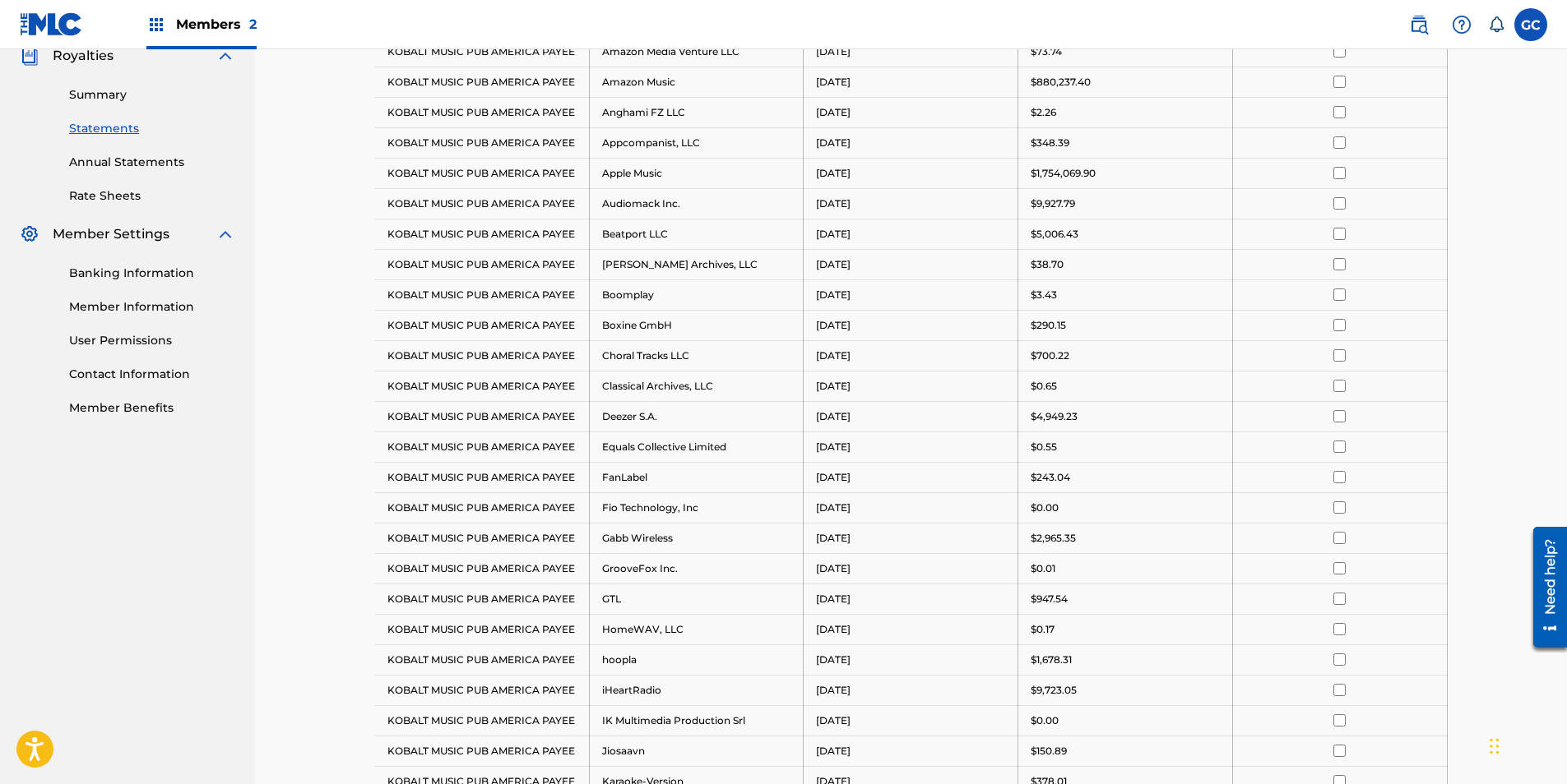
scroll to position [493, 0]
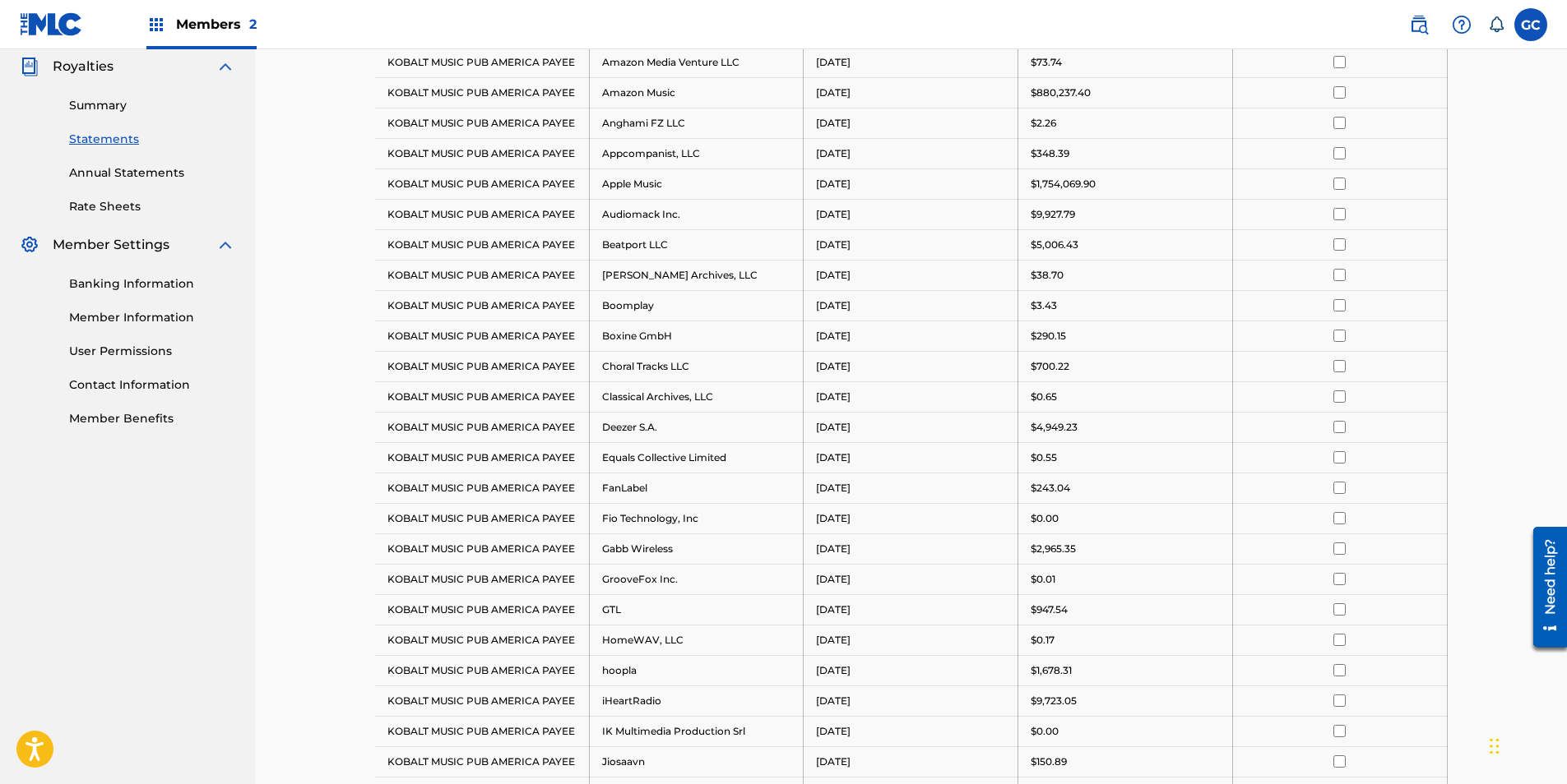
click at [1343, 216] on input "checkbox" at bounding box center [1339, 213] width 12 height 12
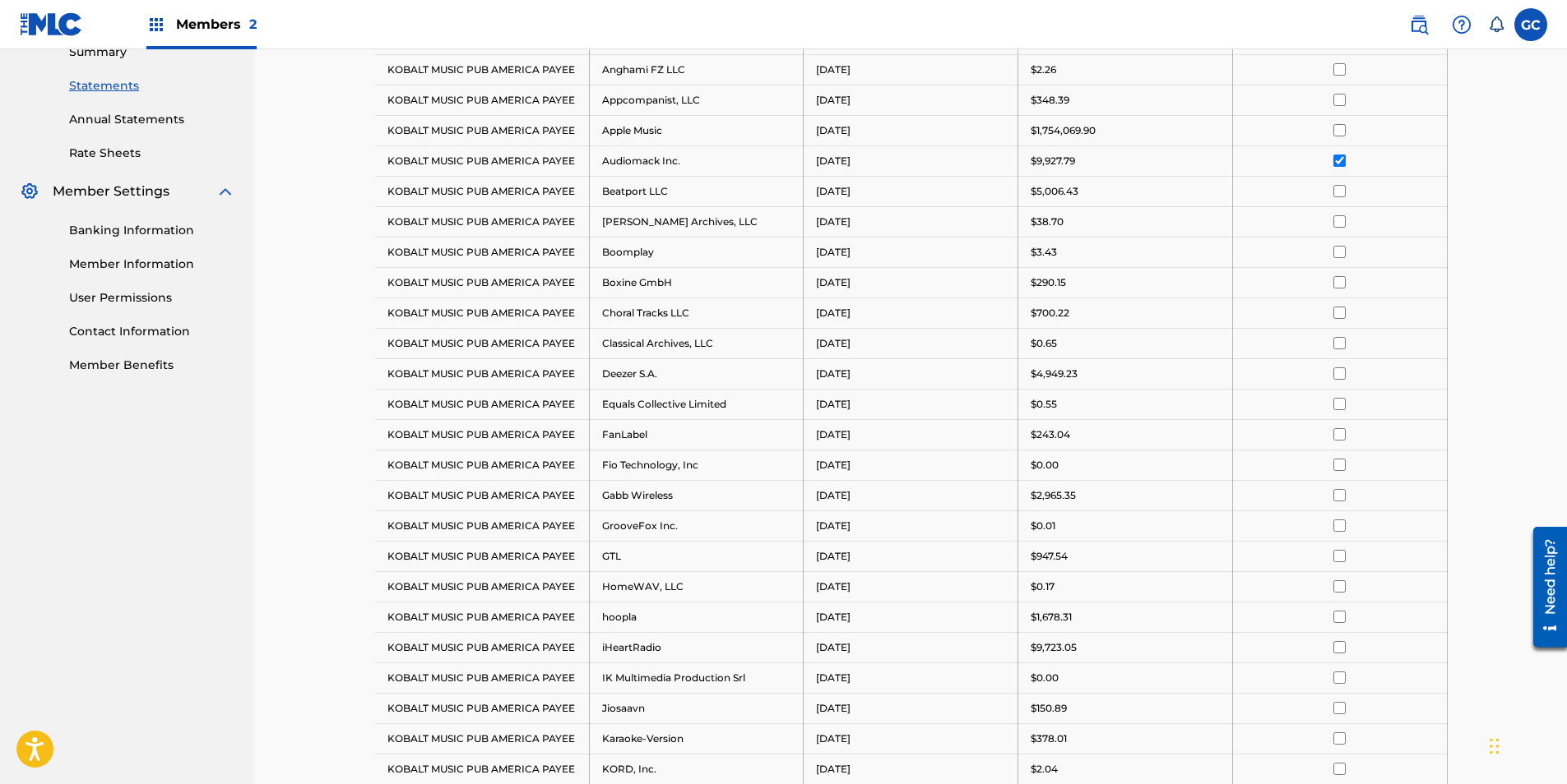
scroll to position [575, 0]
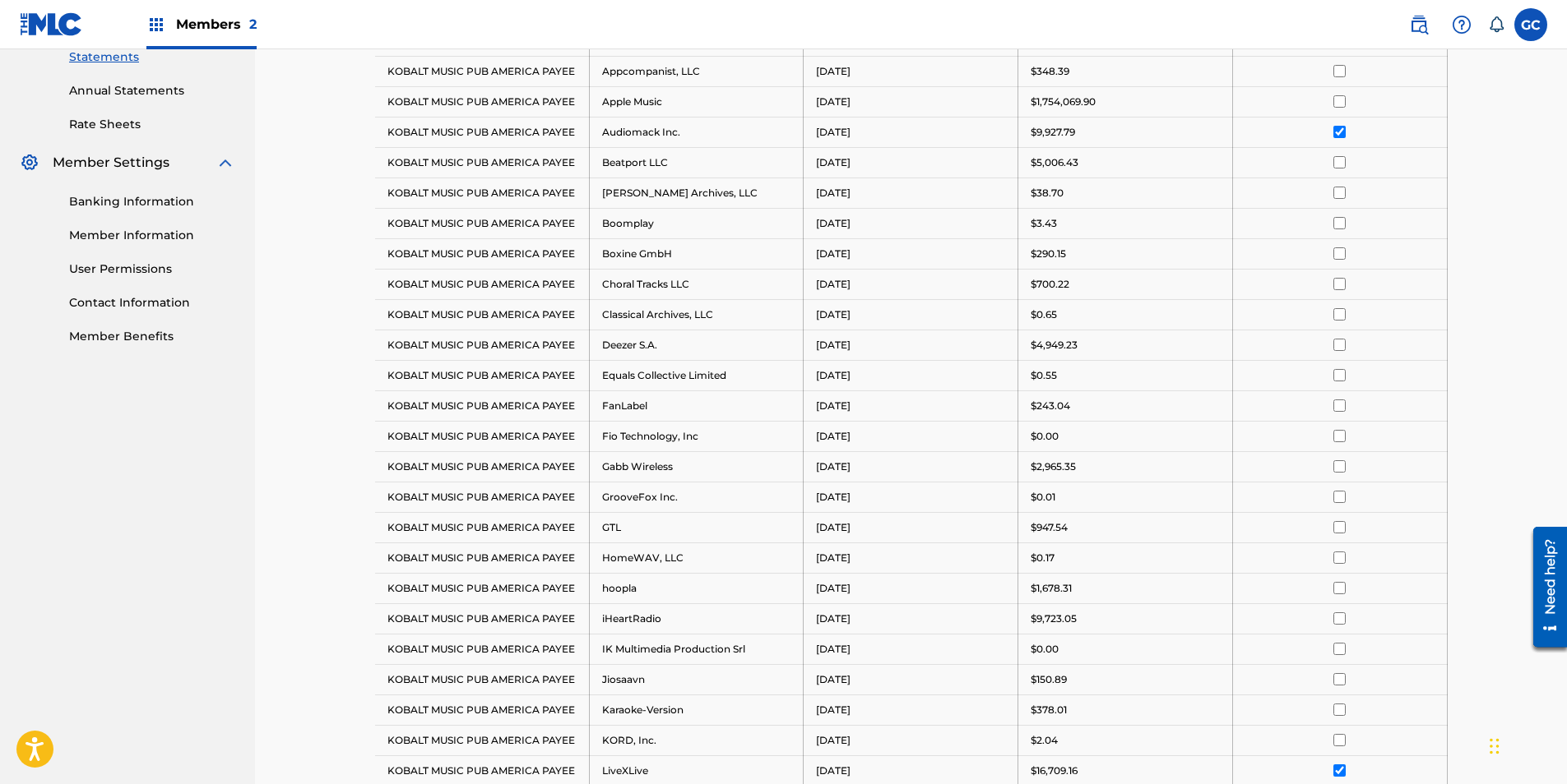
click at [1341, 616] on input "checkbox" at bounding box center [1339, 618] width 12 height 12
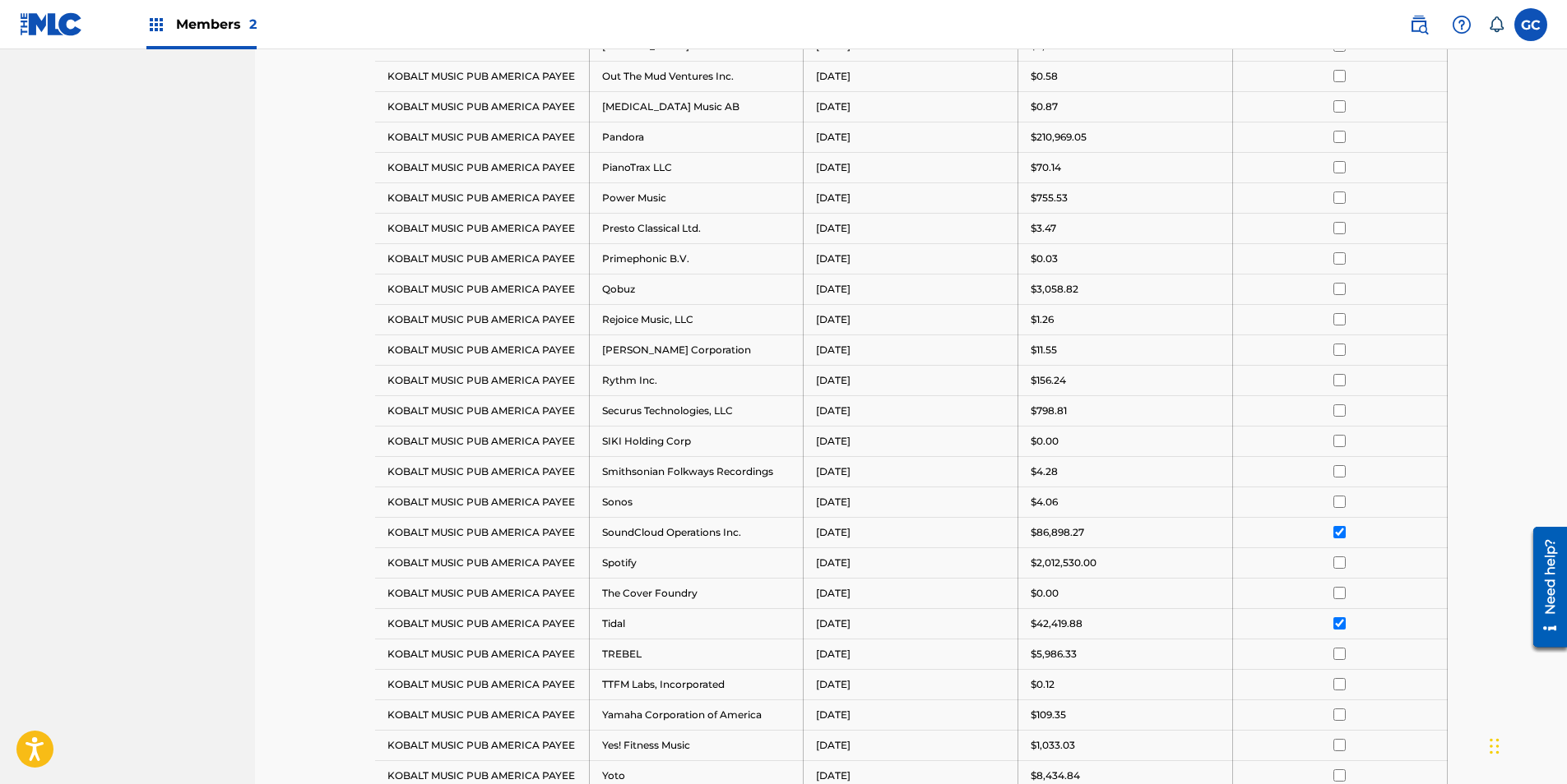
scroll to position [1562, 0]
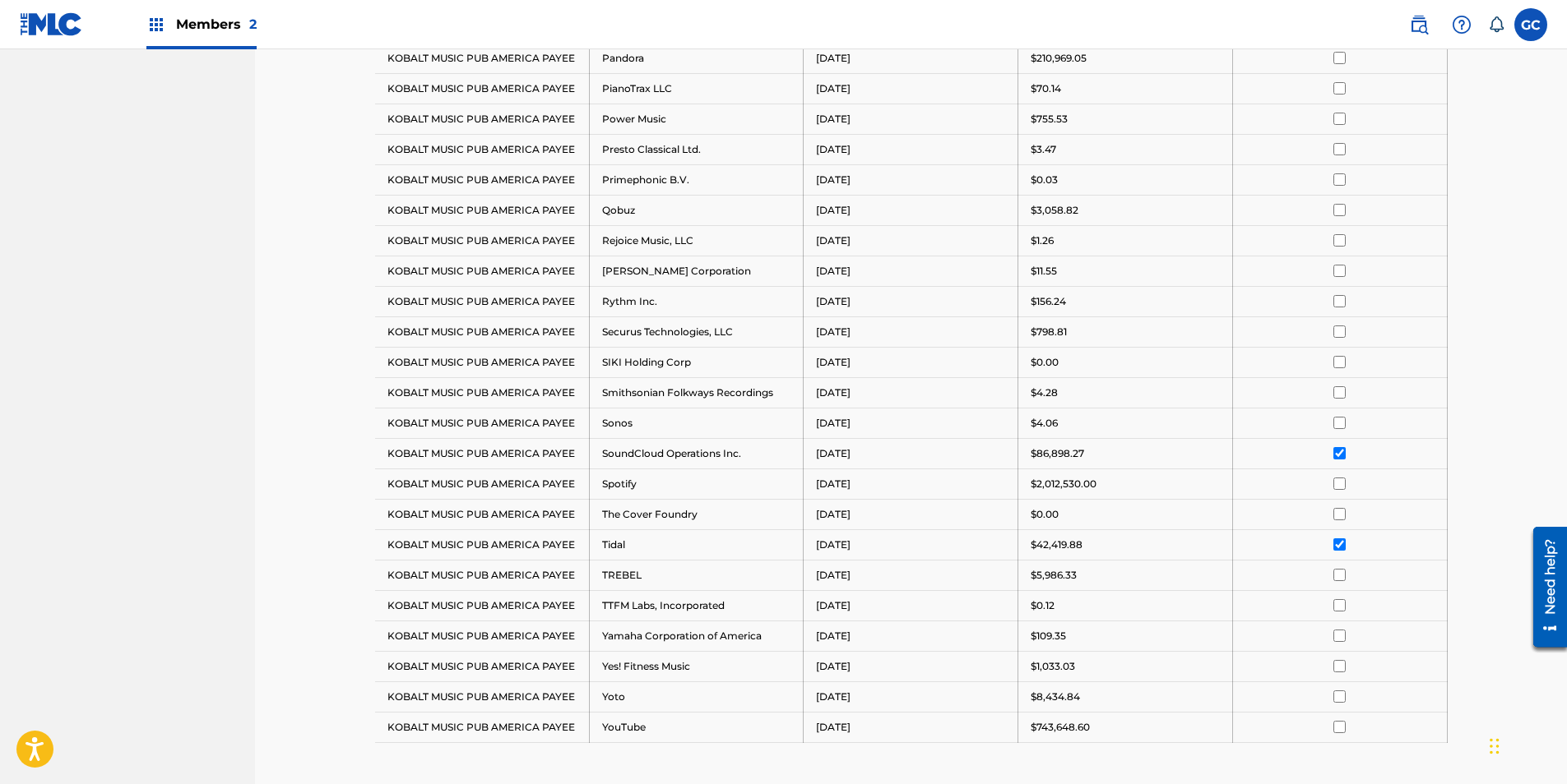
click at [1341, 696] on input "checkbox" at bounding box center [1339, 696] width 12 height 12
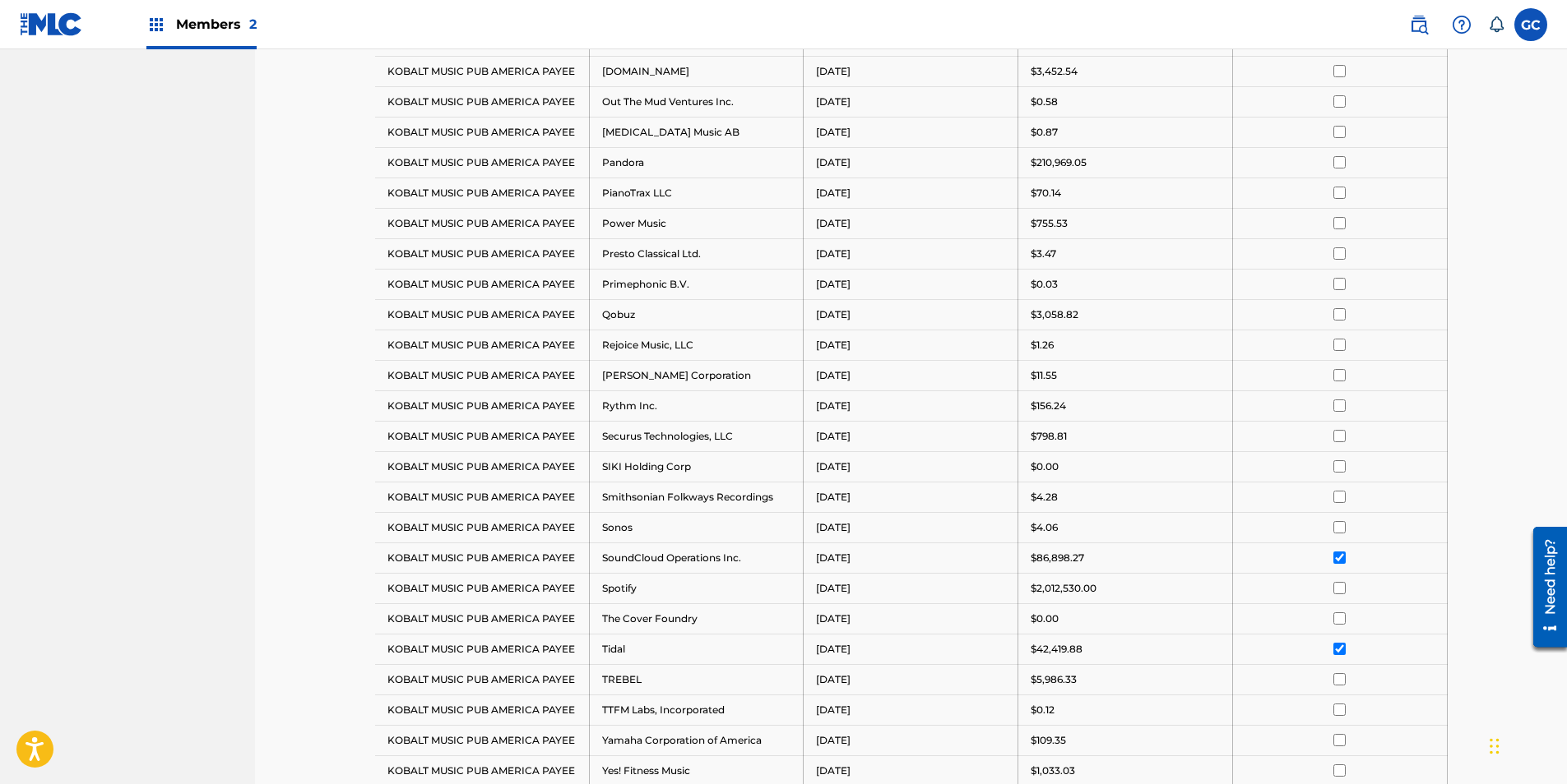
scroll to position [1233, 0]
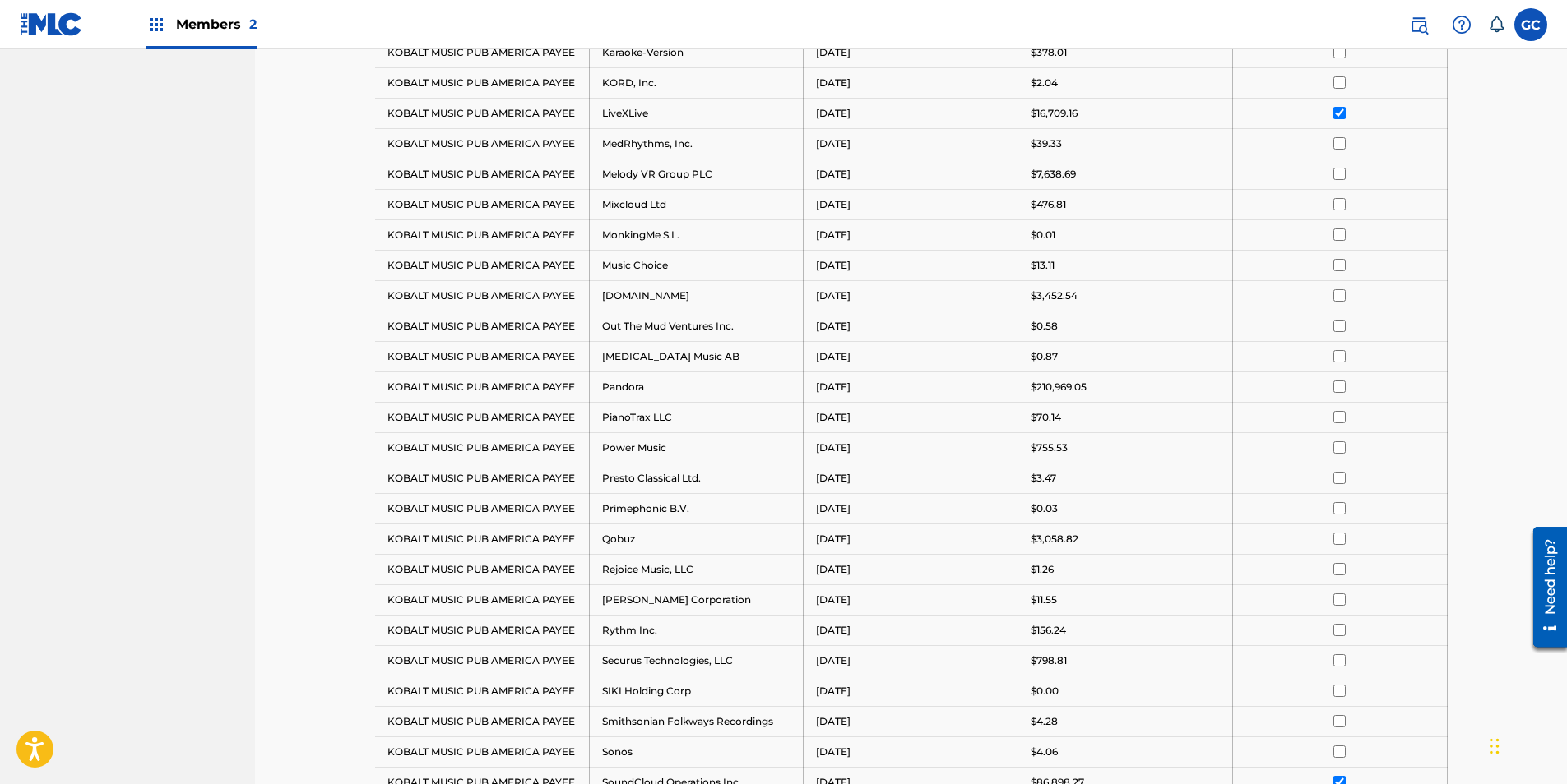
click at [1341, 175] on input "checkbox" at bounding box center [1339, 174] width 12 height 12
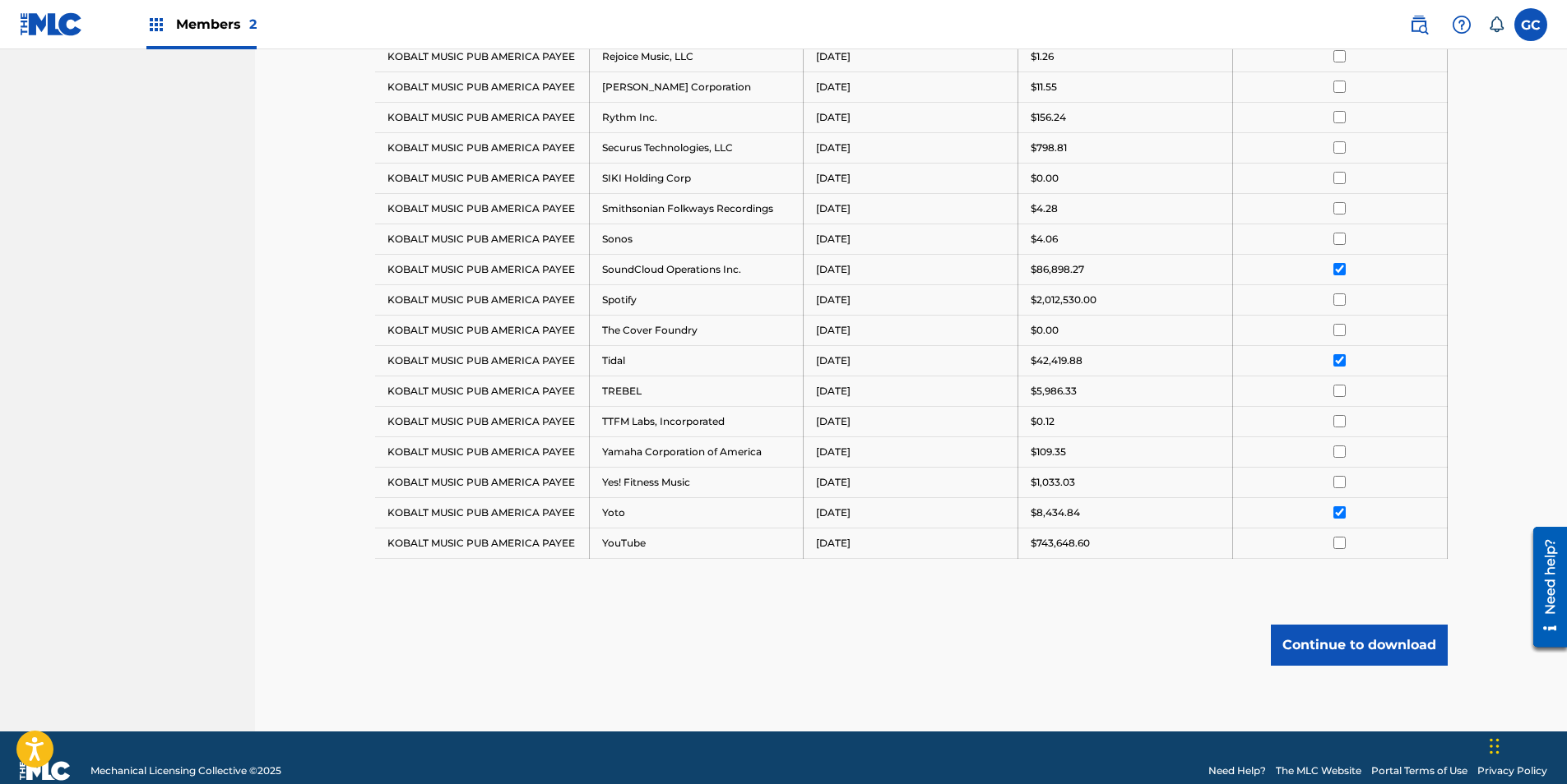
scroll to position [1772, 0]
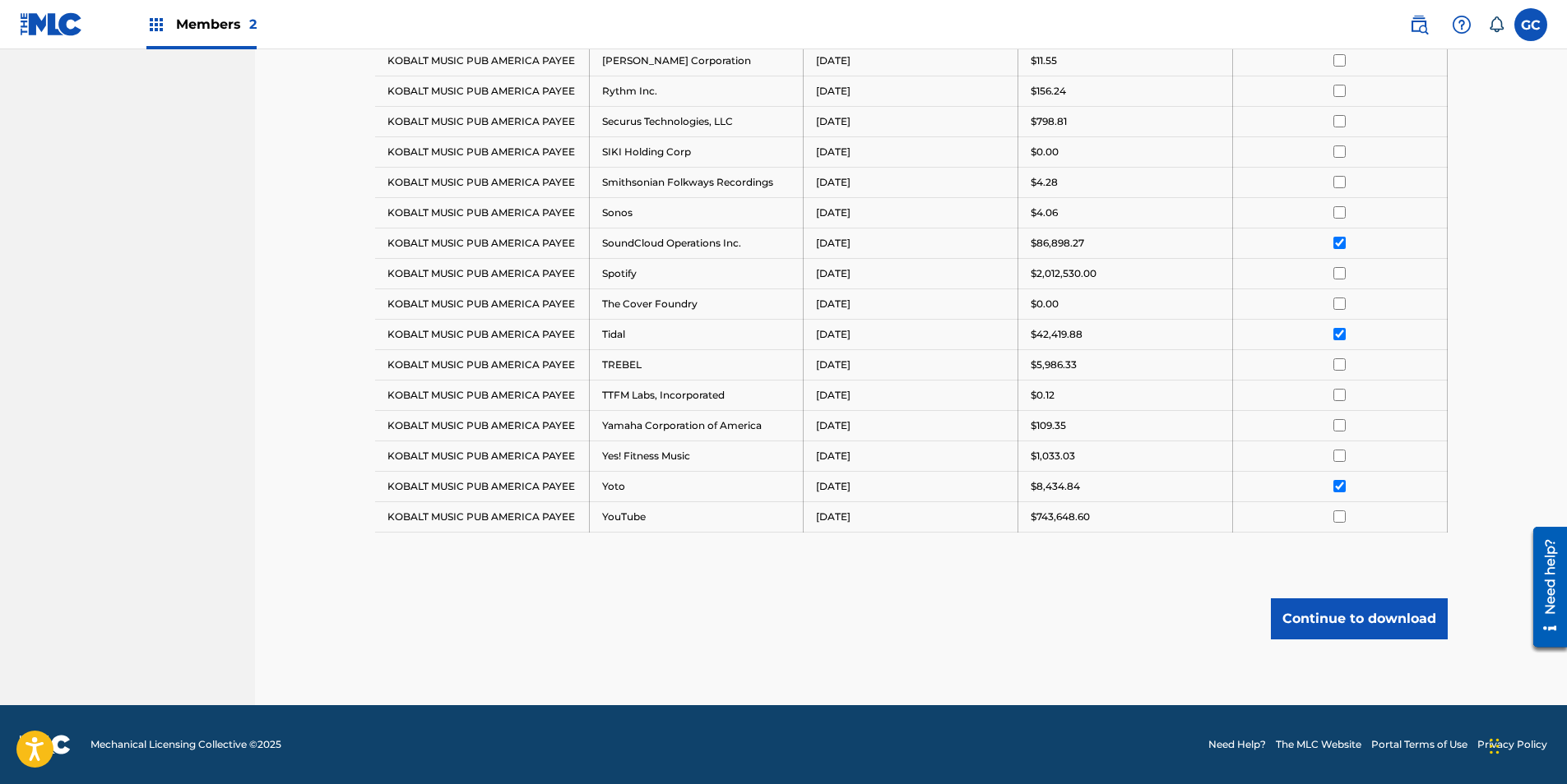
click at [1359, 625] on button "Continue to download" at bounding box center [1358, 619] width 176 height 42
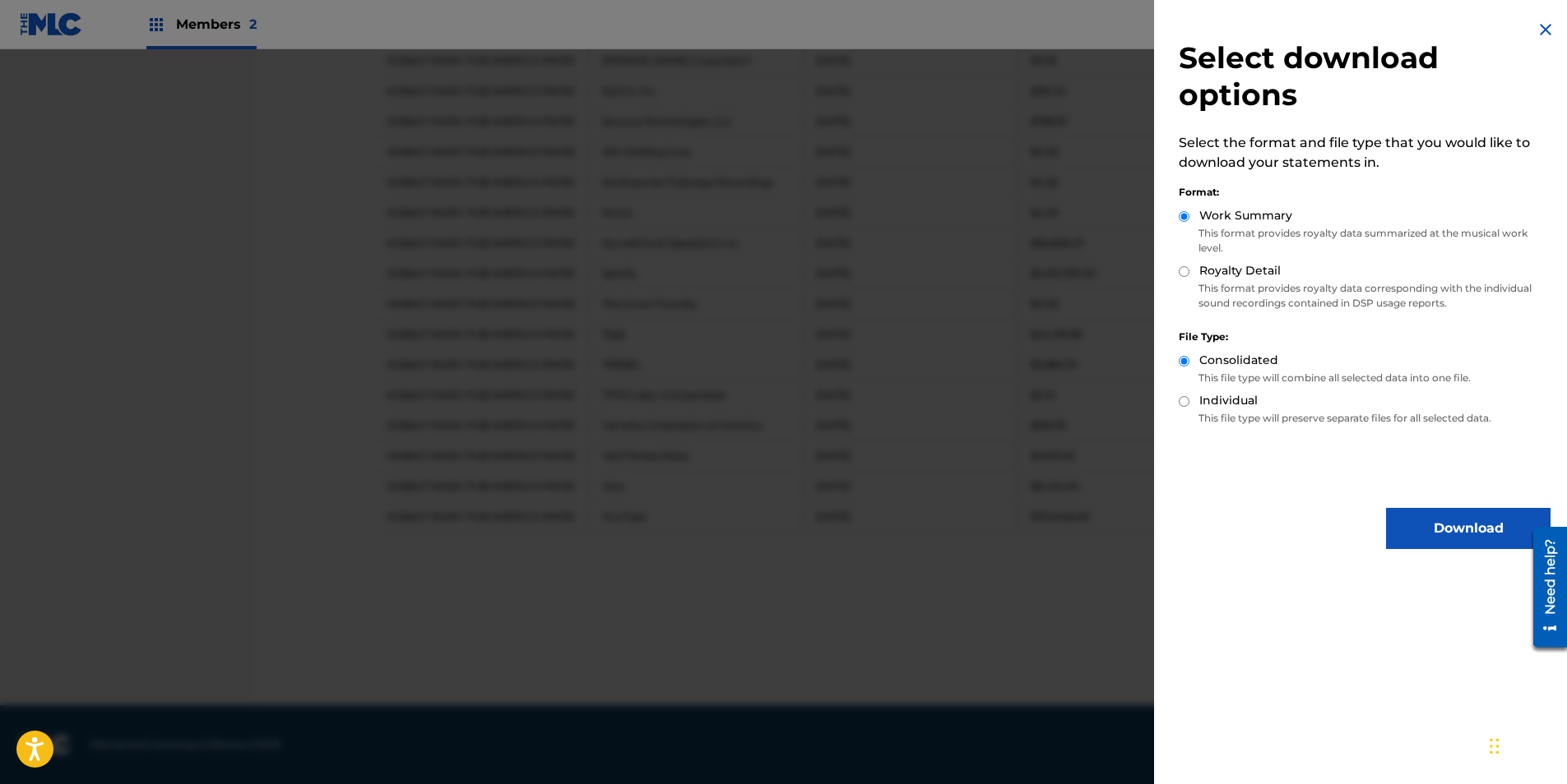
click at [1184, 277] on div "Royalty Detail" at bounding box center [1365, 271] width 371 height 18
click at [1185, 274] on input "Royalty Detail" at bounding box center [1184, 271] width 11 height 11
radio input "true"
click at [1187, 404] on input "Individual" at bounding box center [1184, 402] width 11 height 11
radio input "true"
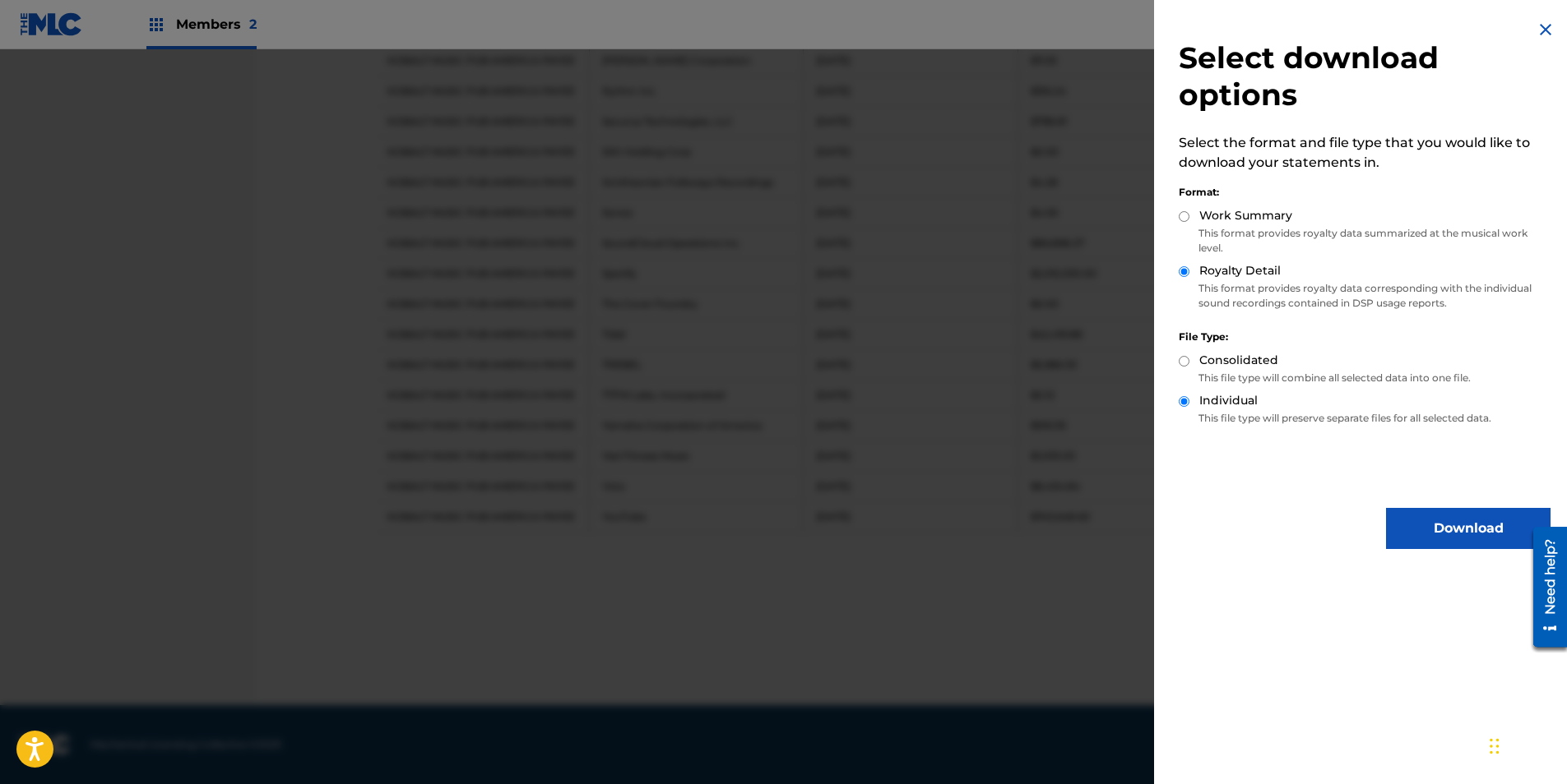
click at [1451, 529] on button "Download" at bounding box center [1468, 528] width 164 height 42
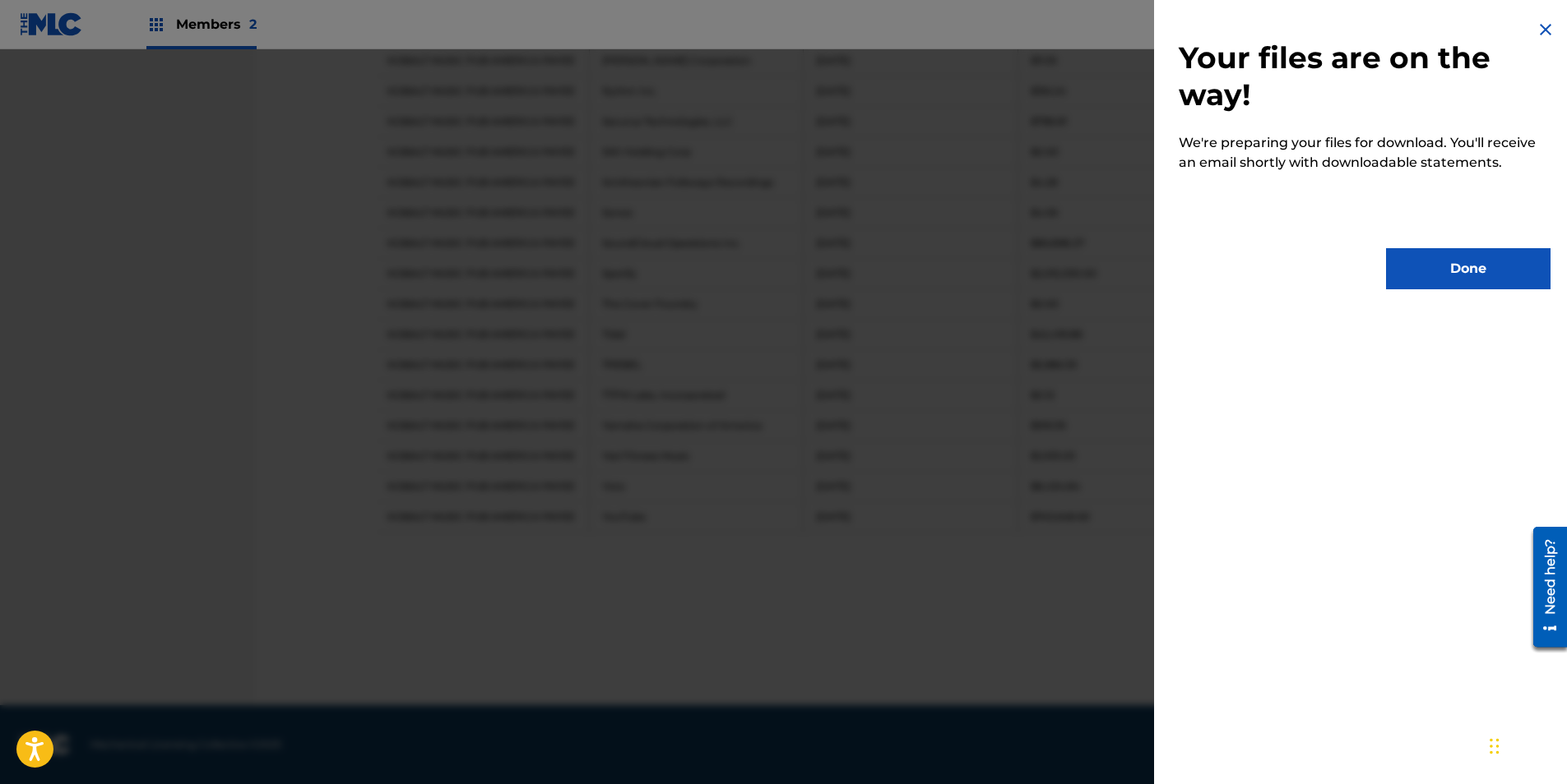
click at [1448, 272] on button "Done" at bounding box center [1468, 269] width 164 height 42
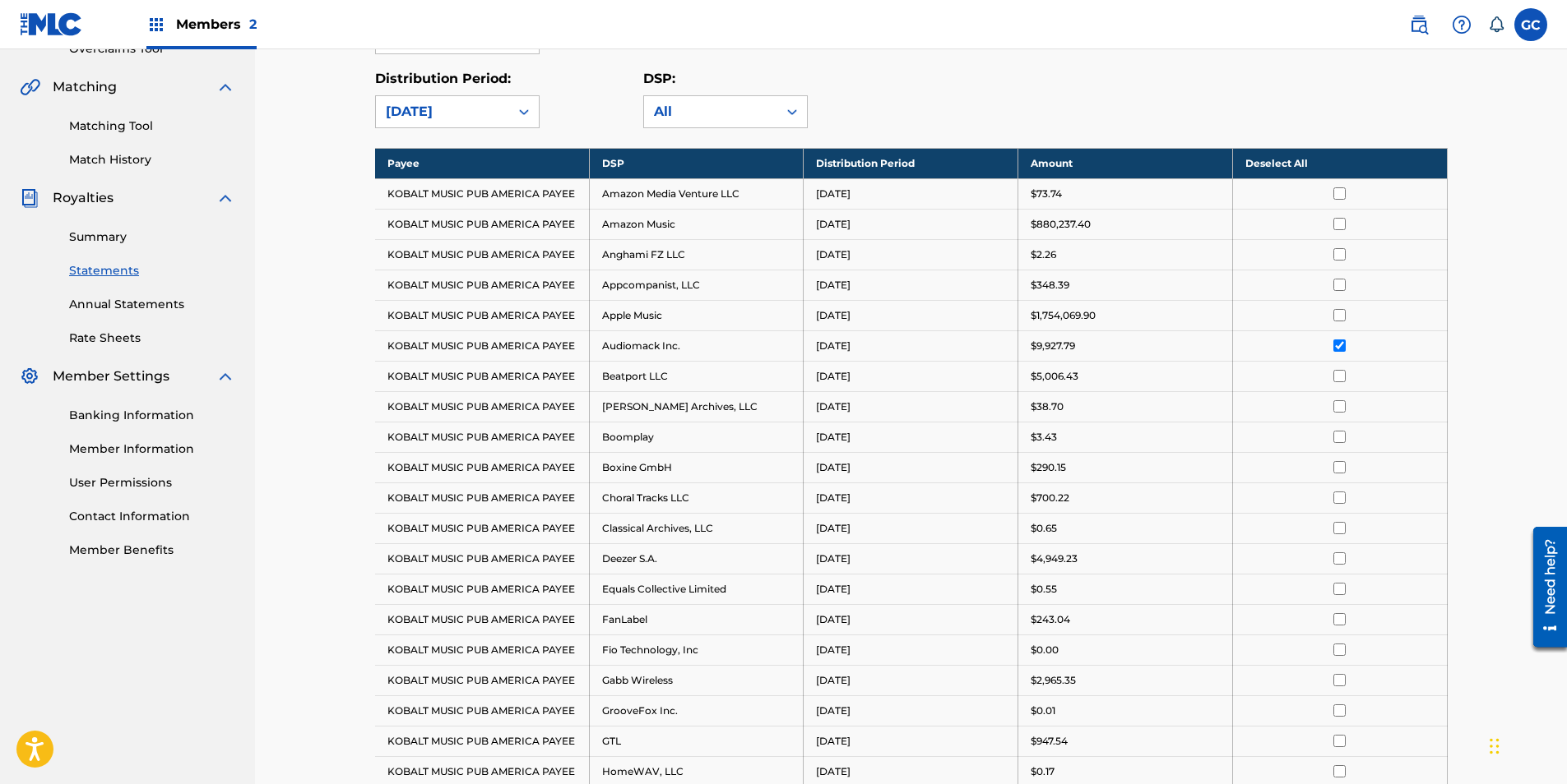
scroll to position [293, 0]
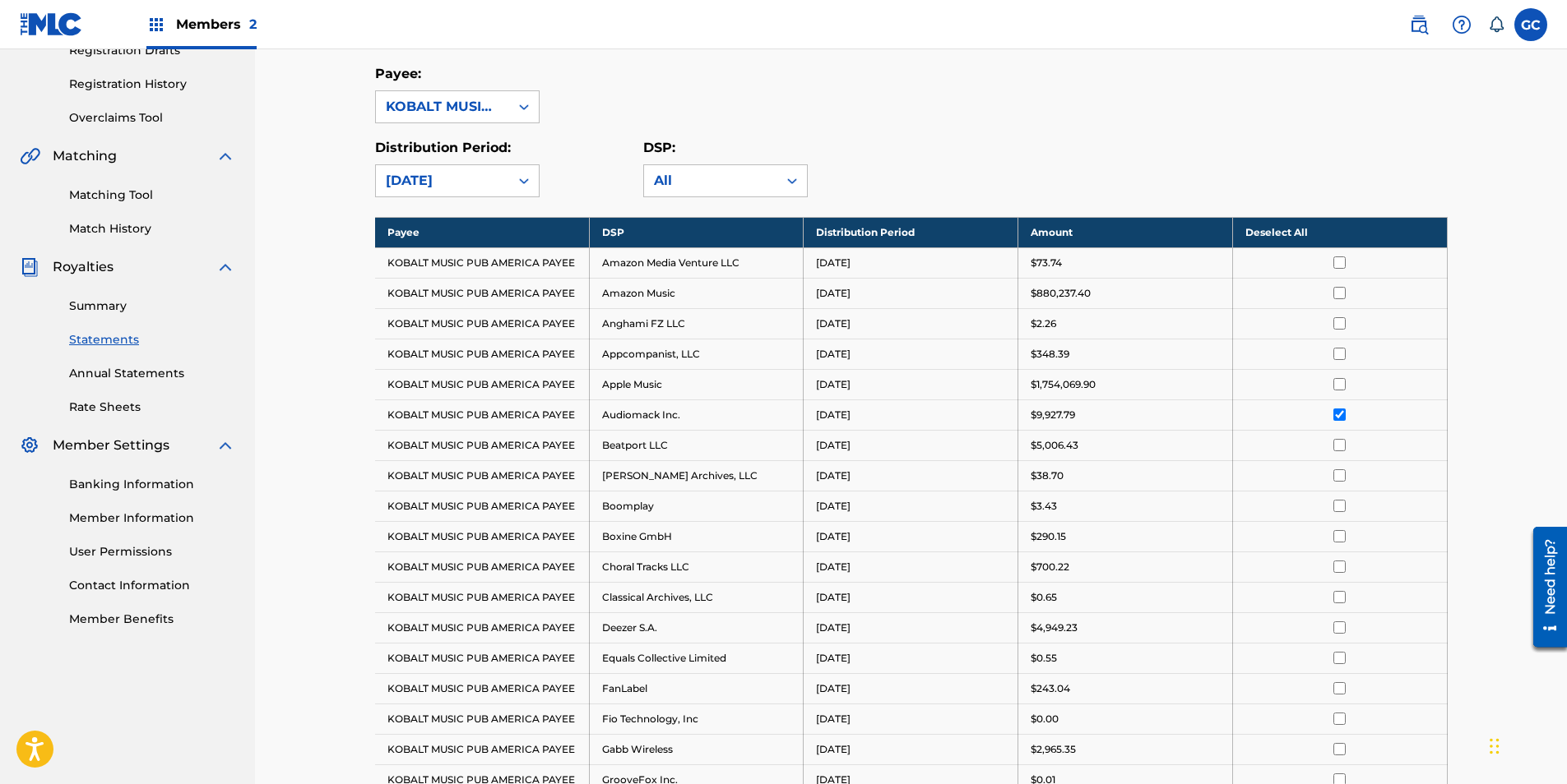
click at [1303, 239] on th "Deselect All" at bounding box center [1339, 232] width 214 height 30
click at [1279, 238] on th "Select All" at bounding box center [1339, 232] width 214 height 30
click at [1276, 235] on th "Deselect All" at bounding box center [1339, 232] width 214 height 30
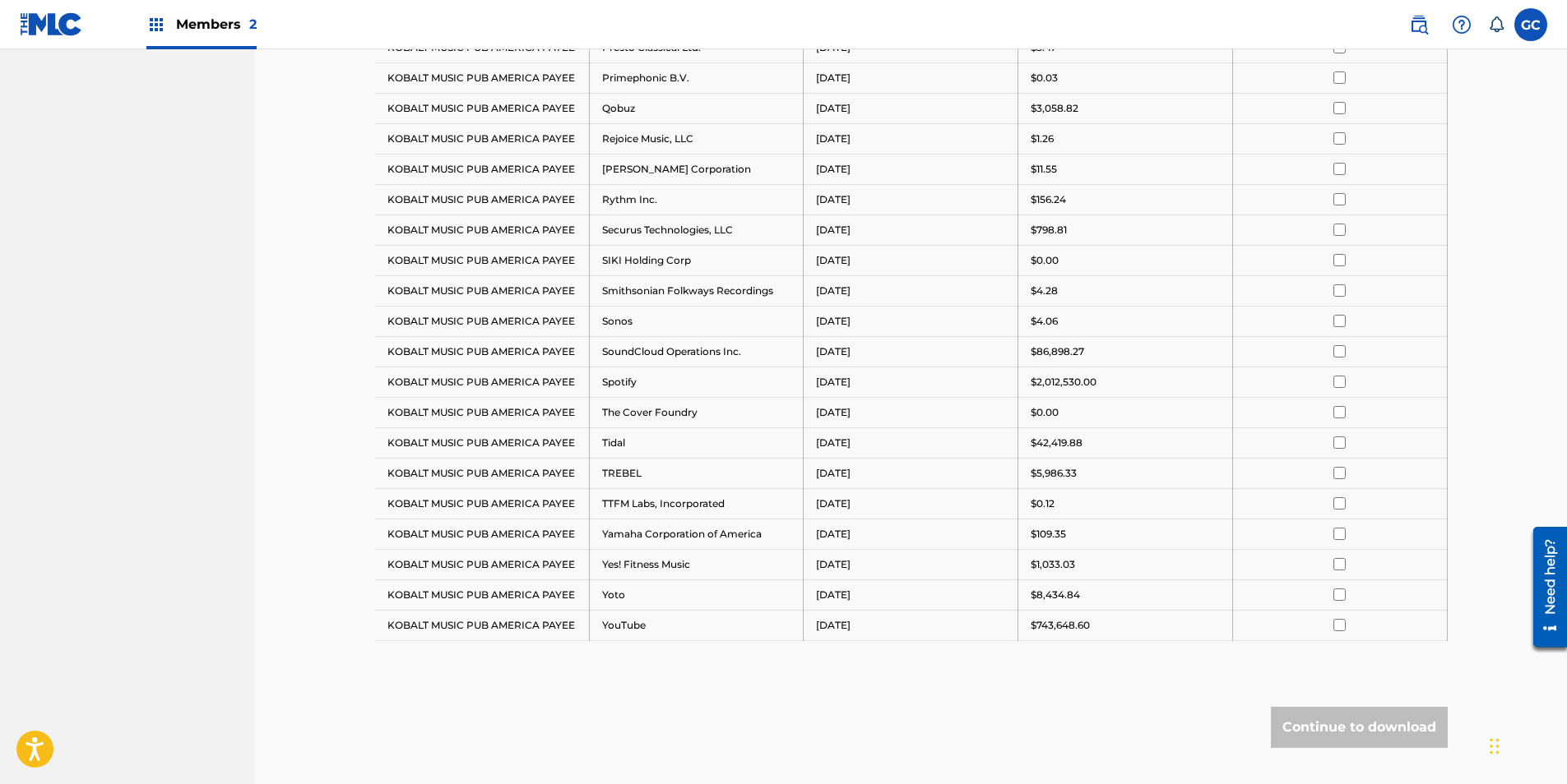
scroll to position [1772, 0]
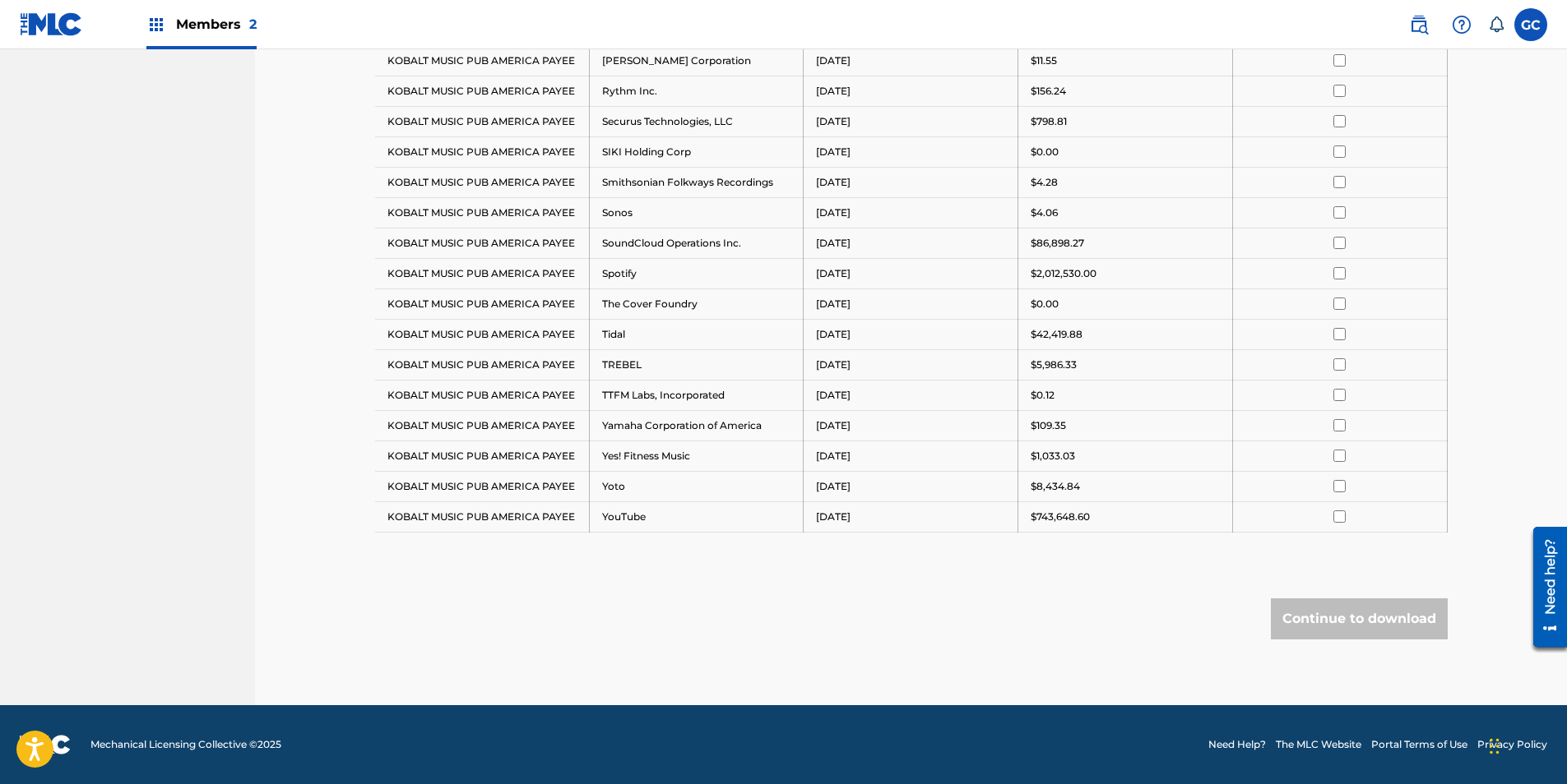
click at [1342, 366] on input "checkbox" at bounding box center [1339, 364] width 12 height 12
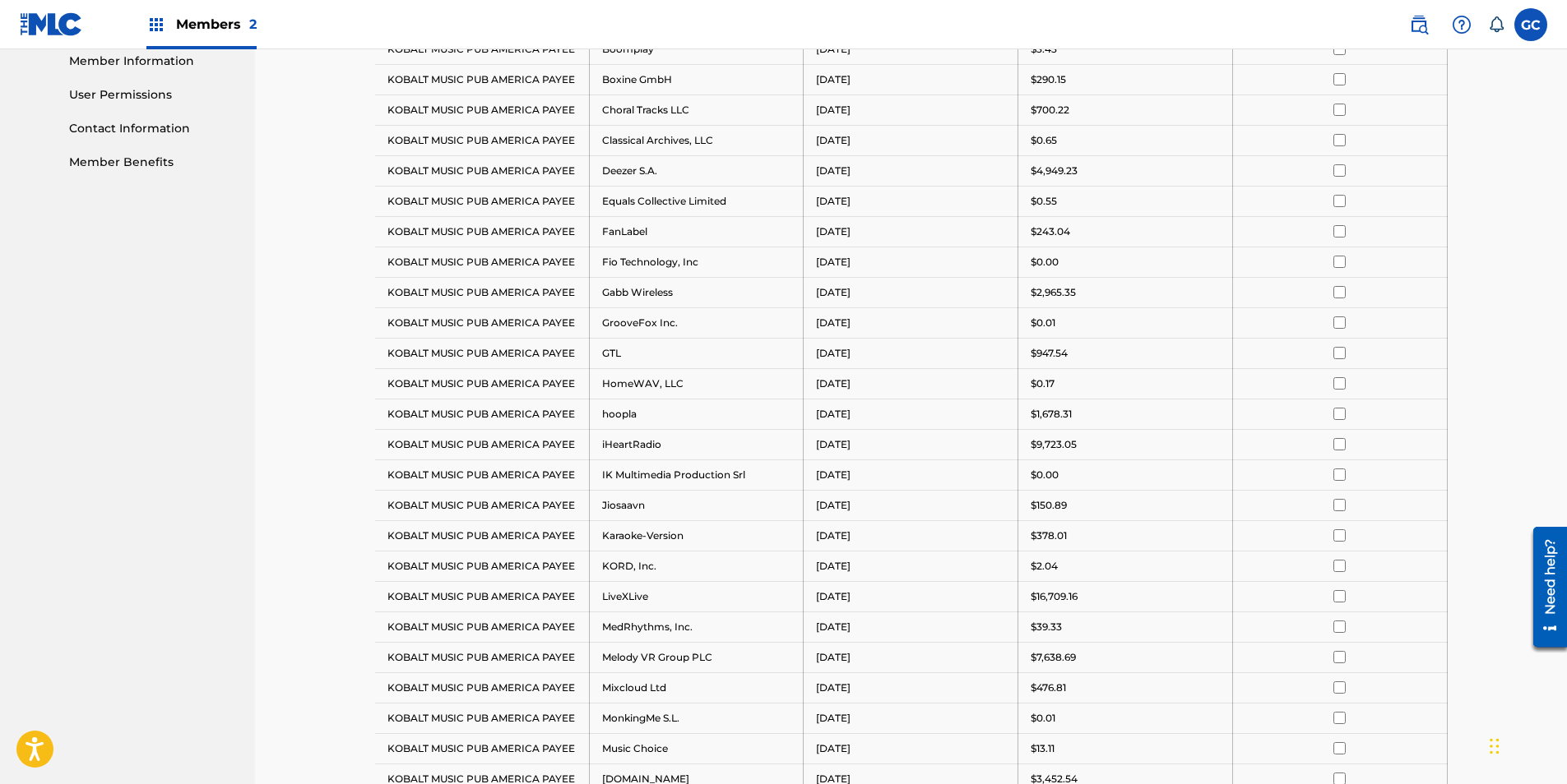
scroll to position [621, 0]
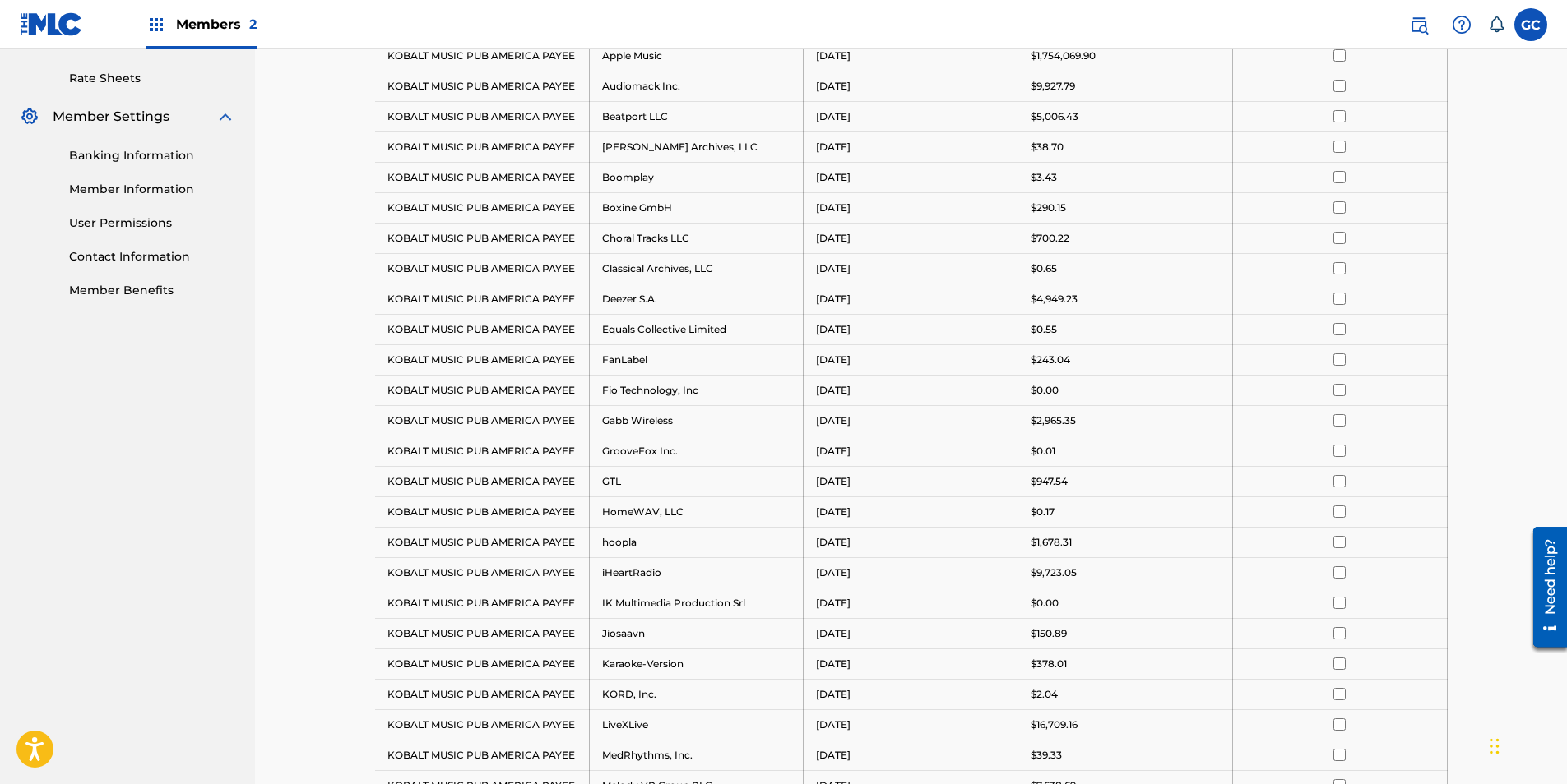
click at [1337, 116] on input "checkbox" at bounding box center [1339, 115] width 12 height 12
click at [1337, 301] on input "checkbox" at bounding box center [1339, 298] width 12 height 12
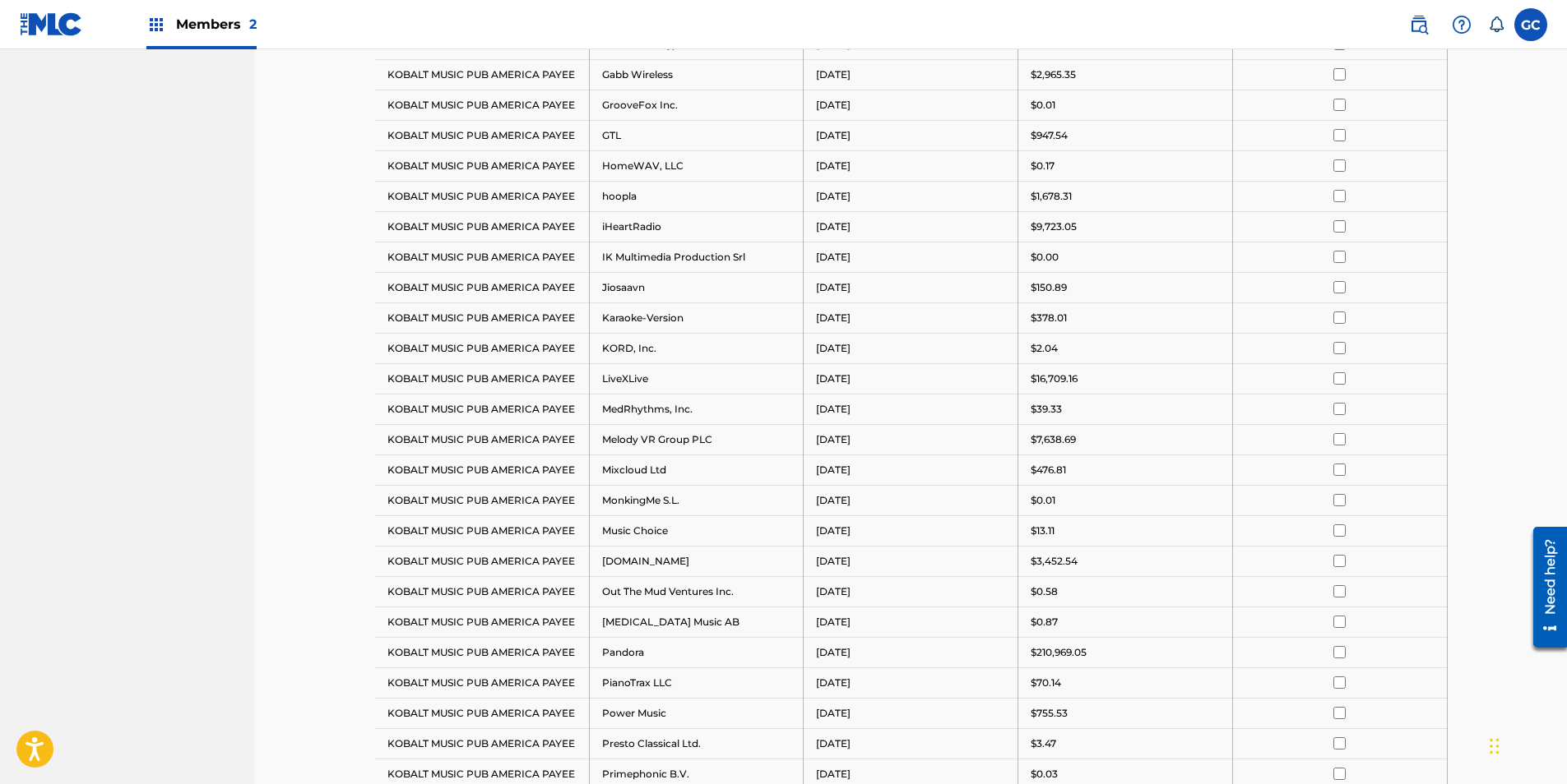
scroll to position [1032, 0]
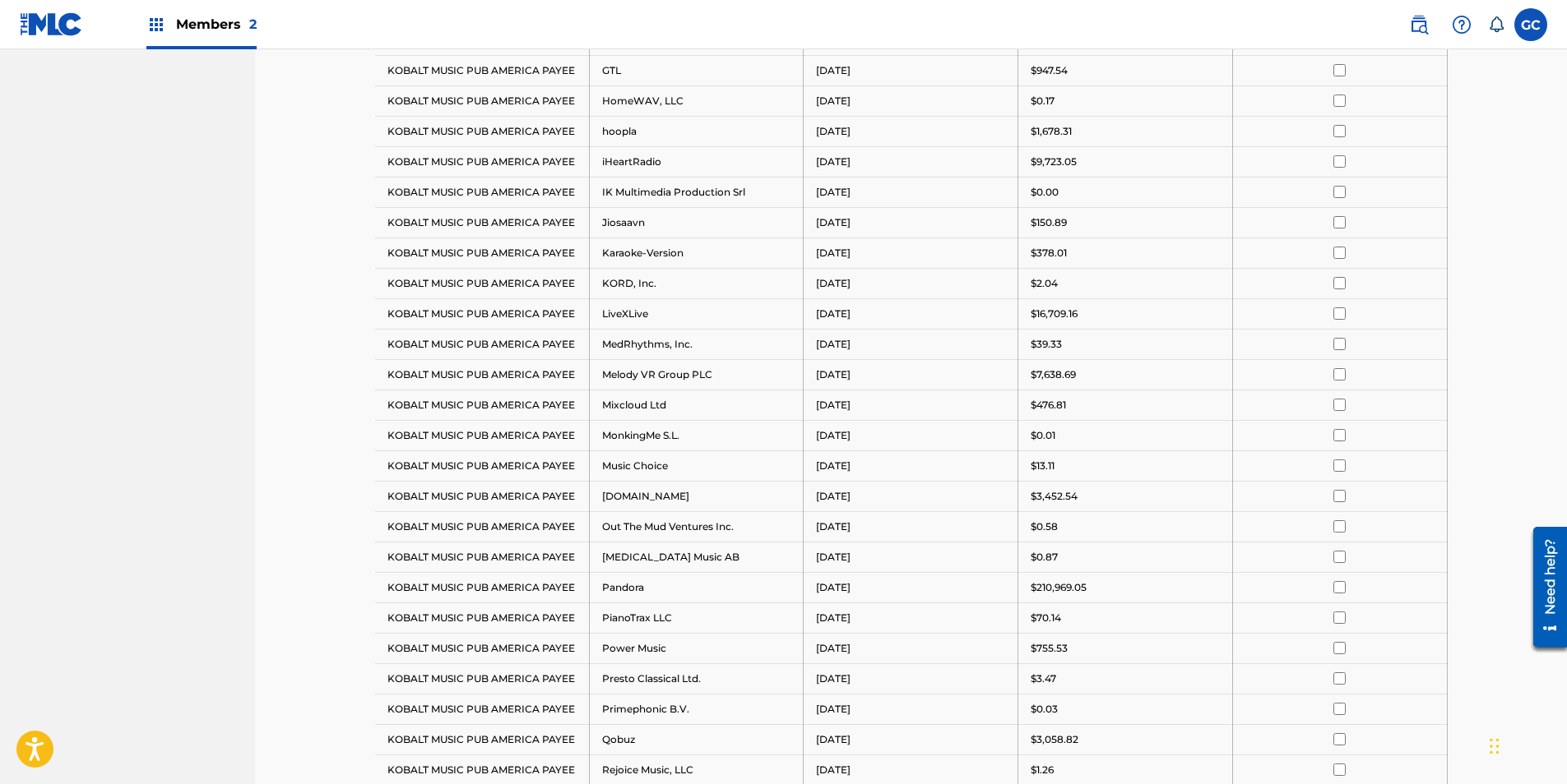
click at [1338, 498] on input "checkbox" at bounding box center [1339, 496] width 12 height 12
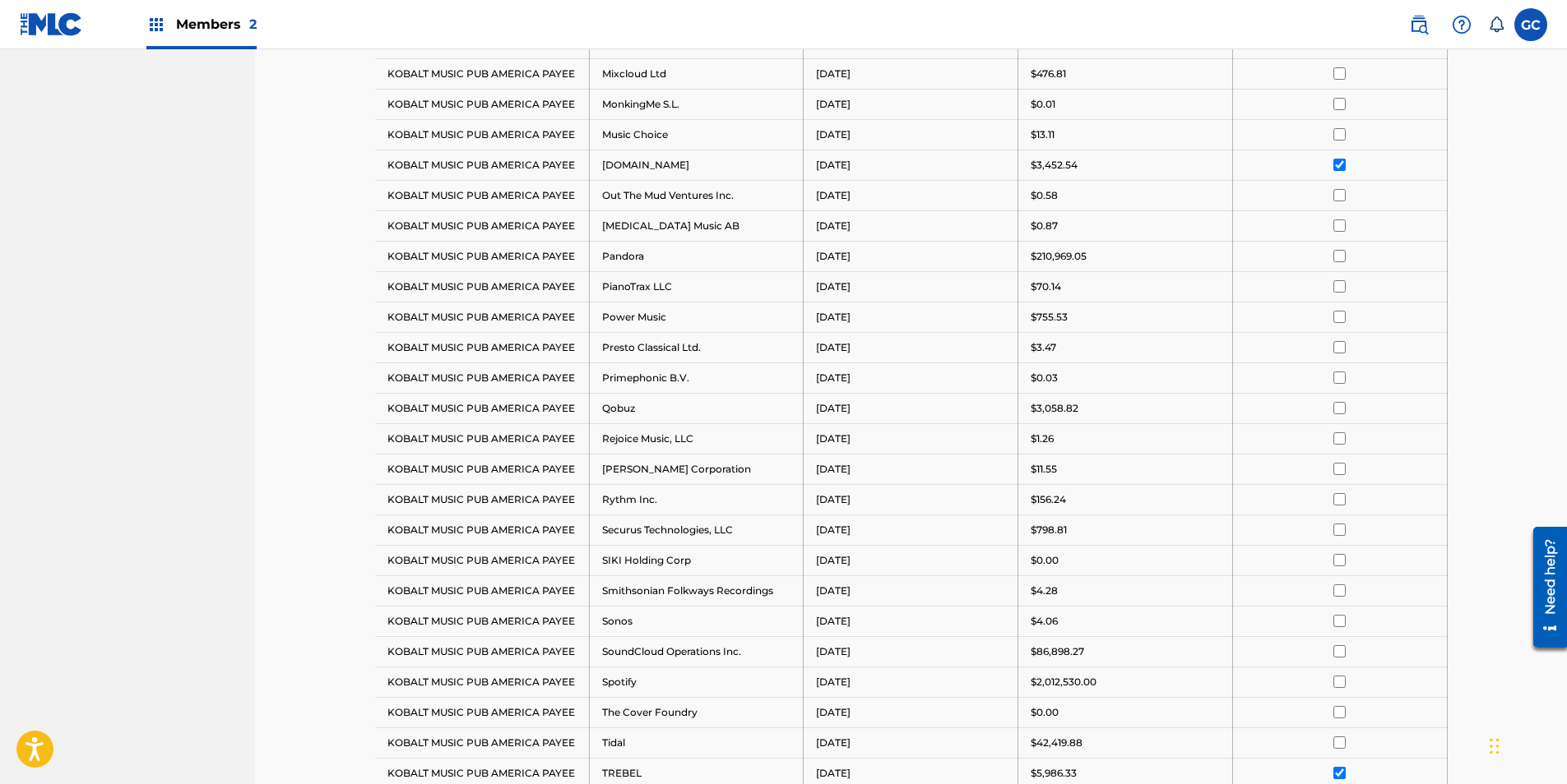
scroll to position [1690, 0]
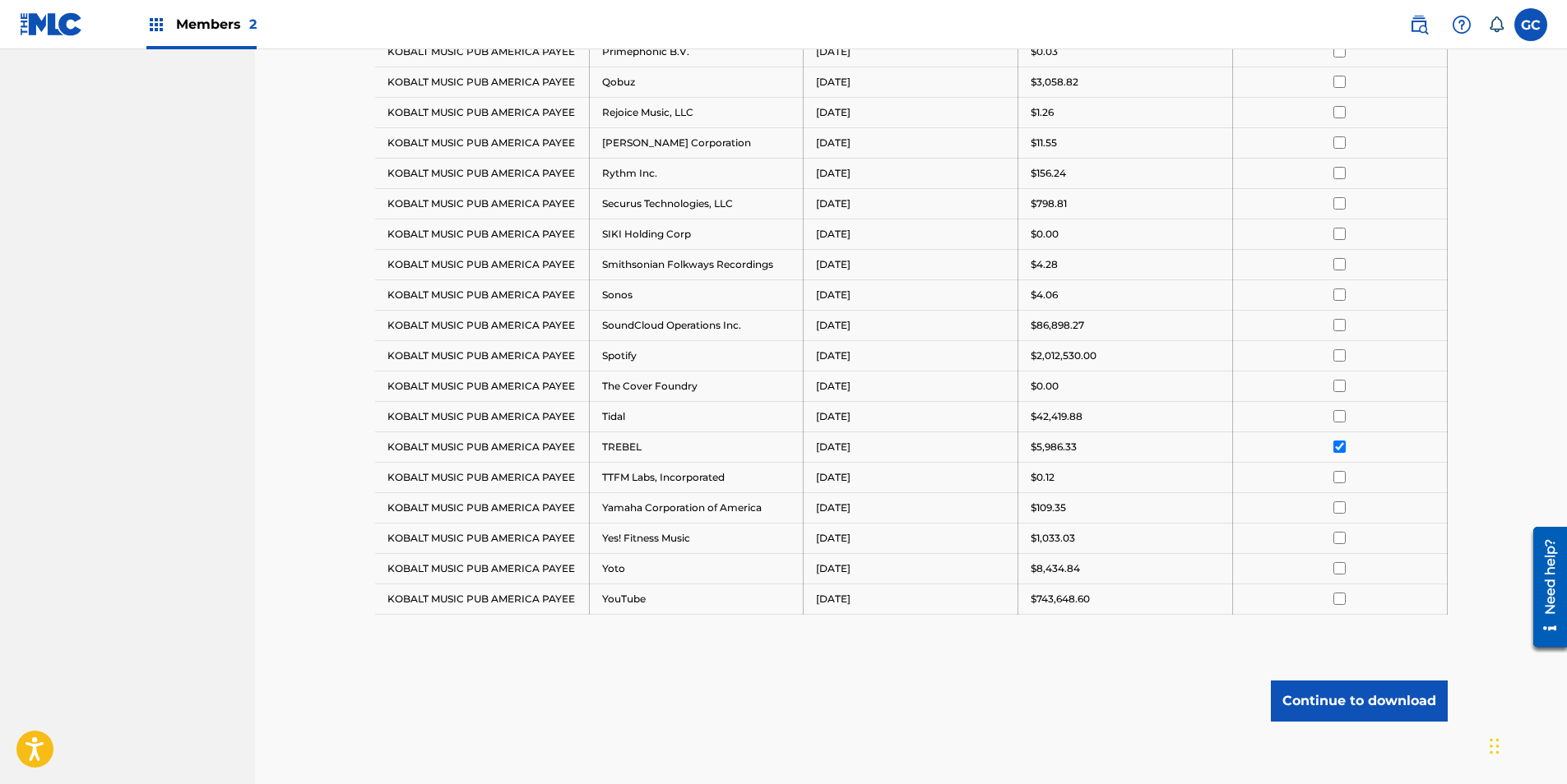
click at [1340, 82] on input "checkbox" at bounding box center [1339, 81] width 12 height 12
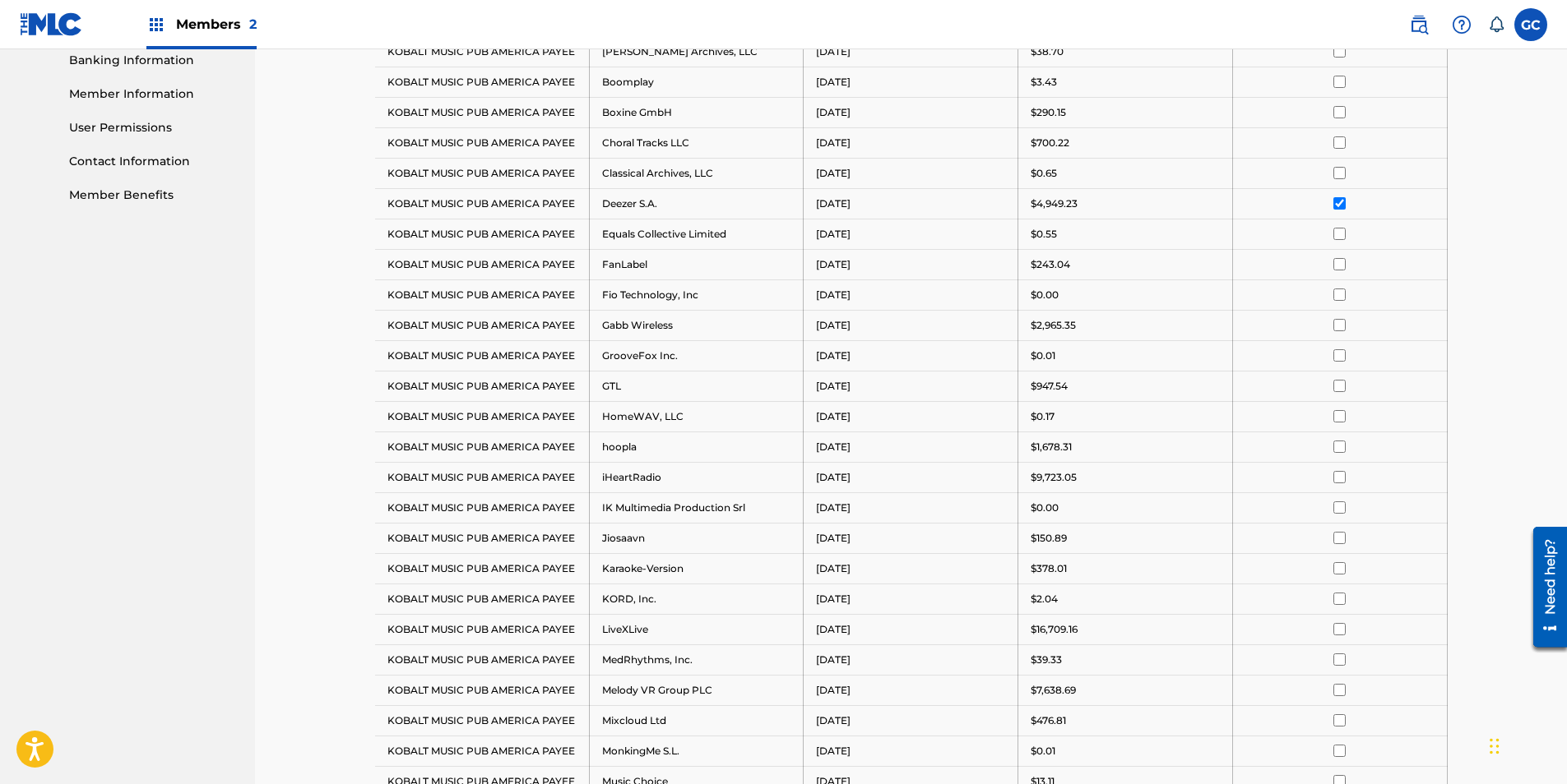
scroll to position [704, 0]
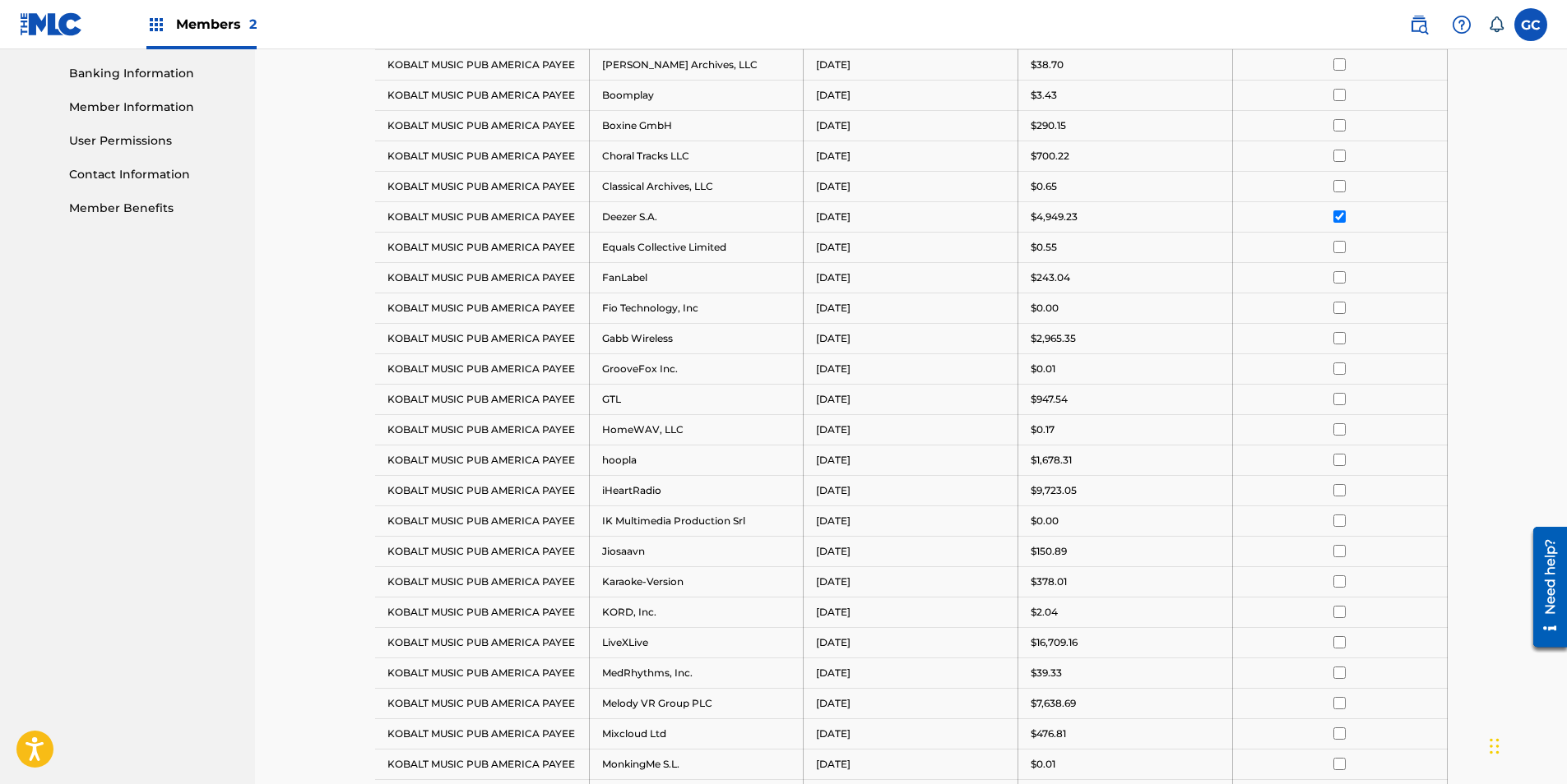
click at [1344, 339] on input "checkbox" at bounding box center [1339, 338] width 12 height 12
click at [1337, 459] on input "checkbox" at bounding box center [1339, 459] width 12 height 12
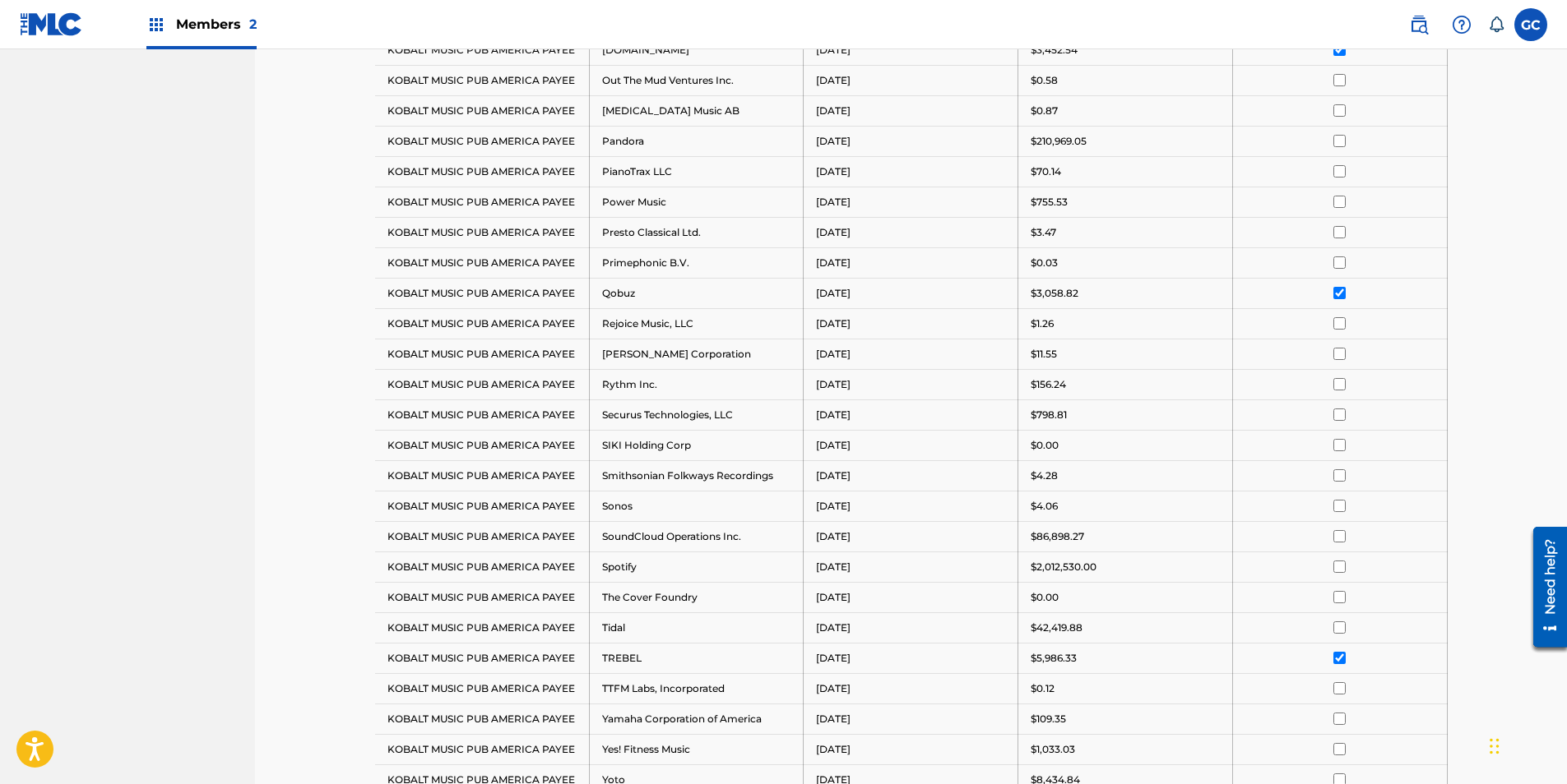
scroll to position [1772, 0]
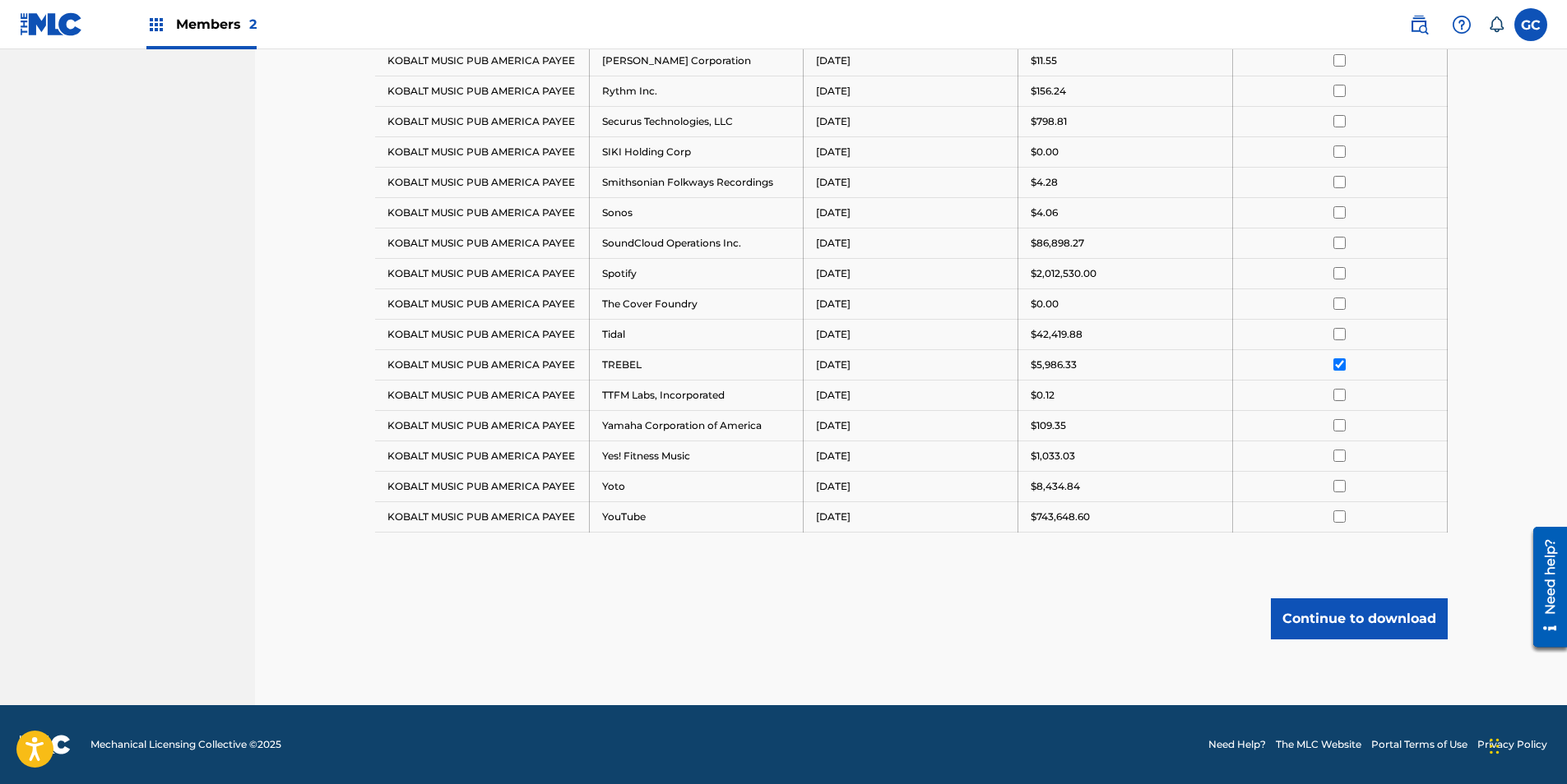
click at [1346, 453] on div at bounding box center [1340, 455] width 189 height 12
click at [1344, 456] on input "checkbox" at bounding box center [1339, 455] width 12 height 12
click at [1356, 621] on button "Continue to download" at bounding box center [1358, 619] width 176 height 42
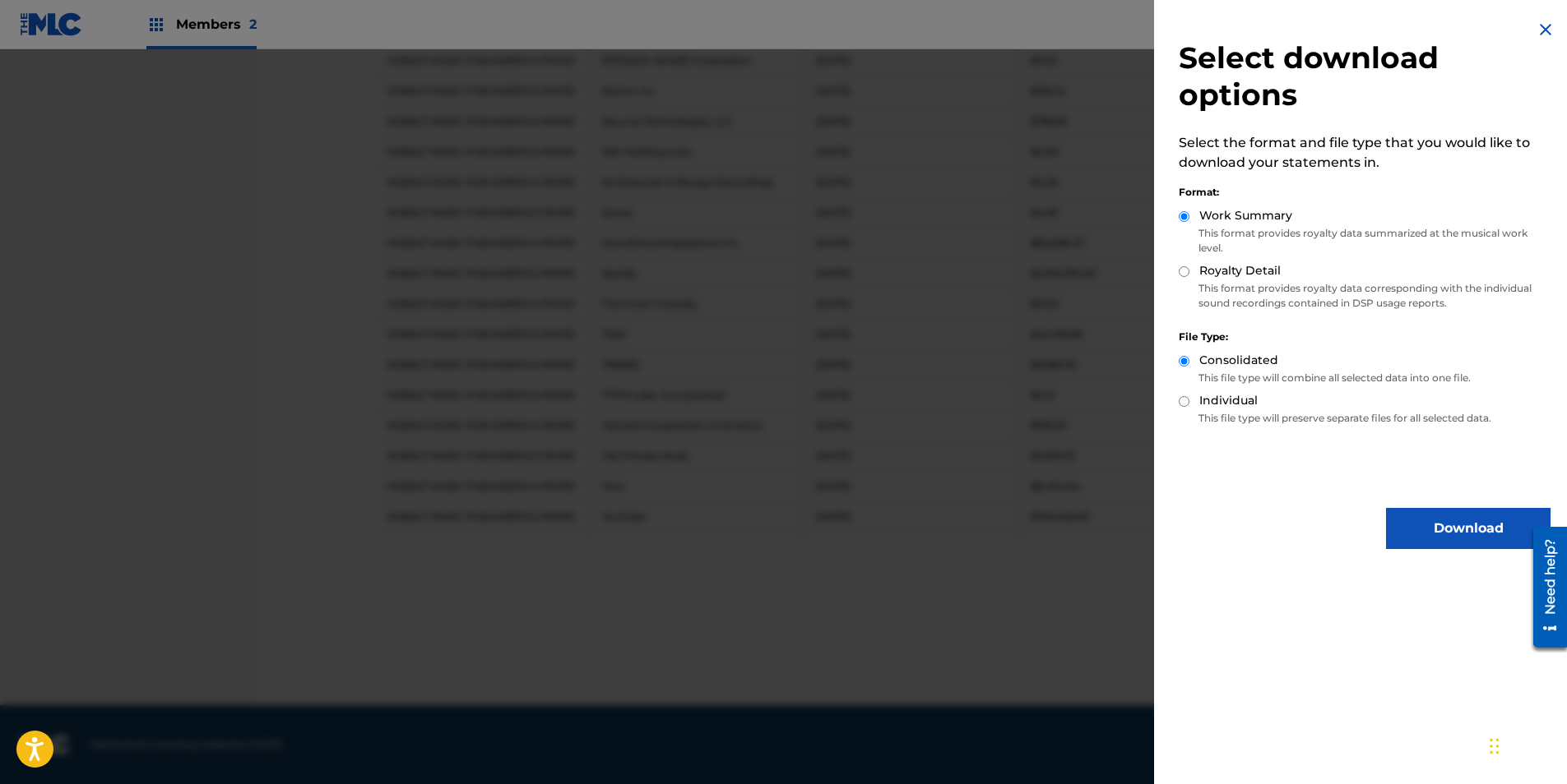
click at [1184, 272] on input "Royalty Detail" at bounding box center [1184, 271] width 11 height 11
radio input "true"
click at [1180, 404] on input "Individual" at bounding box center [1184, 402] width 11 height 11
radio input "true"
click at [1432, 520] on button "Download" at bounding box center [1468, 528] width 164 height 42
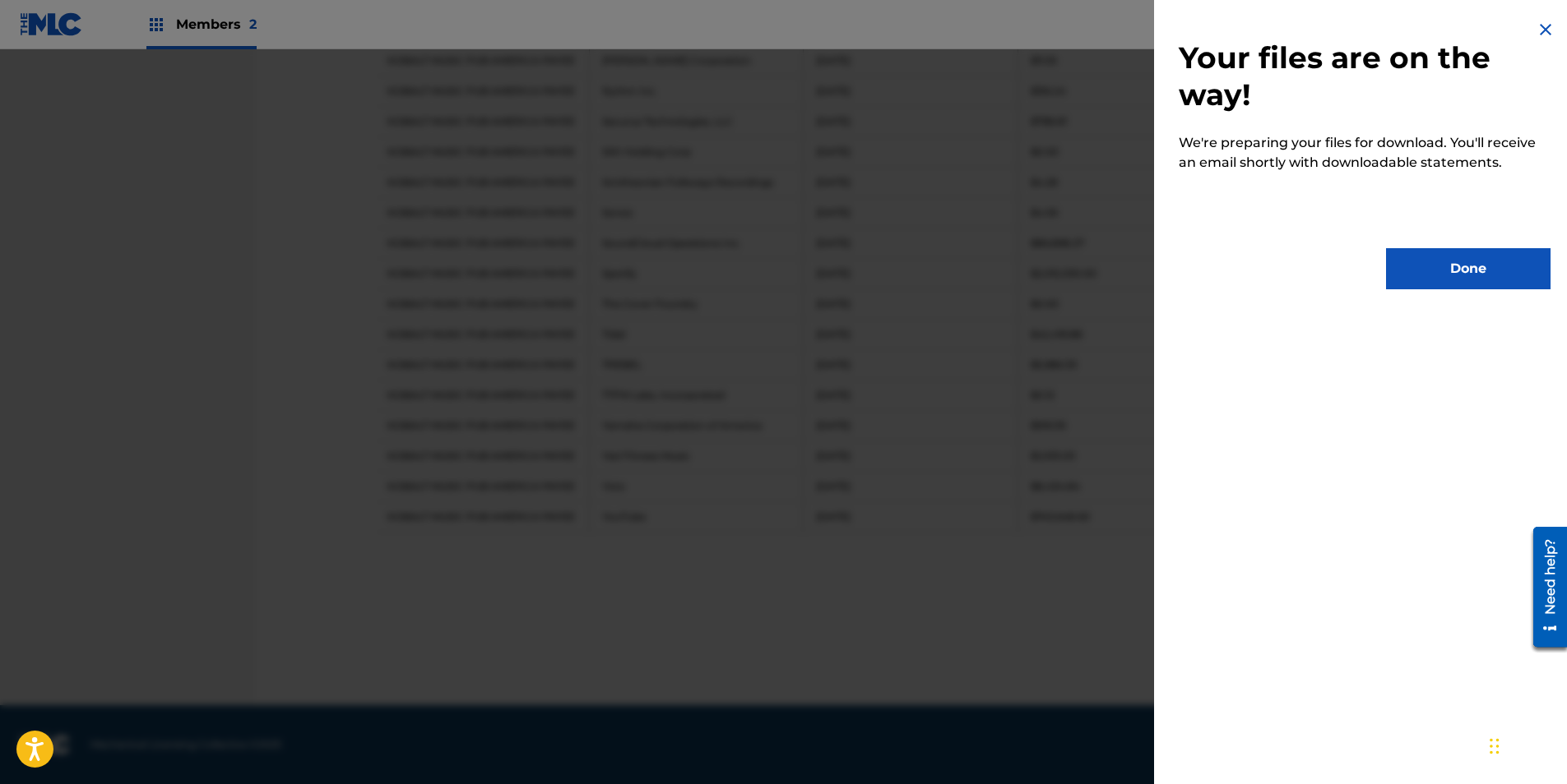
click at [1445, 280] on button "Done" at bounding box center [1468, 269] width 164 height 42
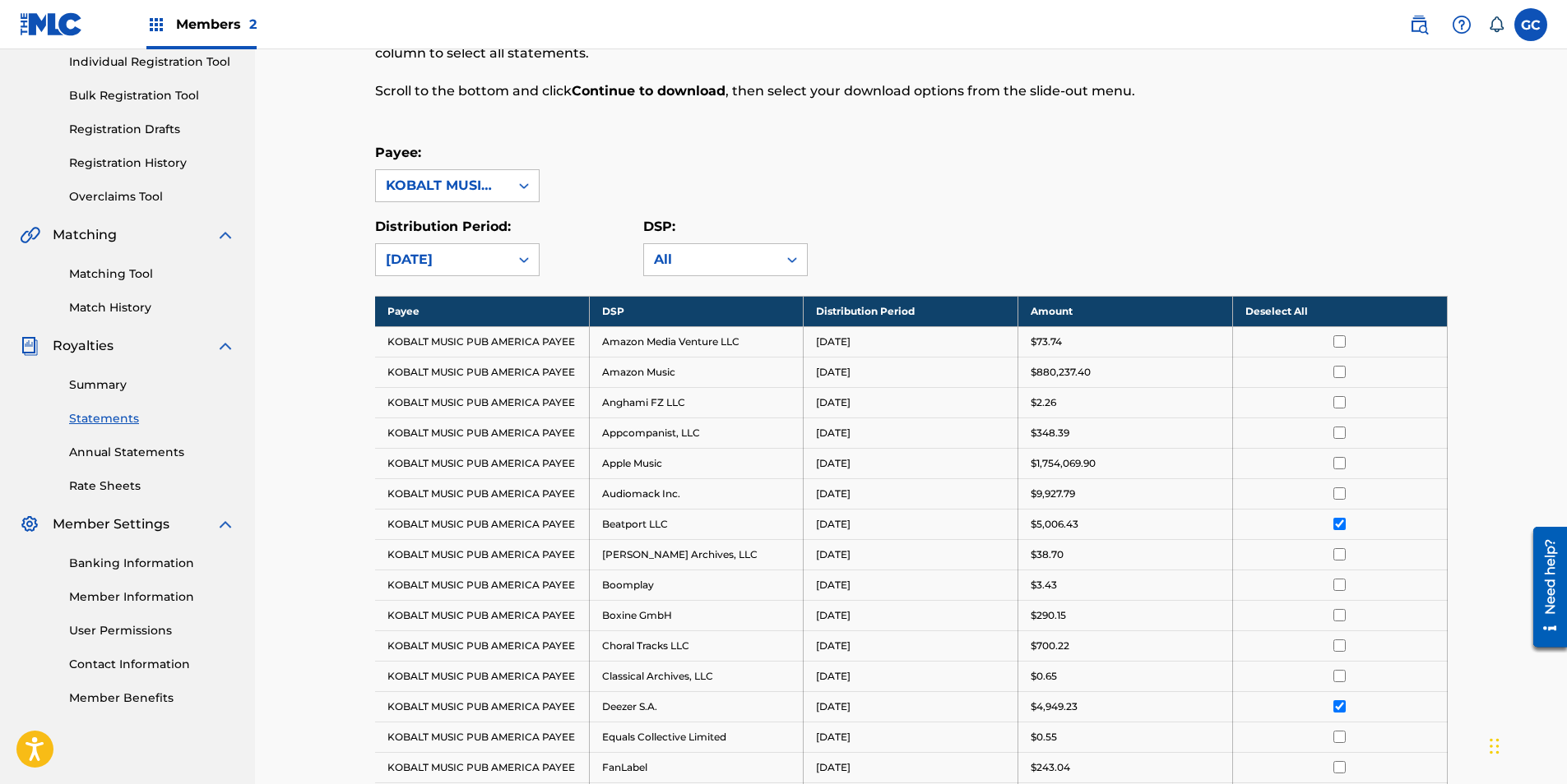
scroll to position [46, 0]
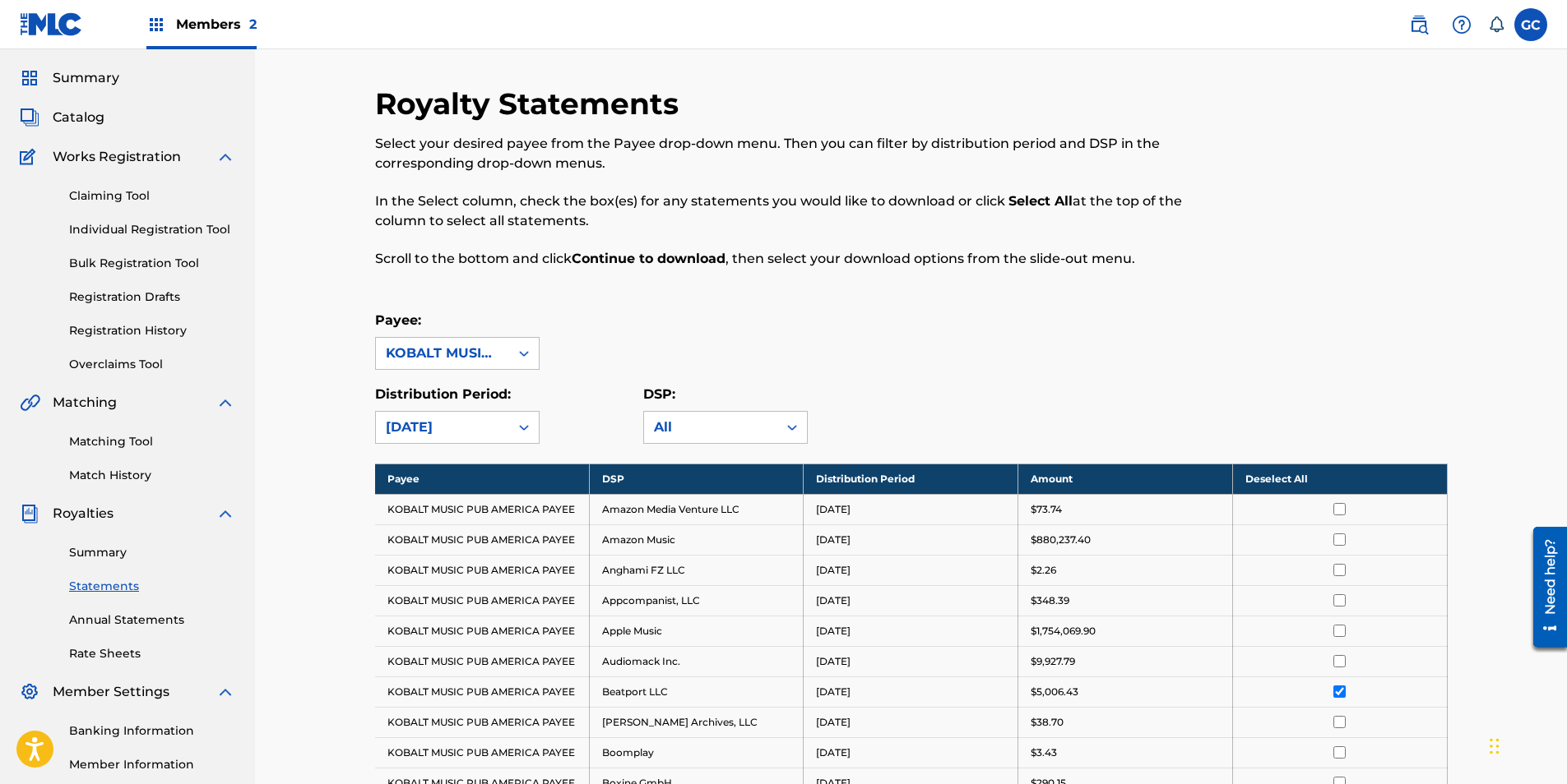
click at [1276, 468] on th "Deselect All" at bounding box center [1339, 478] width 214 height 30
click at [1276, 480] on th "Select All" at bounding box center [1339, 478] width 214 height 30
click at [1276, 480] on th "Deselect All" at bounding box center [1339, 478] width 214 height 30
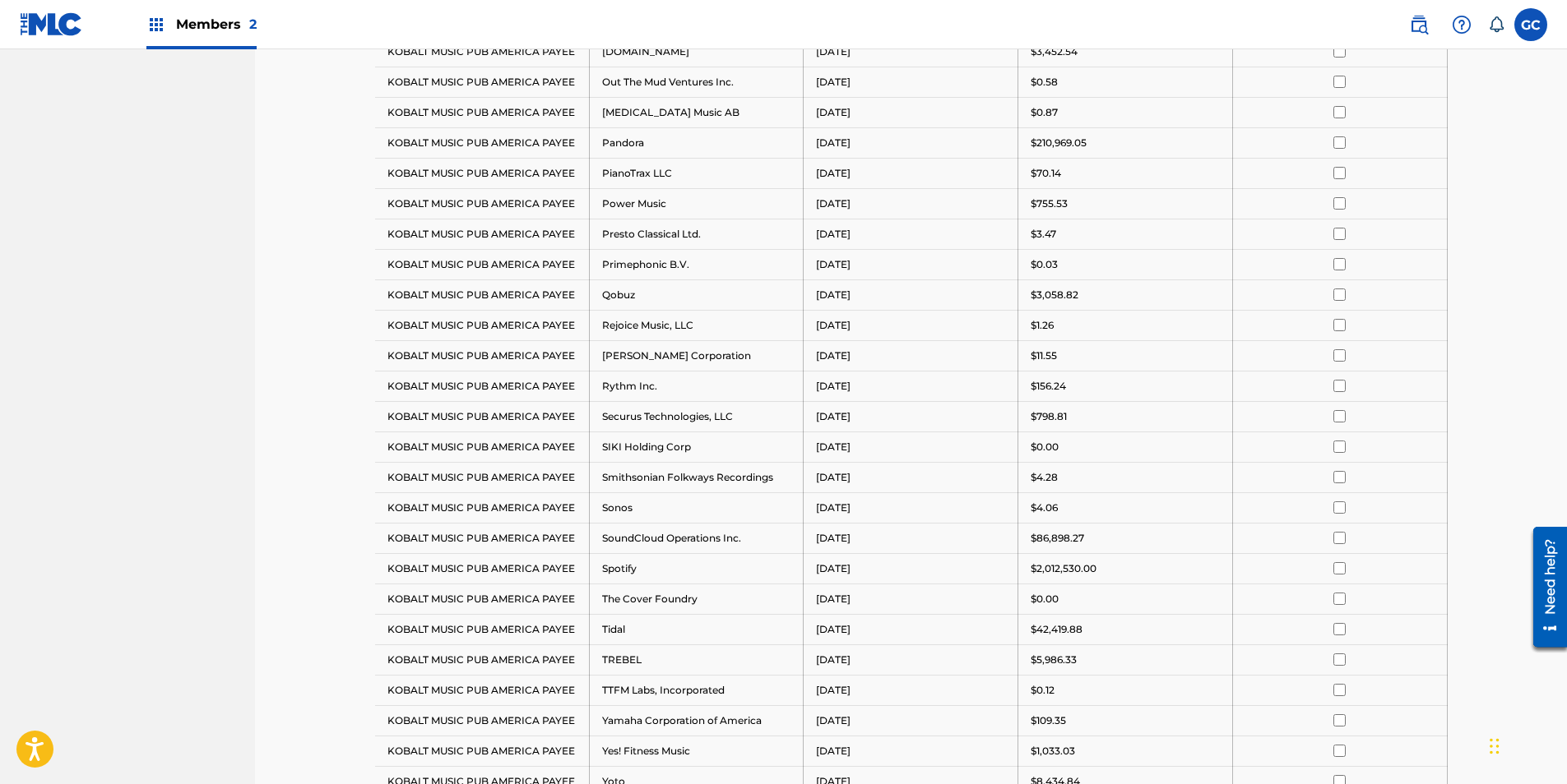
scroll to position [1772, 0]
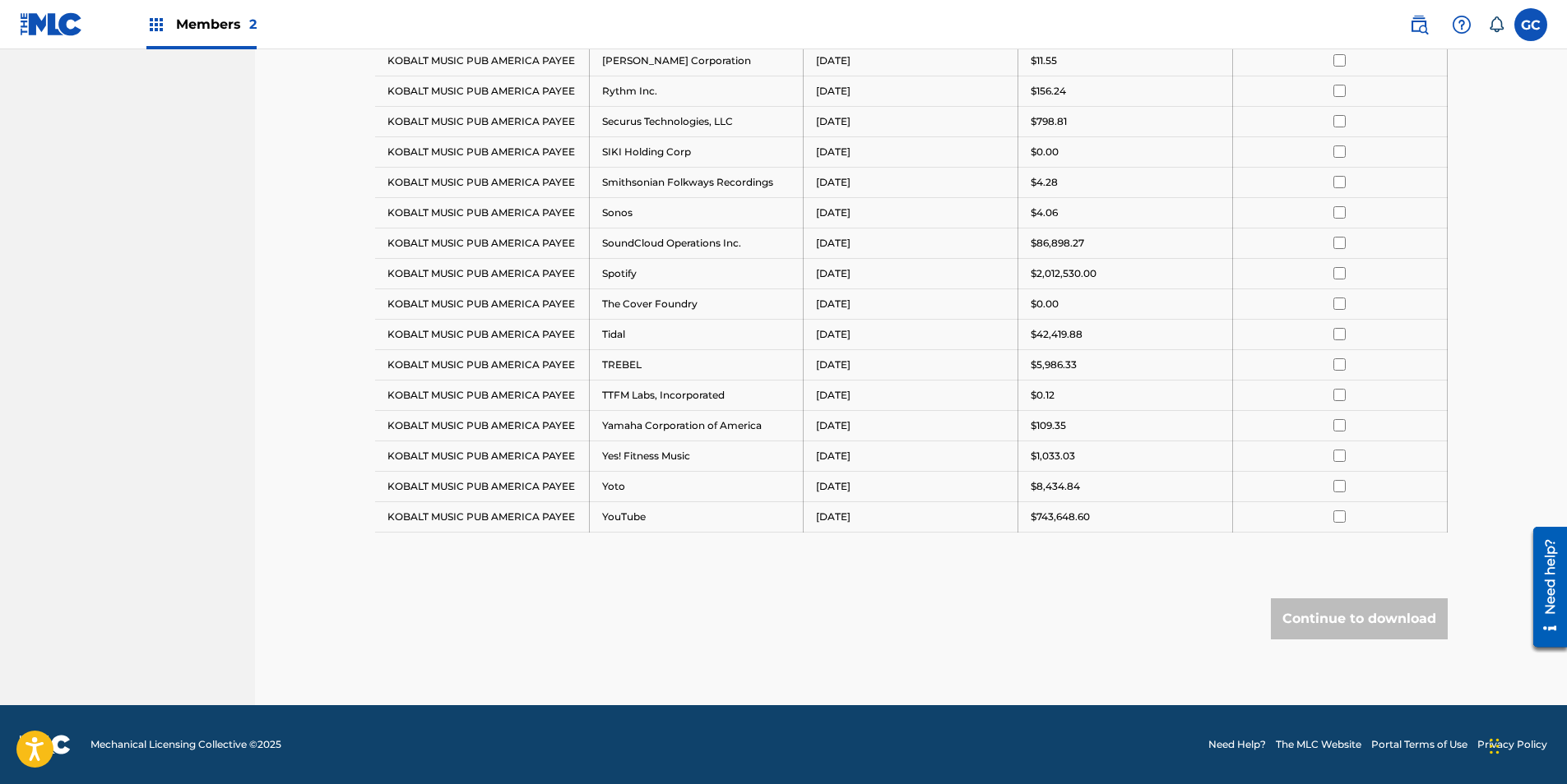
click at [1343, 519] on input "checkbox" at bounding box center [1339, 516] width 12 height 12
click at [1340, 273] on input "checkbox" at bounding box center [1339, 272] width 12 height 12
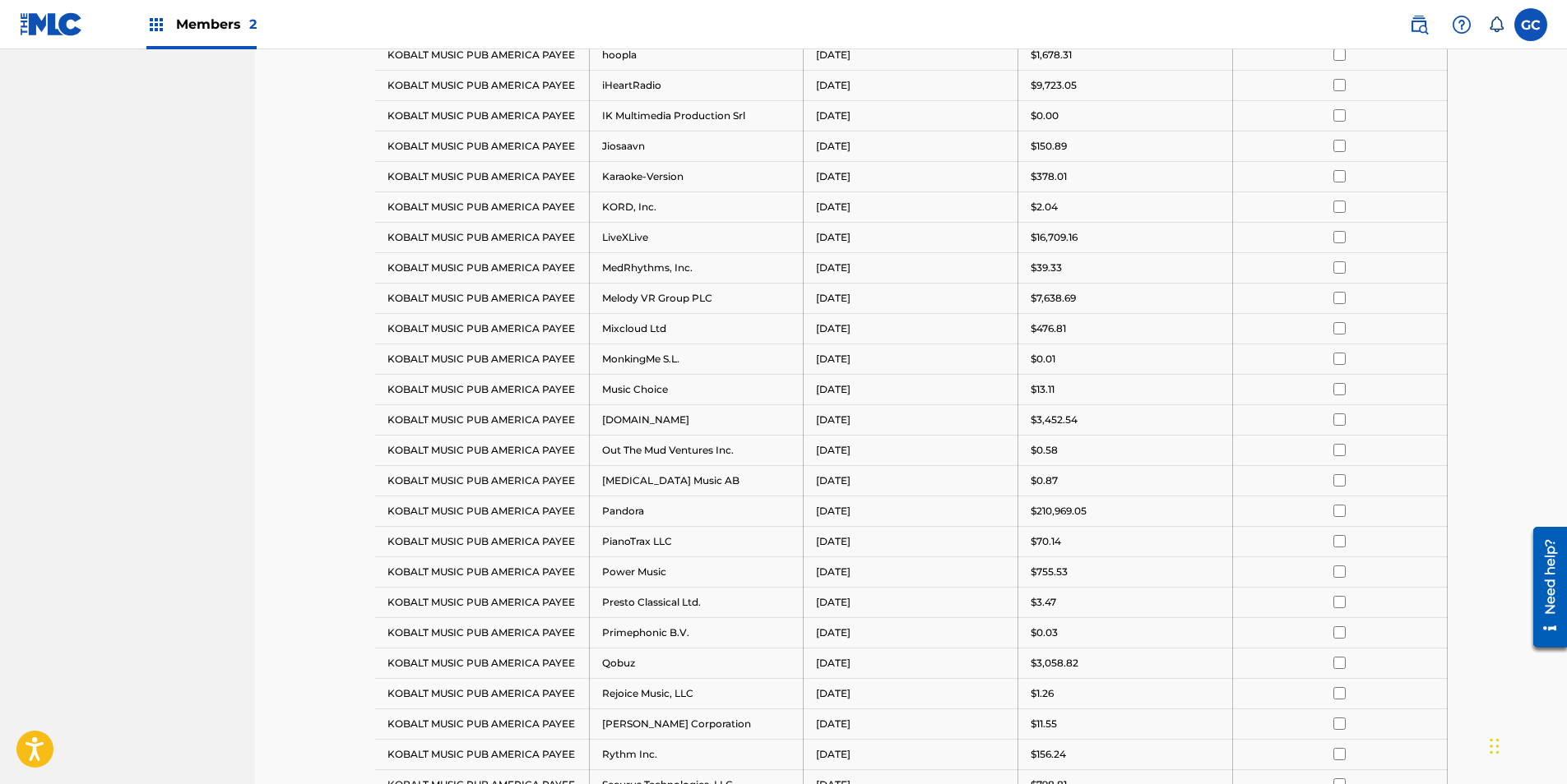
scroll to position [1115, 0]
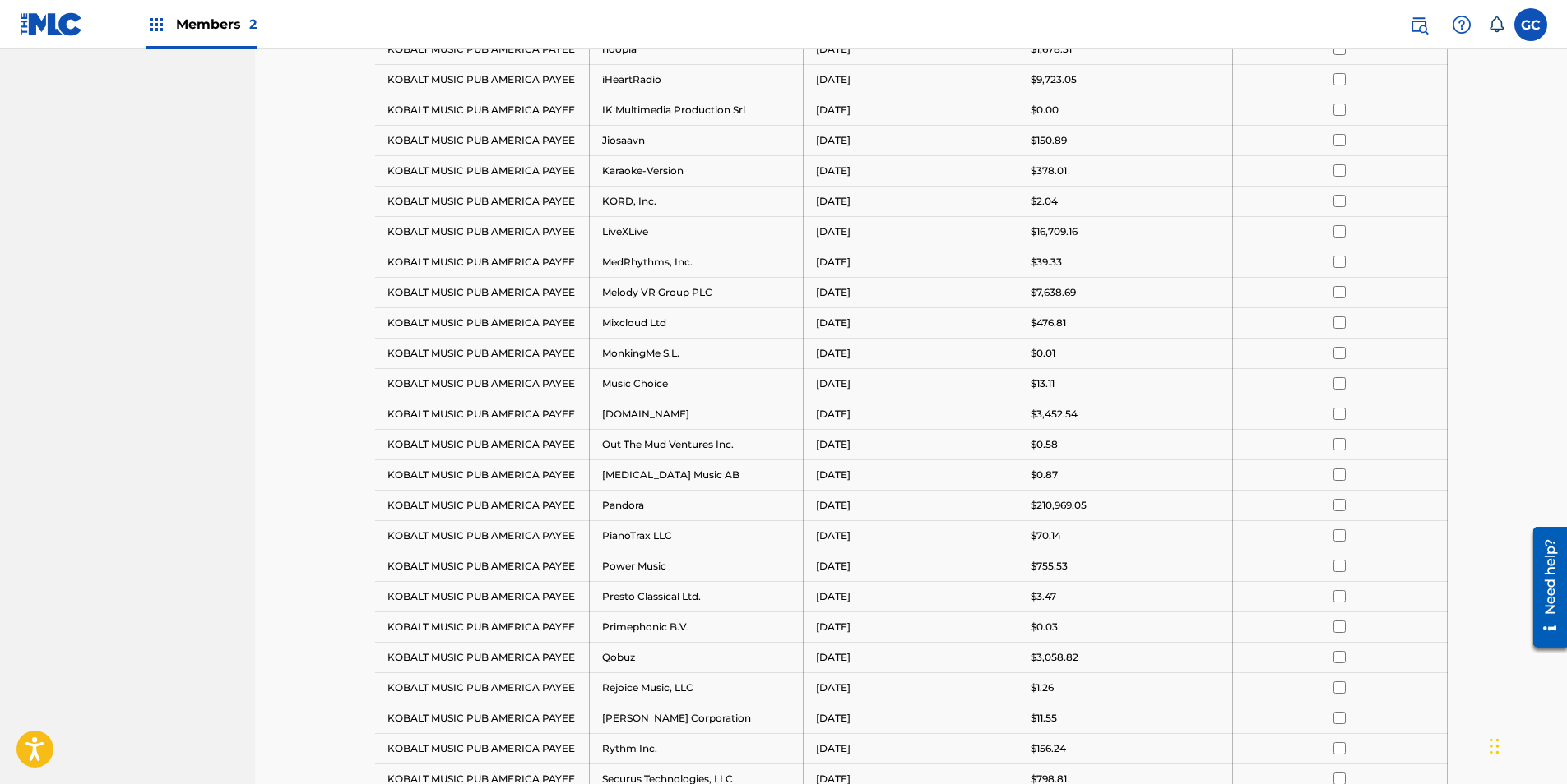
click at [1341, 508] on input "checkbox" at bounding box center [1339, 504] width 12 height 12
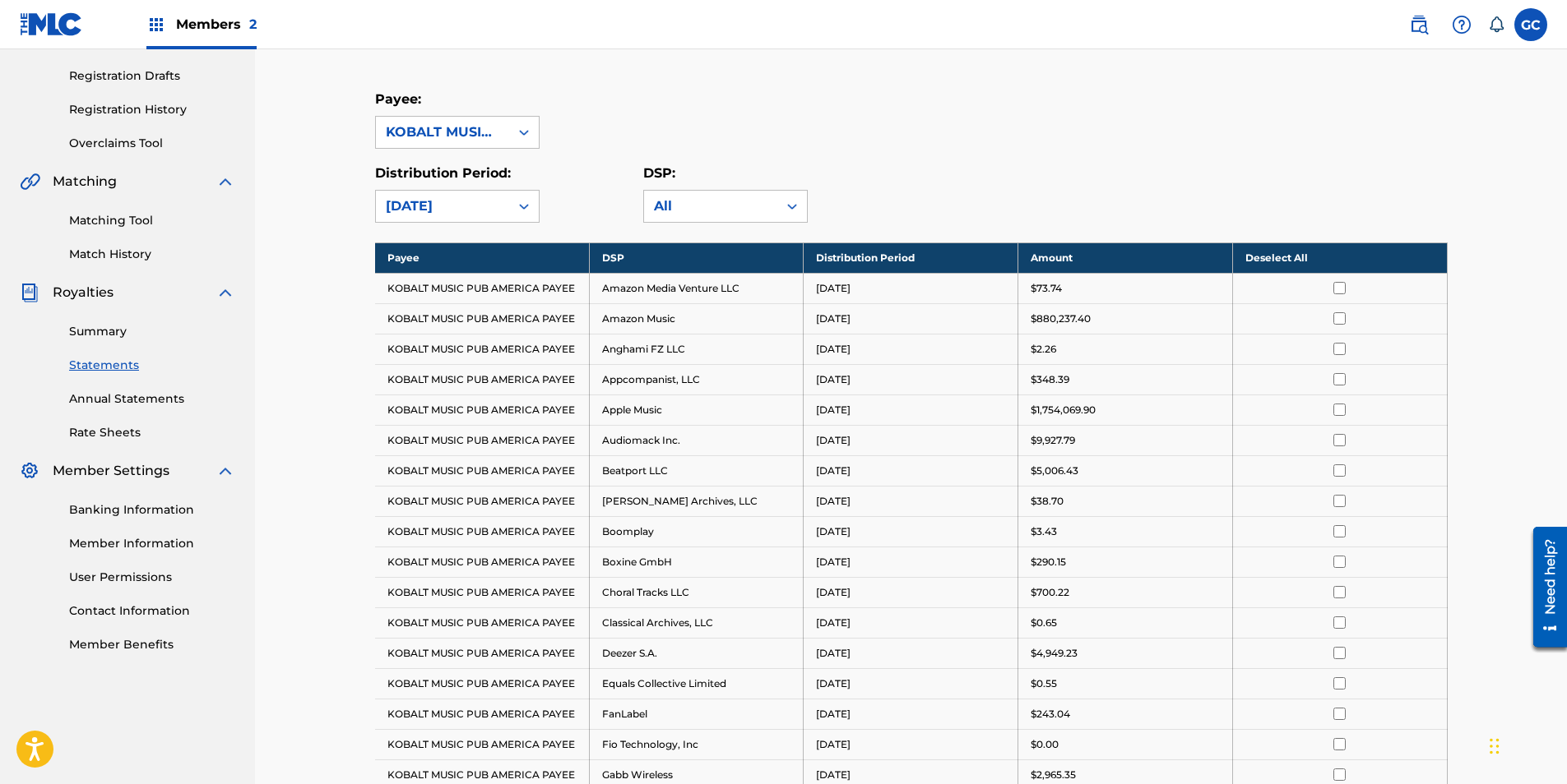
scroll to position [211, 0]
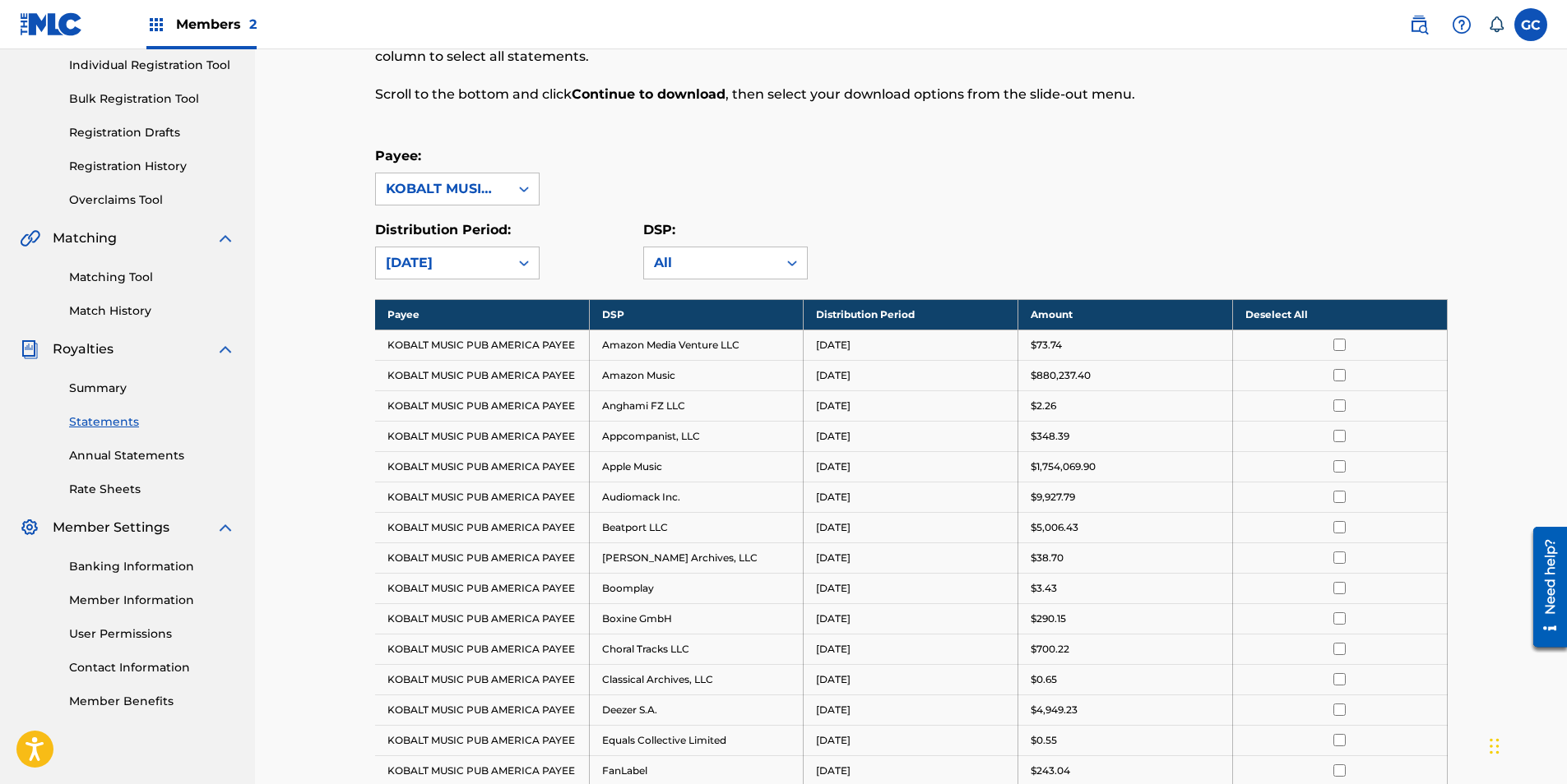
click at [1338, 377] on input "checkbox" at bounding box center [1339, 375] width 12 height 12
click at [1344, 464] on input "checkbox" at bounding box center [1339, 466] width 12 height 12
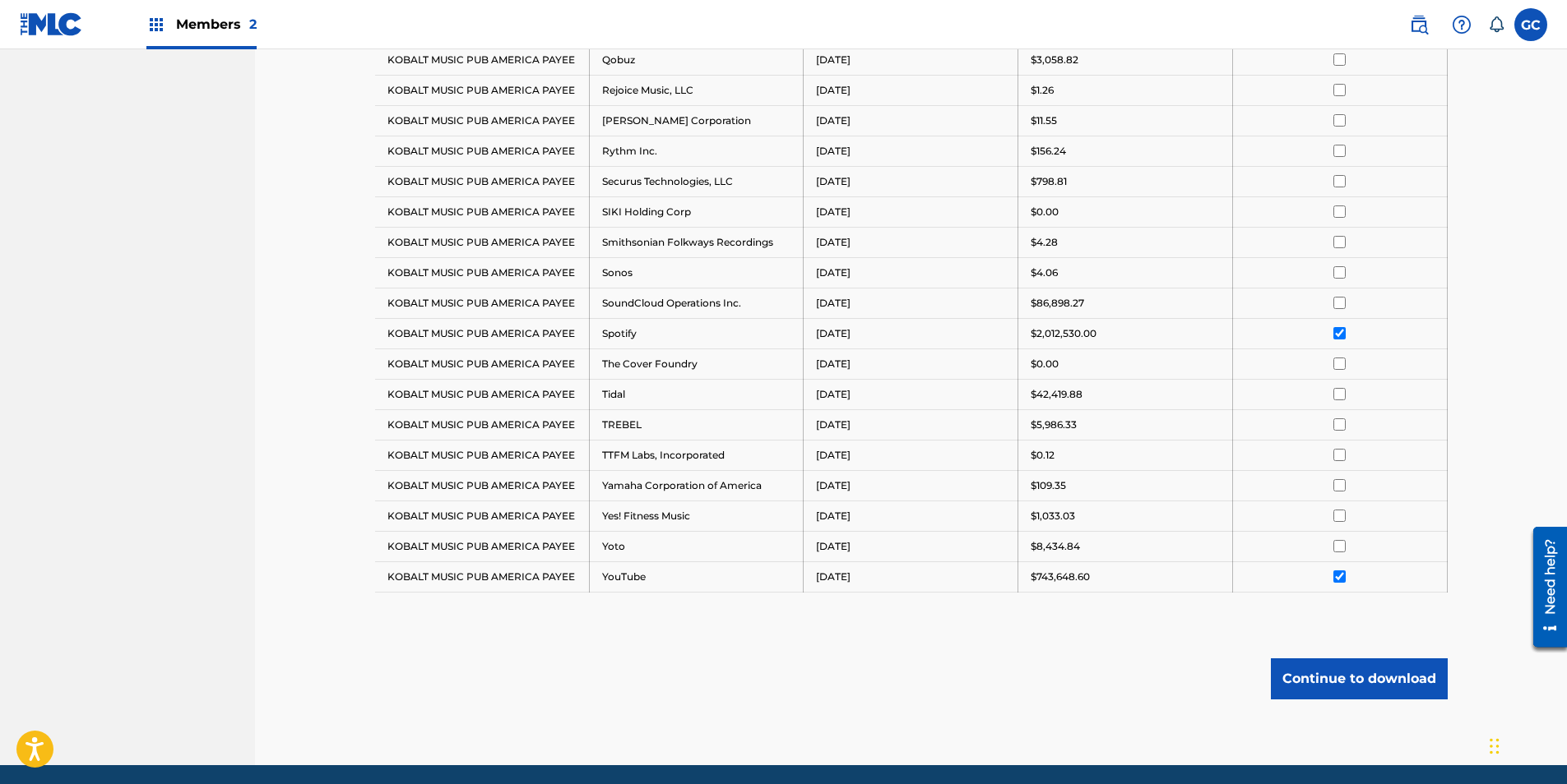
scroll to position [1772, 0]
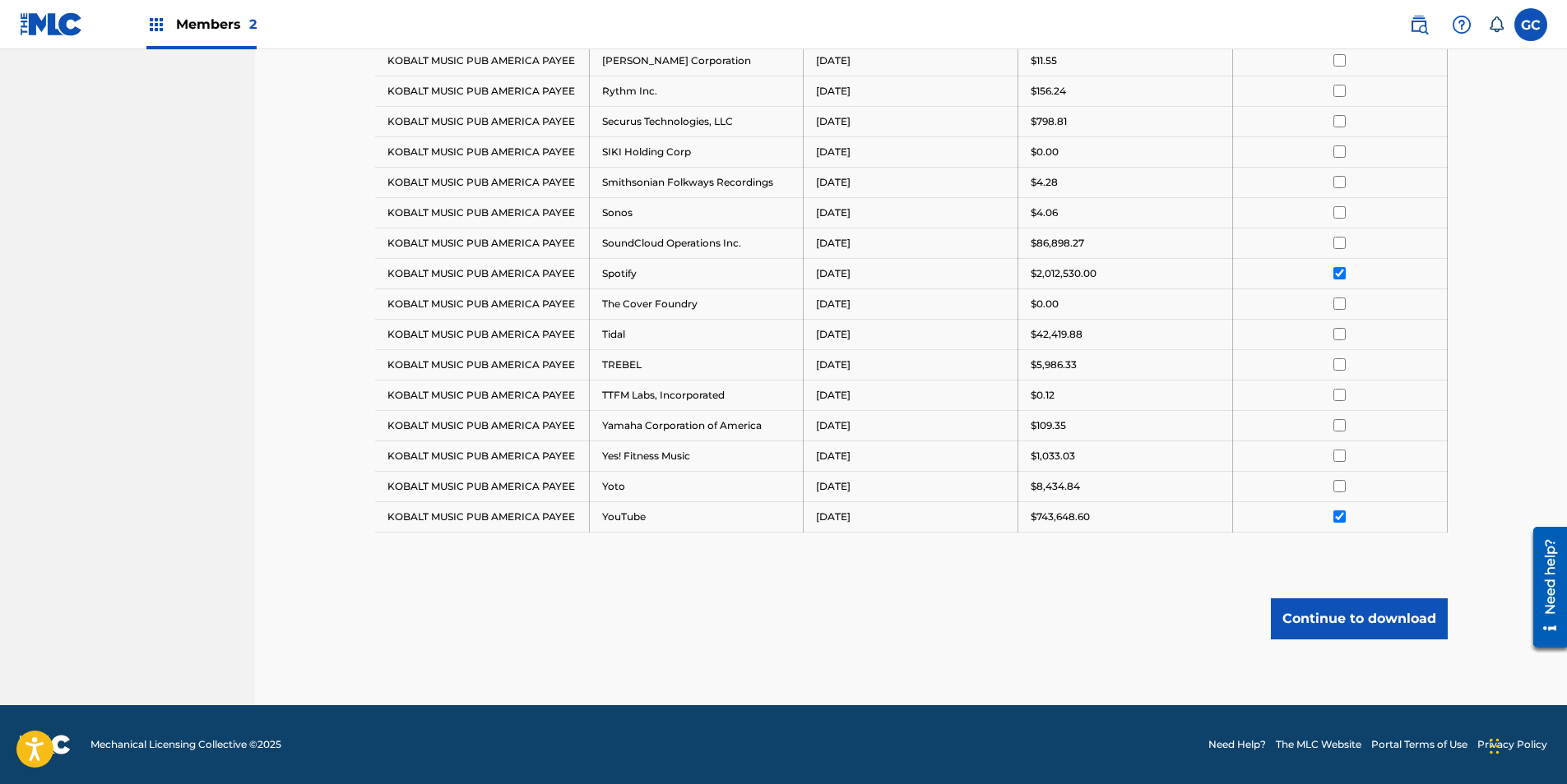
click at [1354, 613] on button "Continue to download" at bounding box center [1358, 619] width 176 height 42
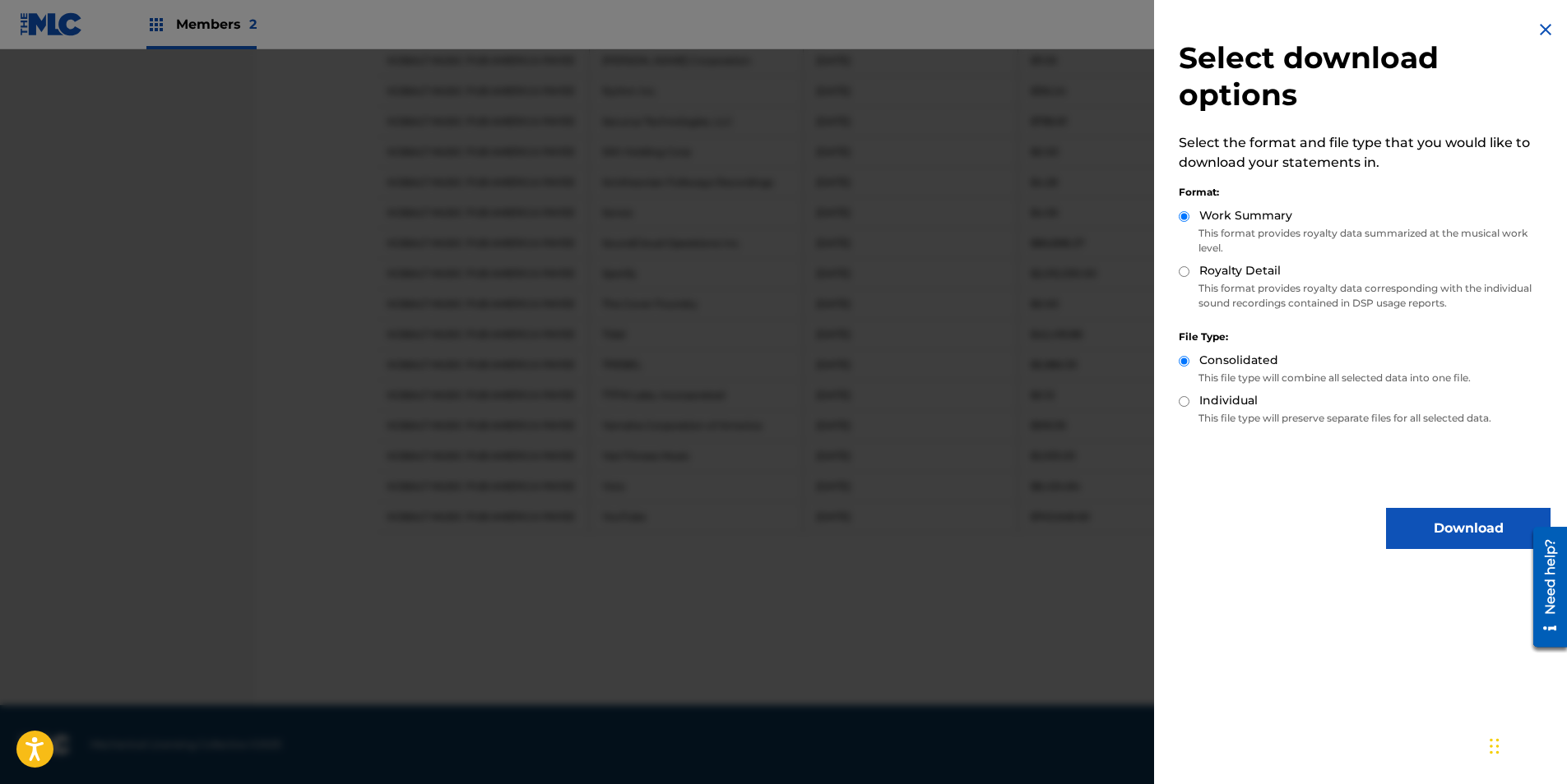
click at [1184, 273] on input "Royalty Detail" at bounding box center [1184, 271] width 11 height 11
radio input "true"
click at [1185, 401] on input "Individual" at bounding box center [1184, 402] width 11 height 11
radio input "true"
click at [1448, 520] on button "Download" at bounding box center [1468, 528] width 164 height 42
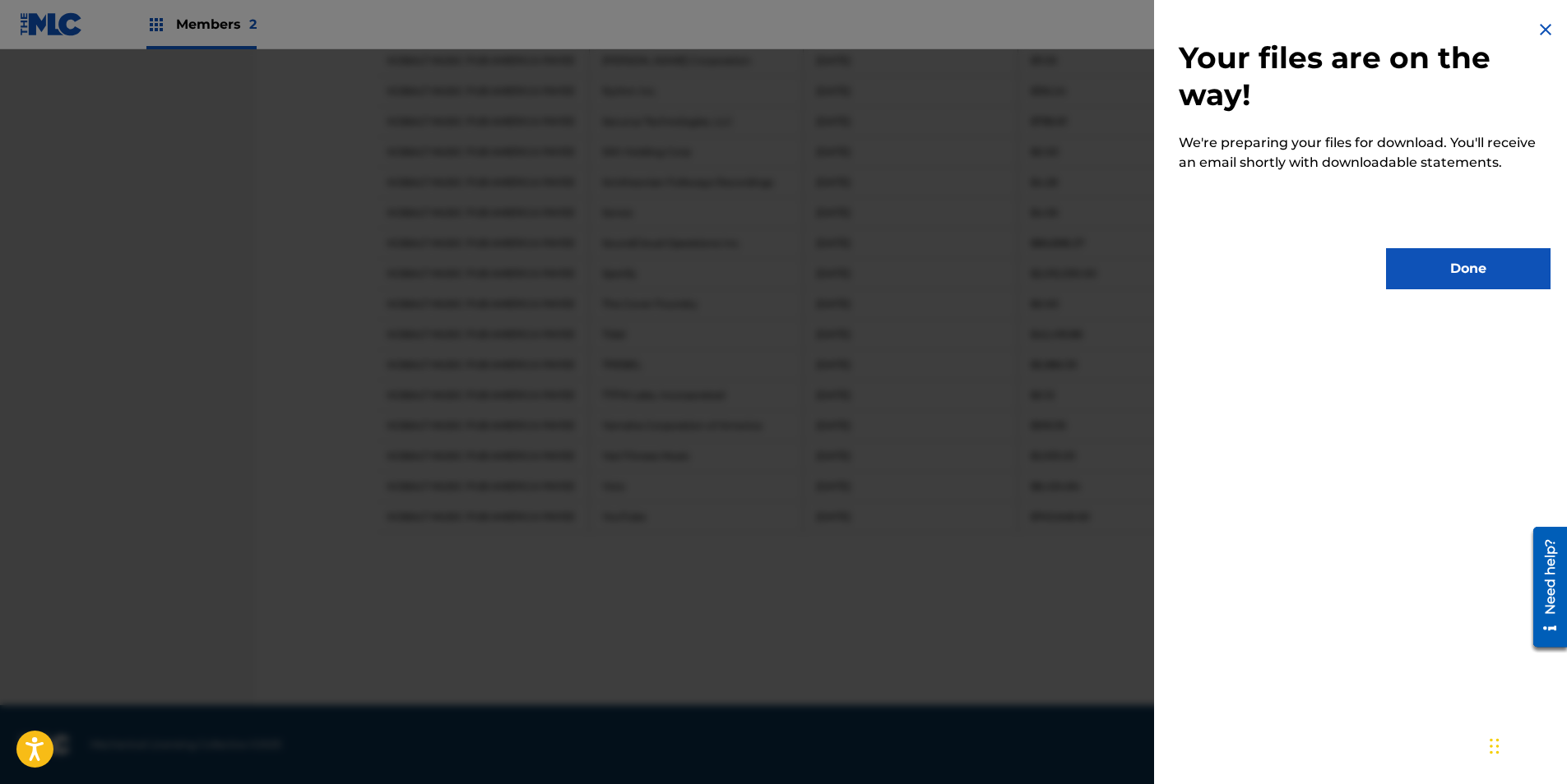
click at [1469, 274] on button "Done" at bounding box center [1468, 269] width 164 height 42
